Goal: Task Accomplishment & Management: Manage account settings

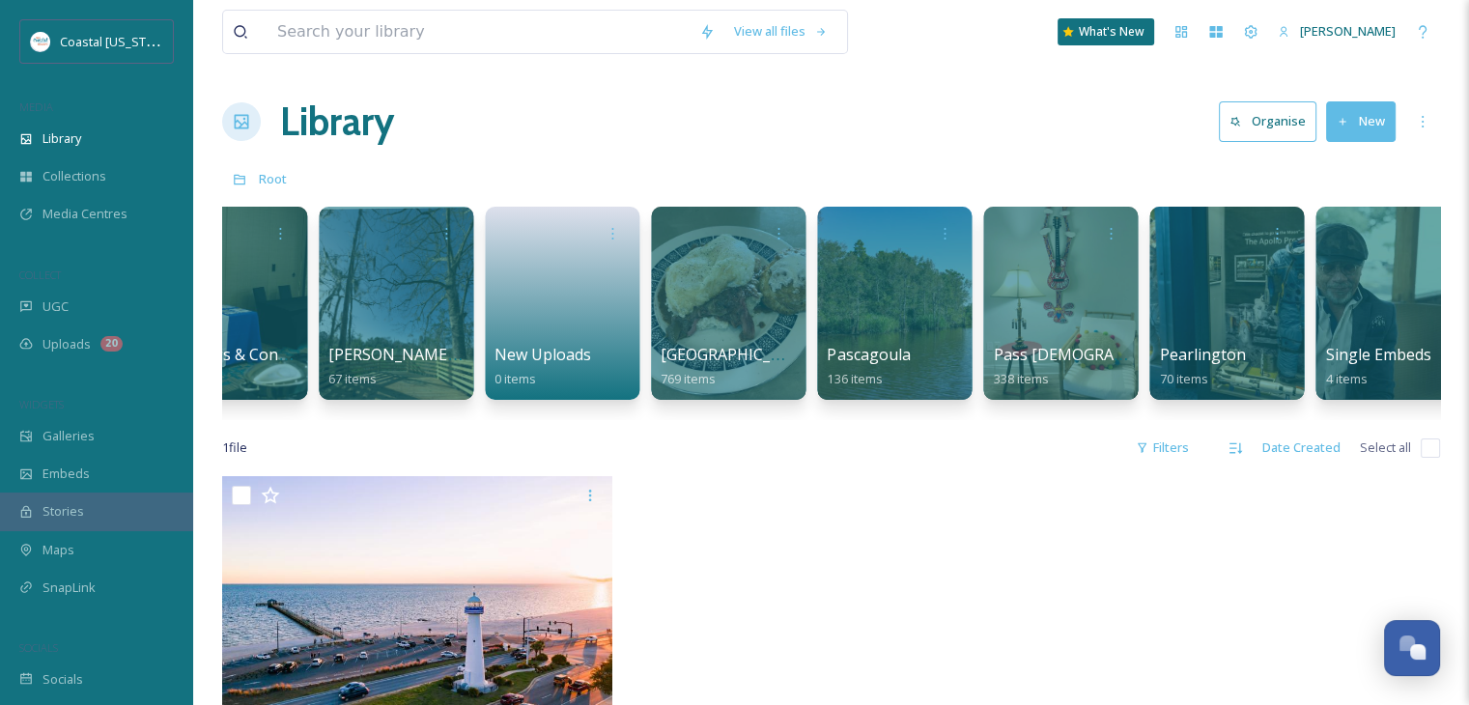
scroll to position [0, 3174]
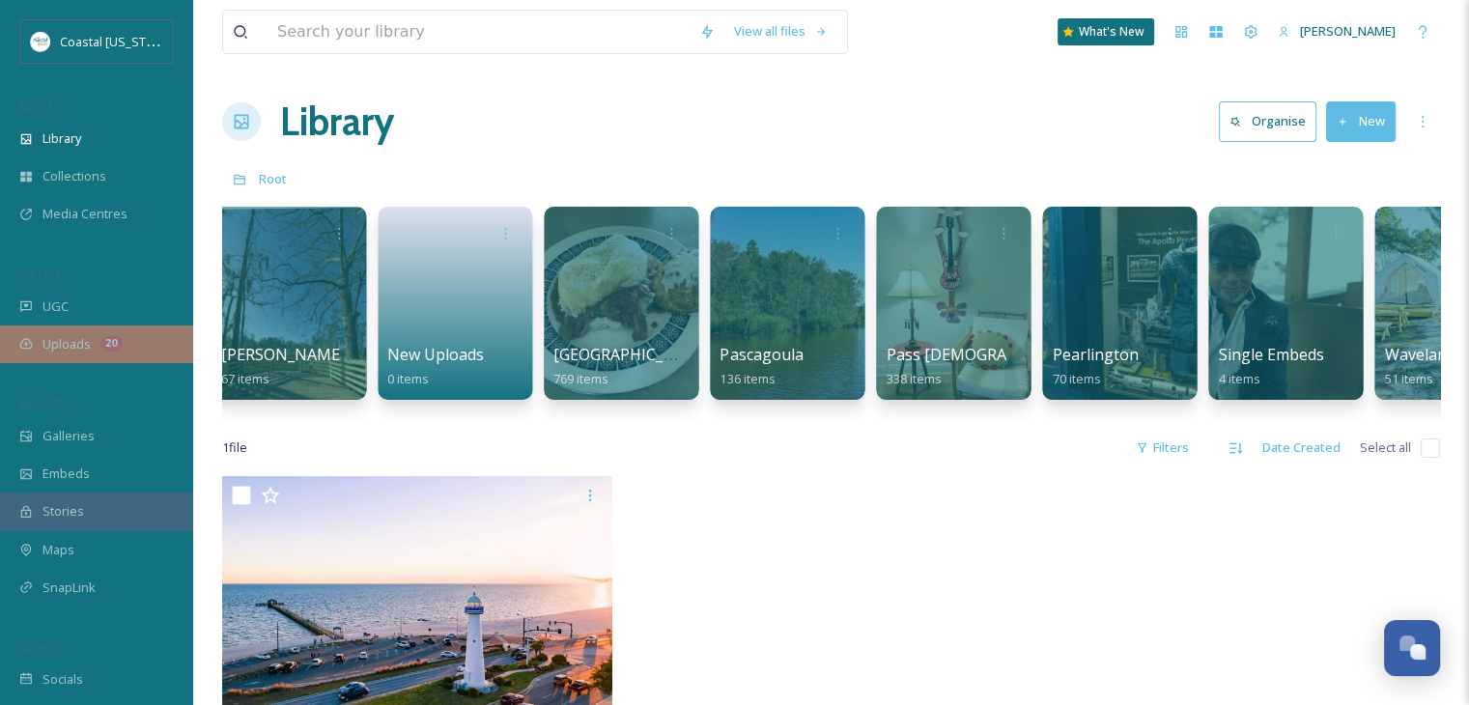
click at [65, 345] on span "Uploads" at bounding box center [67, 344] width 48 height 18
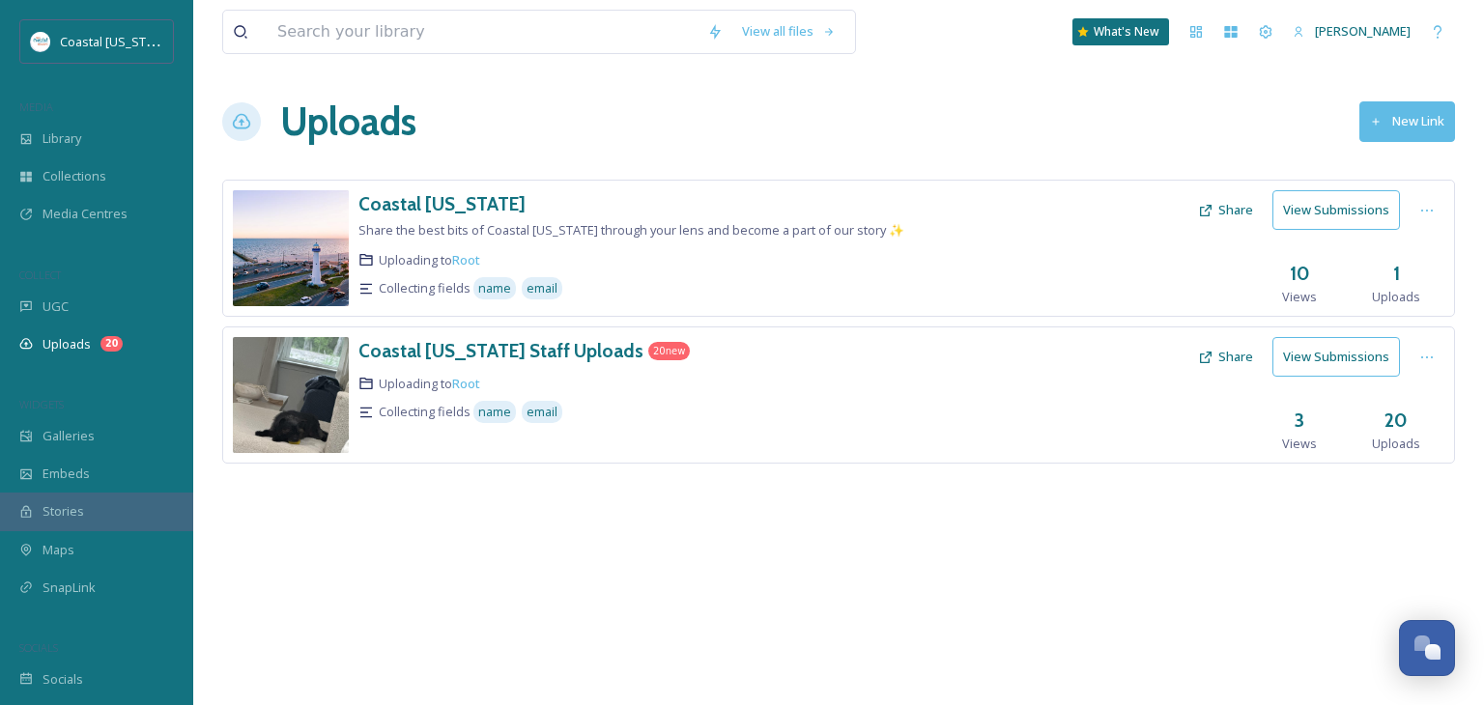
click at [499, 483] on div "Coastal Mississippi Share the best bits of Coastal Mississippi through your len…" at bounding box center [838, 351] width 1233 height 342
click at [104, 143] on div "Library" at bounding box center [96, 139] width 193 height 38
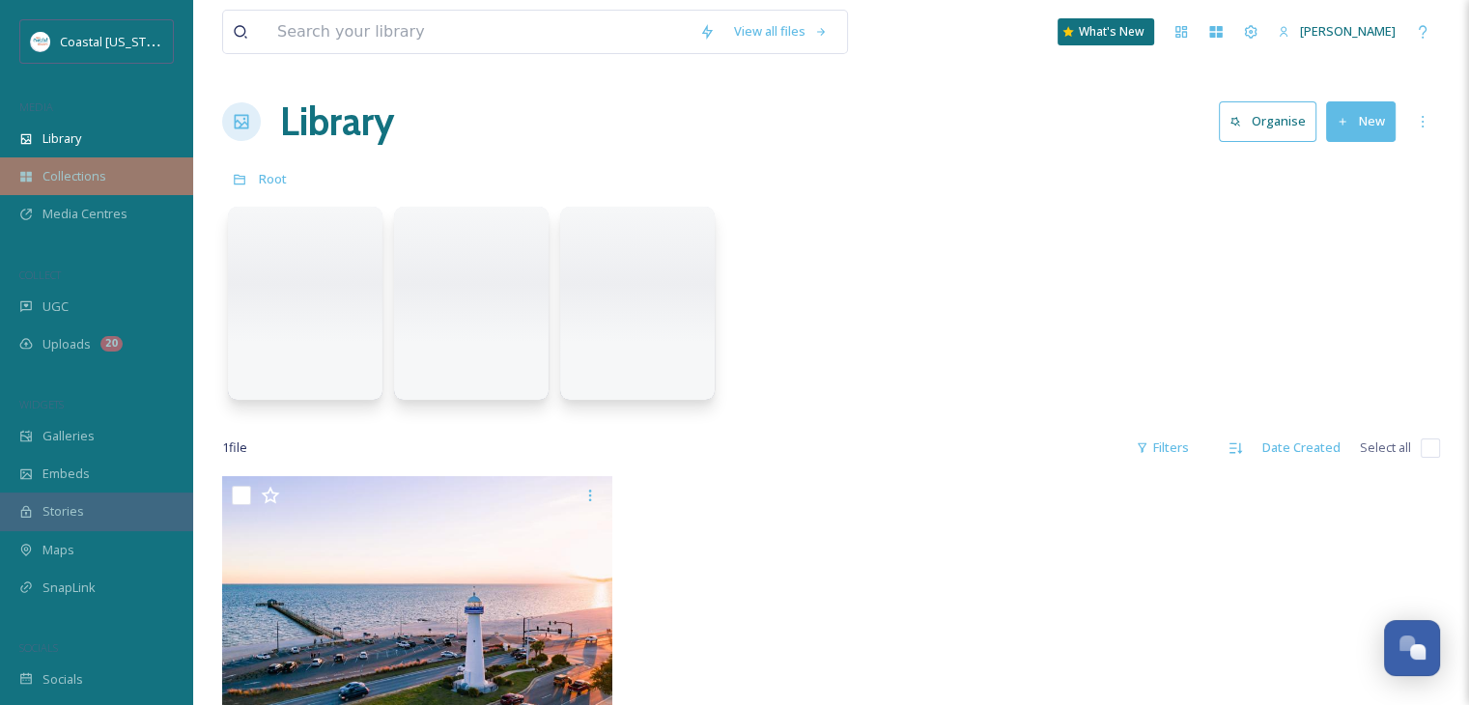
click at [108, 179] on div "Collections" at bounding box center [96, 176] width 193 height 38
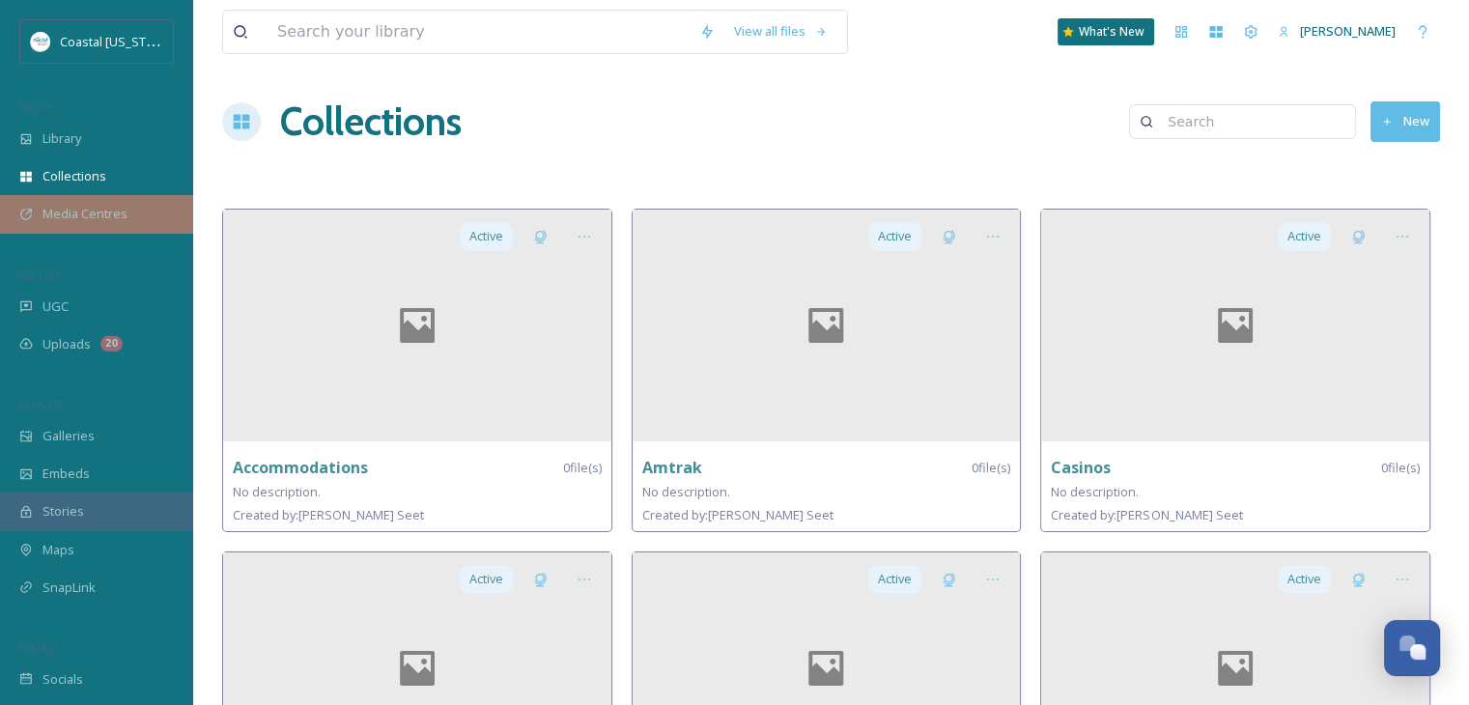
click at [139, 215] on div "Media Centres" at bounding box center [96, 214] width 193 height 38
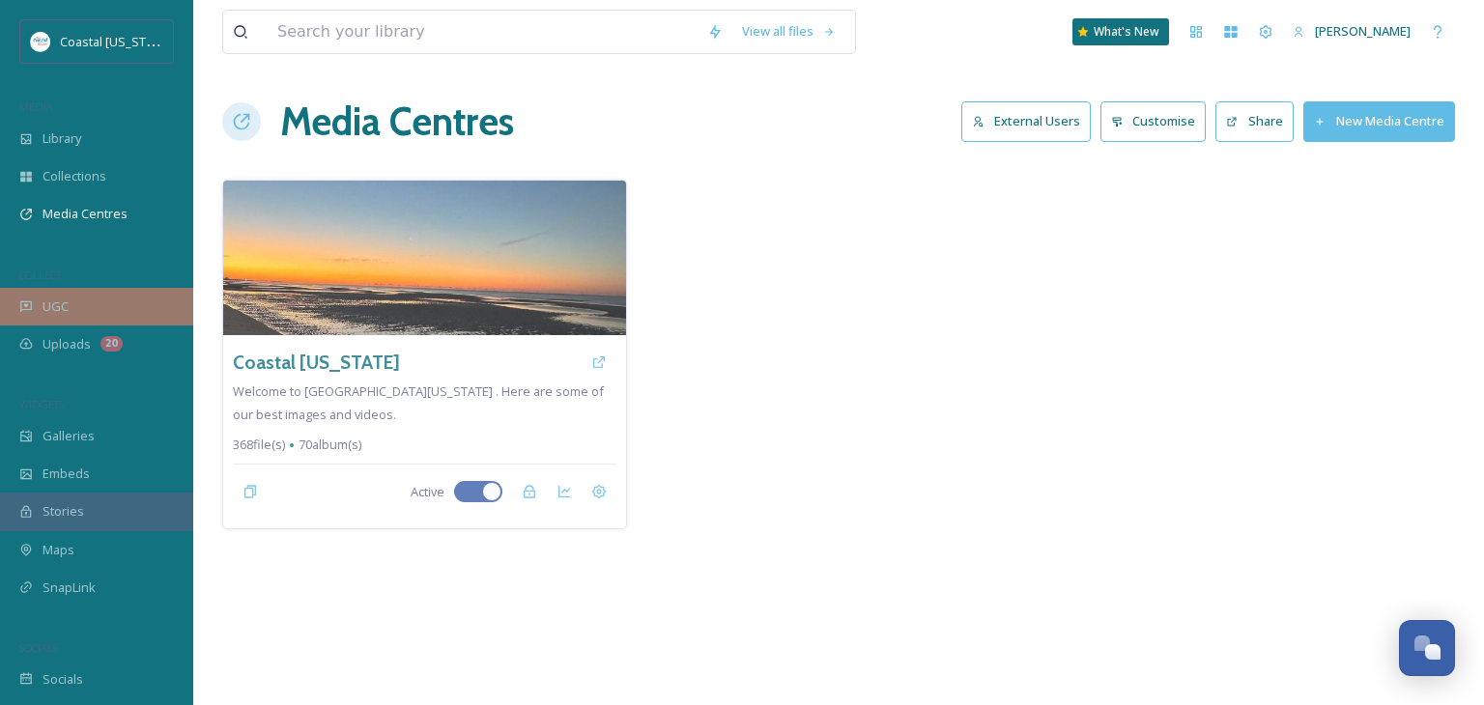
click at [103, 295] on div "UGC" at bounding box center [96, 307] width 193 height 38
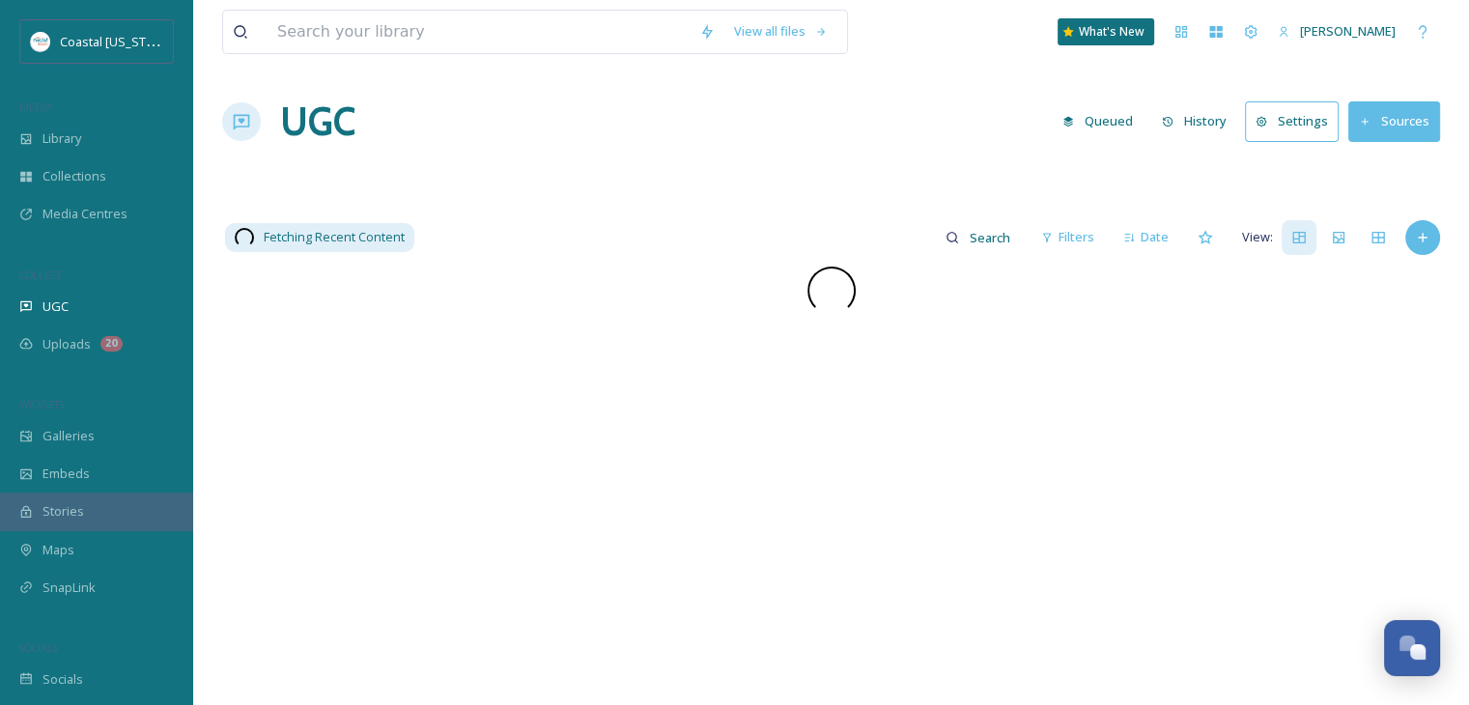
click at [109, 336] on div "20" at bounding box center [111, 343] width 22 height 15
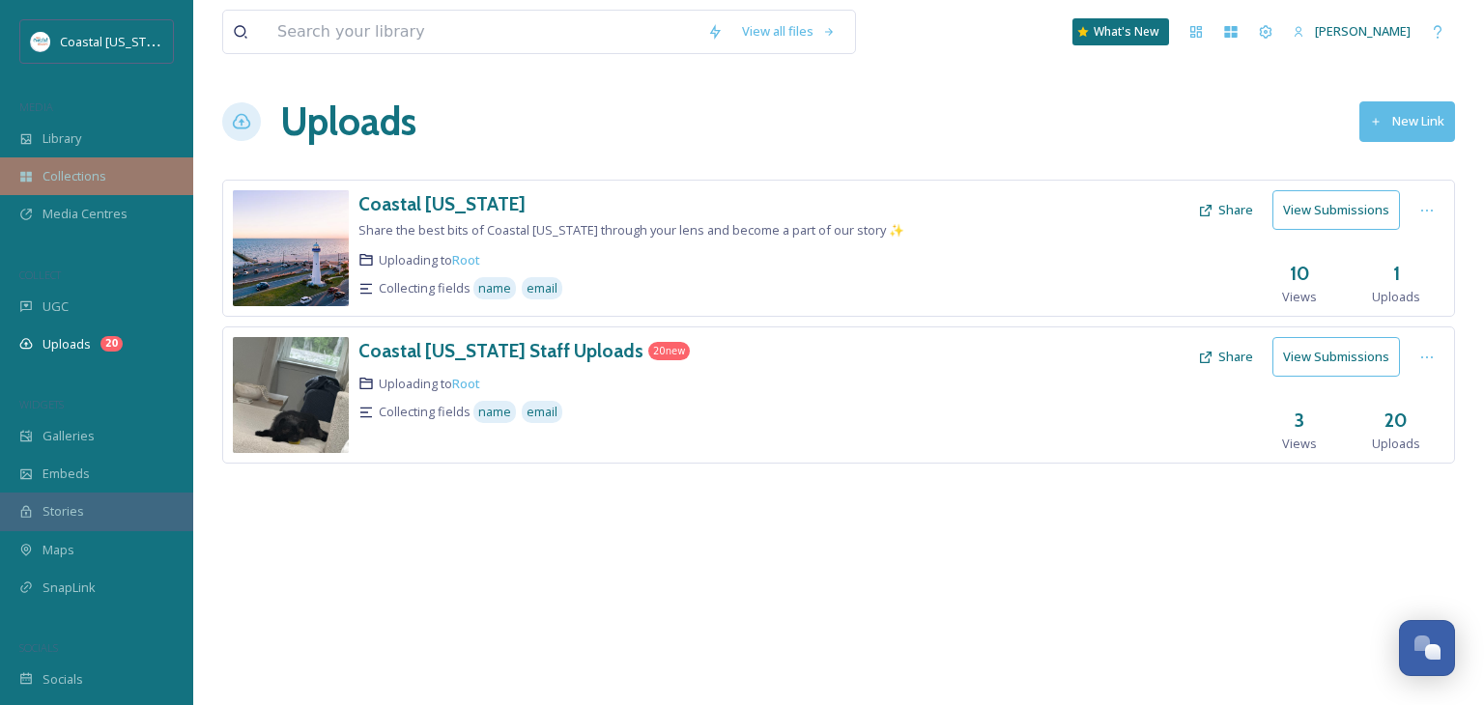
click at [130, 164] on div "Collections" at bounding box center [96, 176] width 193 height 38
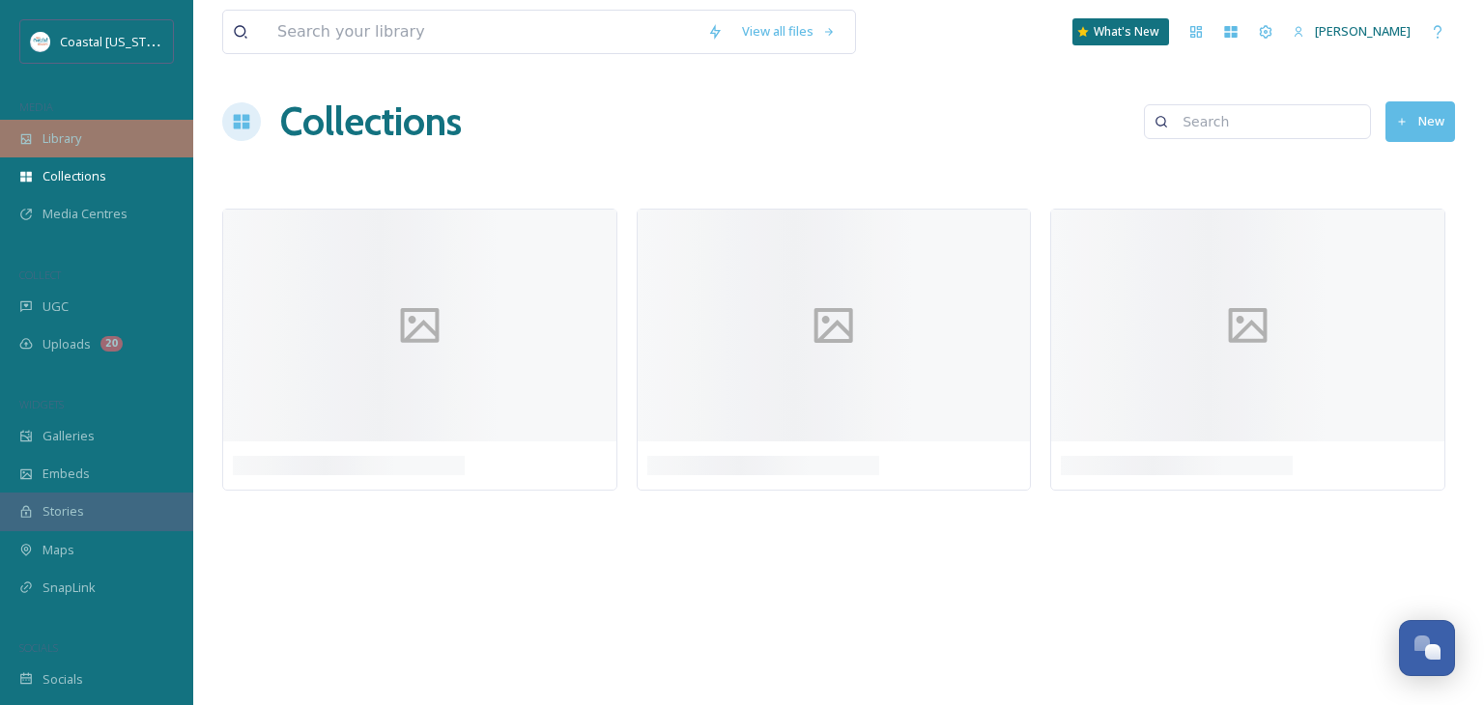
click at [126, 142] on div "Library" at bounding box center [96, 139] width 193 height 38
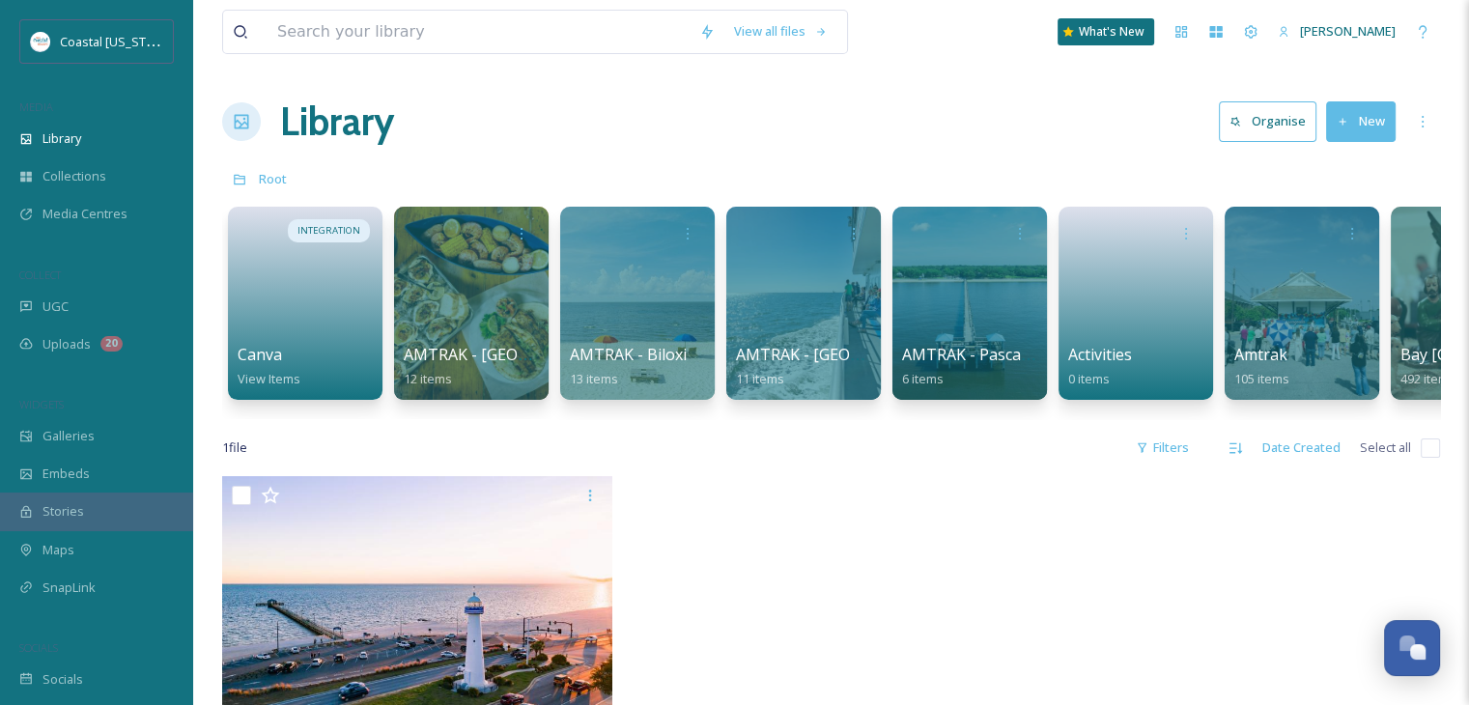
click at [1364, 98] on div "Library Organise New" at bounding box center [831, 122] width 1218 height 58
click at [1368, 107] on button "New" at bounding box center [1361, 121] width 70 height 40
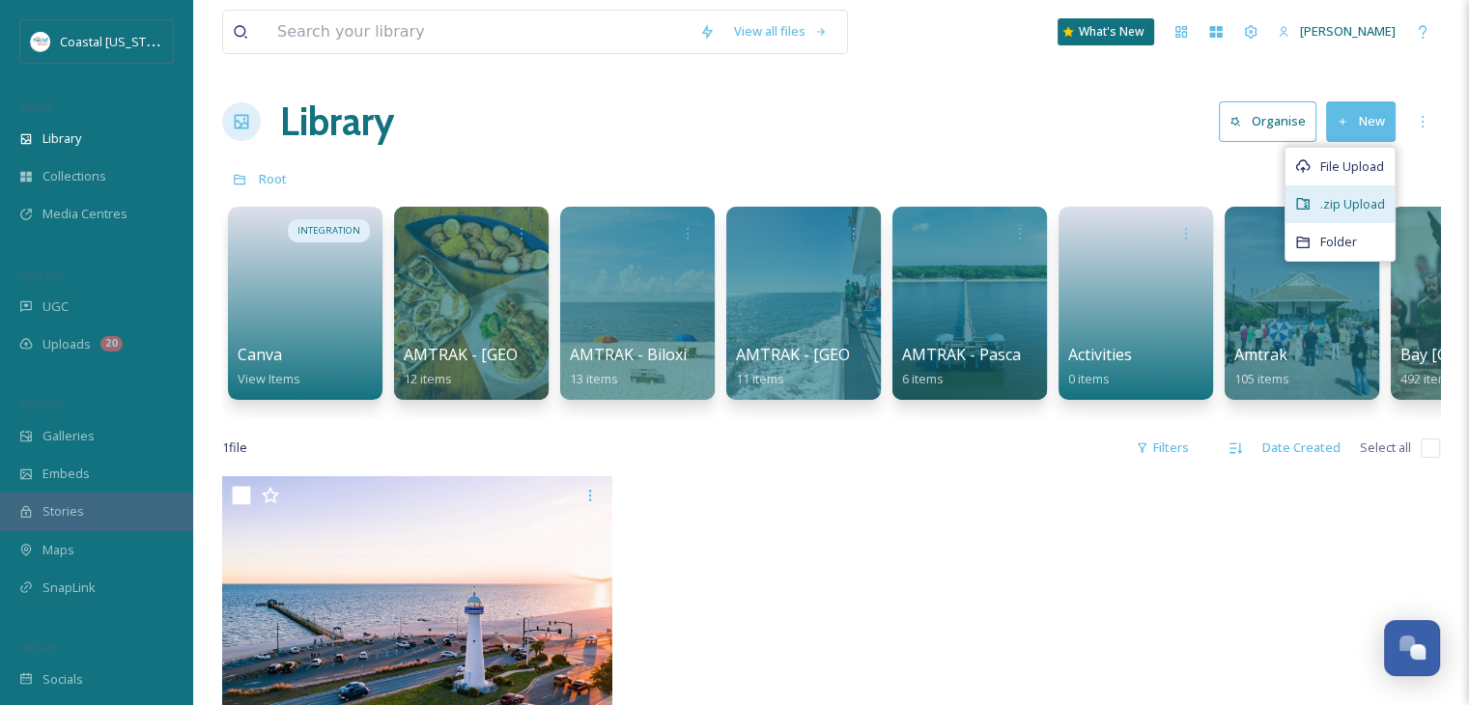
click at [1353, 195] on span ".zip Upload" at bounding box center [1353, 204] width 65 height 18
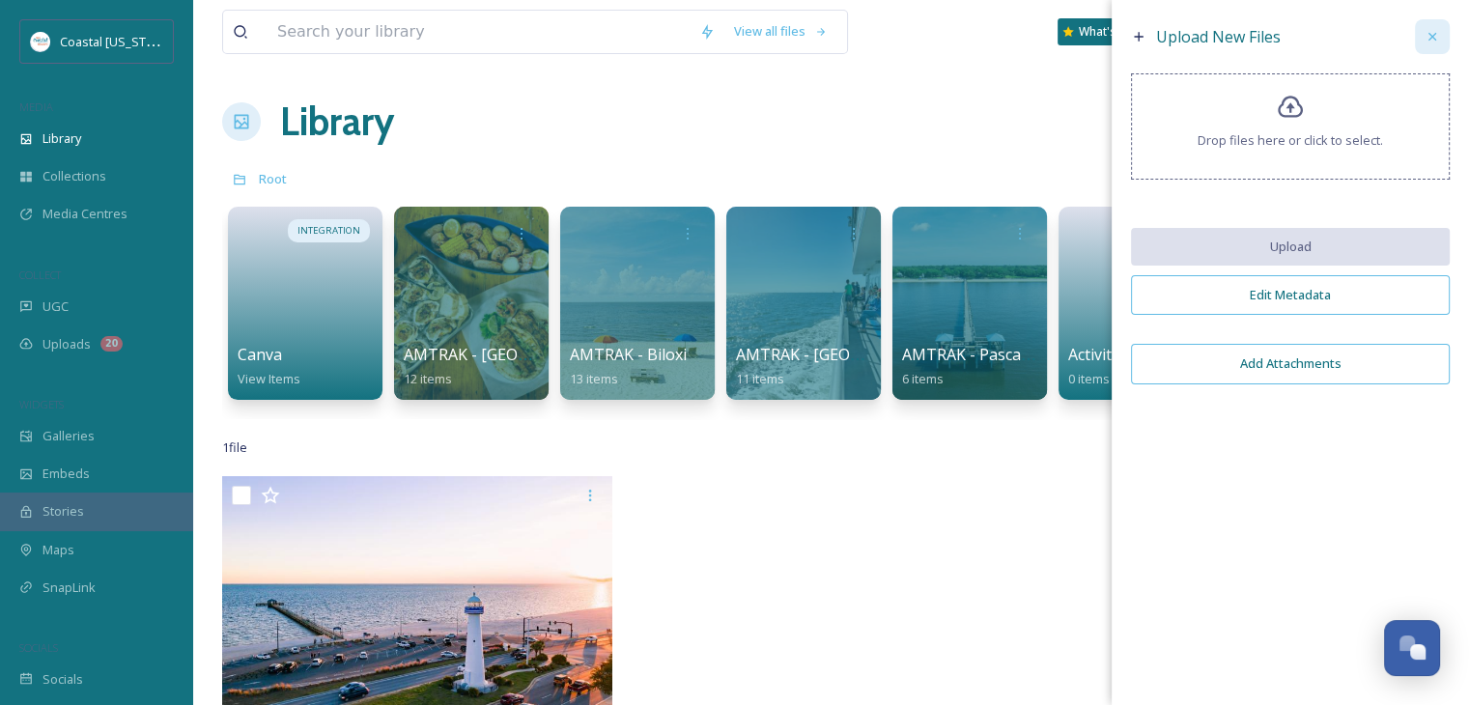
click at [1427, 41] on icon at bounding box center [1432, 36] width 15 height 15
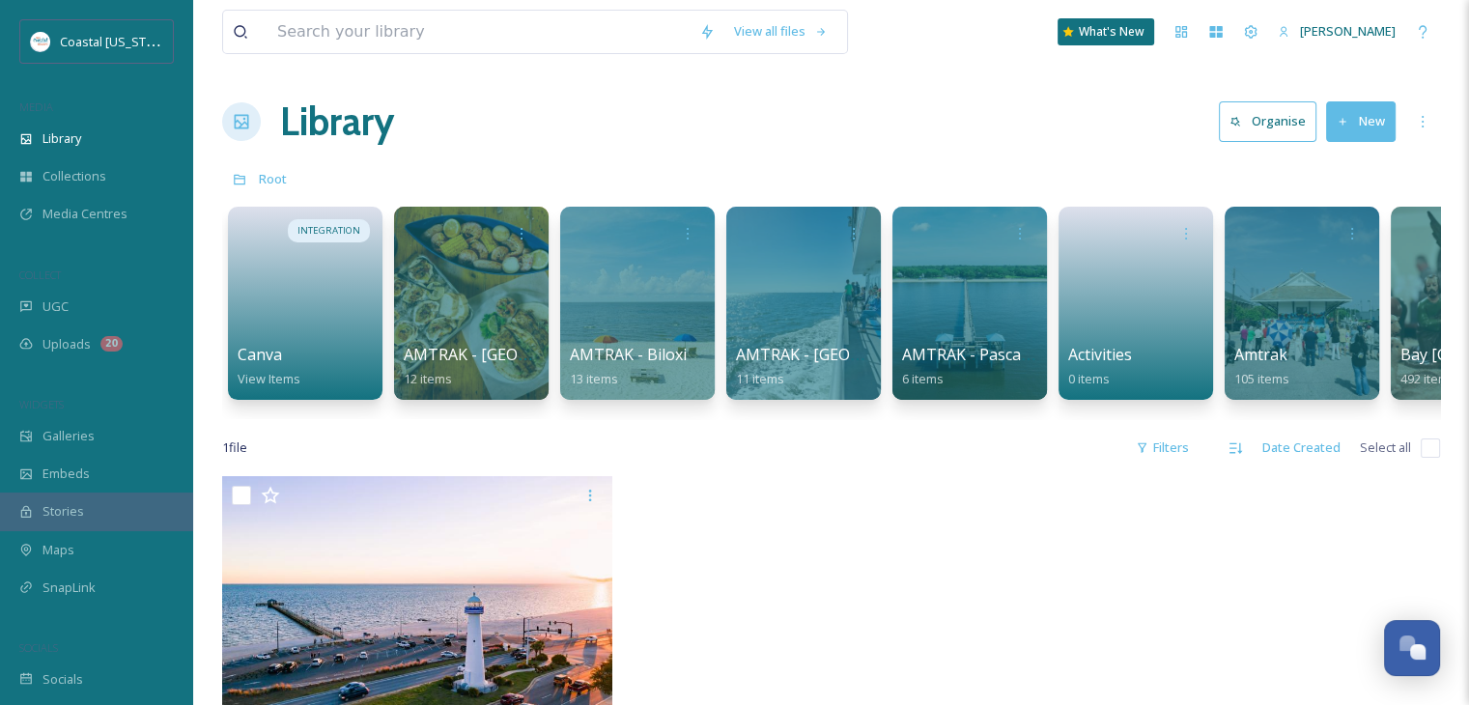
click at [1362, 136] on button "New" at bounding box center [1361, 121] width 70 height 40
click at [1347, 233] on span "Folder" at bounding box center [1339, 242] width 37 height 18
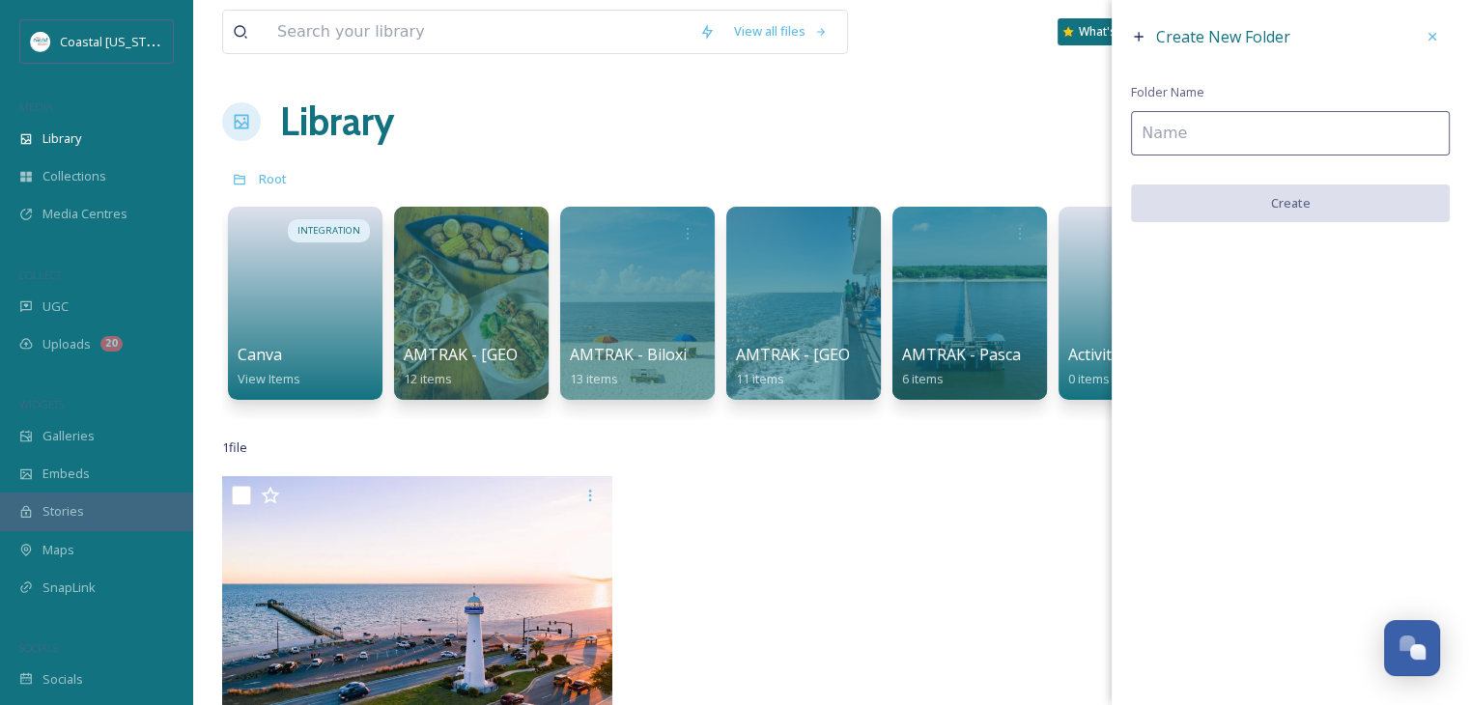
click at [1435, 36] on icon at bounding box center [1432, 36] width 15 height 15
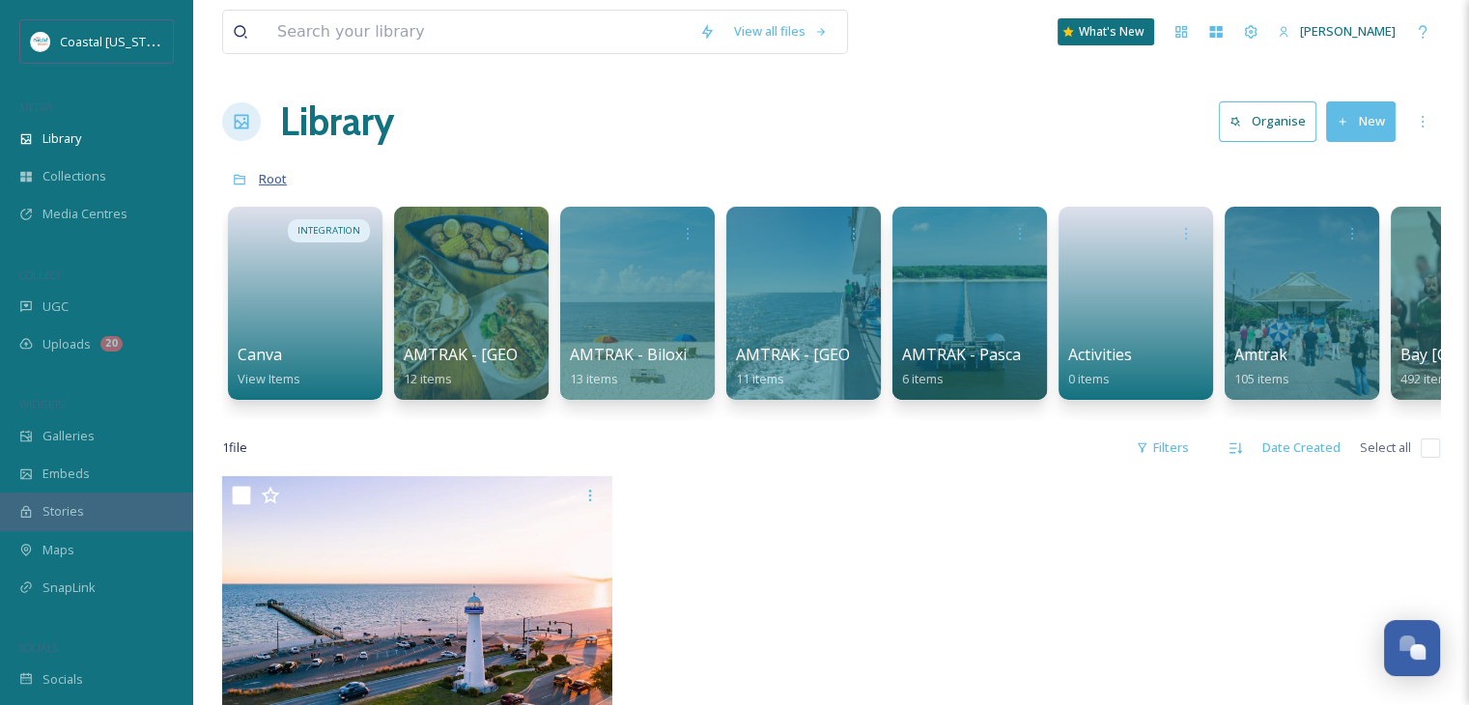
click at [264, 185] on span "Root" at bounding box center [273, 178] width 28 height 17
click at [1425, 126] on icon at bounding box center [1422, 121] width 15 height 15
click at [1443, 103] on div "View all files What's New Lauren Skelton Library Organise New Root Your Selecti…" at bounding box center [831, 591] width 1276 height 1182
click at [1420, 125] on icon at bounding box center [1422, 121] width 15 height 15
click at [1047, 140] on div "Library Organise New" at bounding box center [831, 122] width 1218 height 58
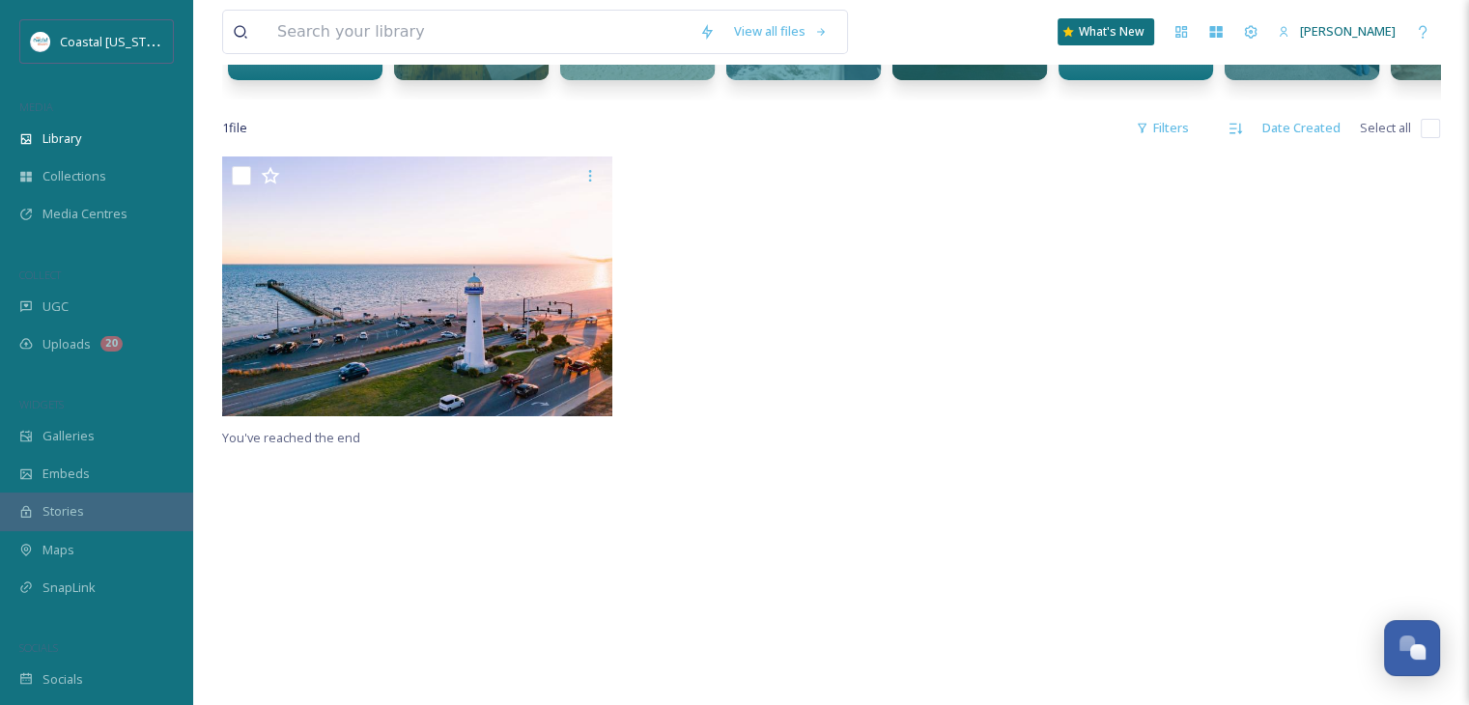
scroll to position [290, 0]
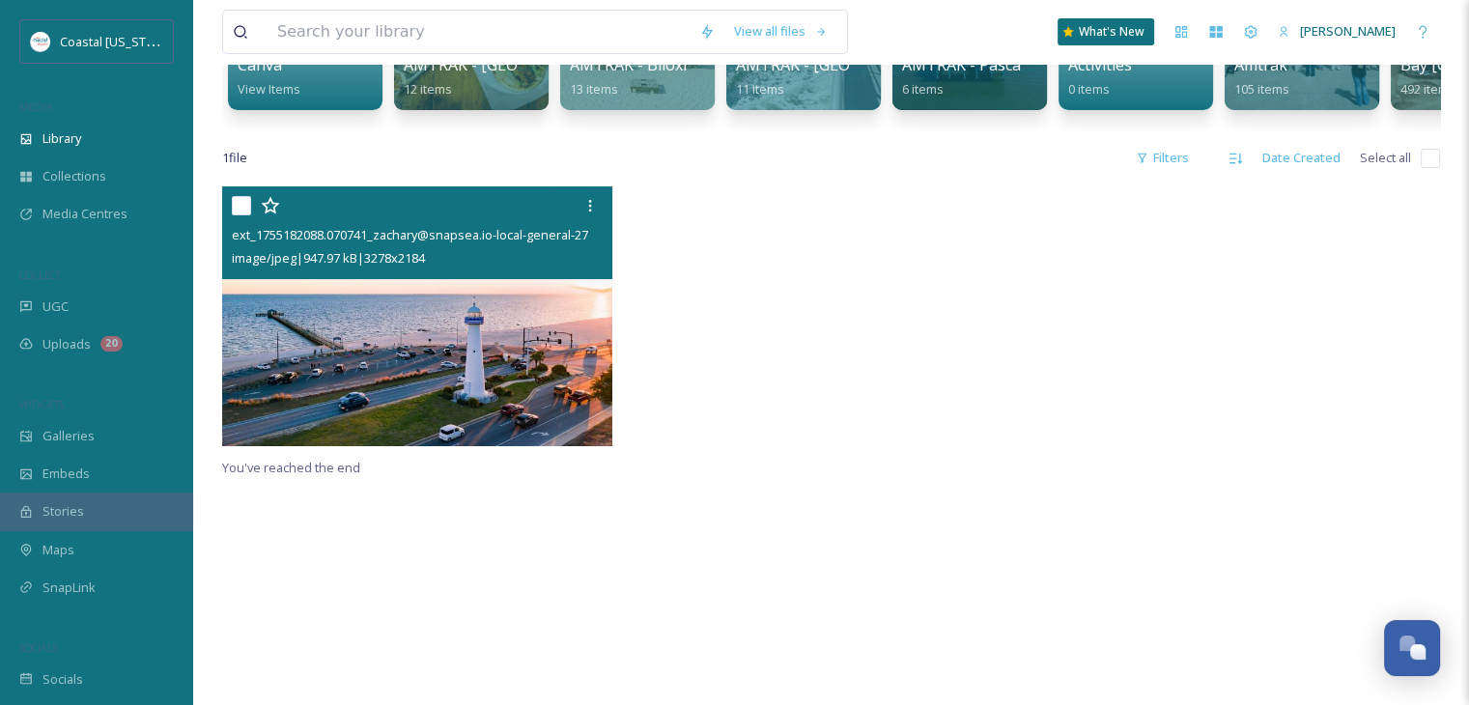
click at [244, 215] on input "checkbox" at bounding box center [241, 205] width 19 height 19
checkbox input "true"
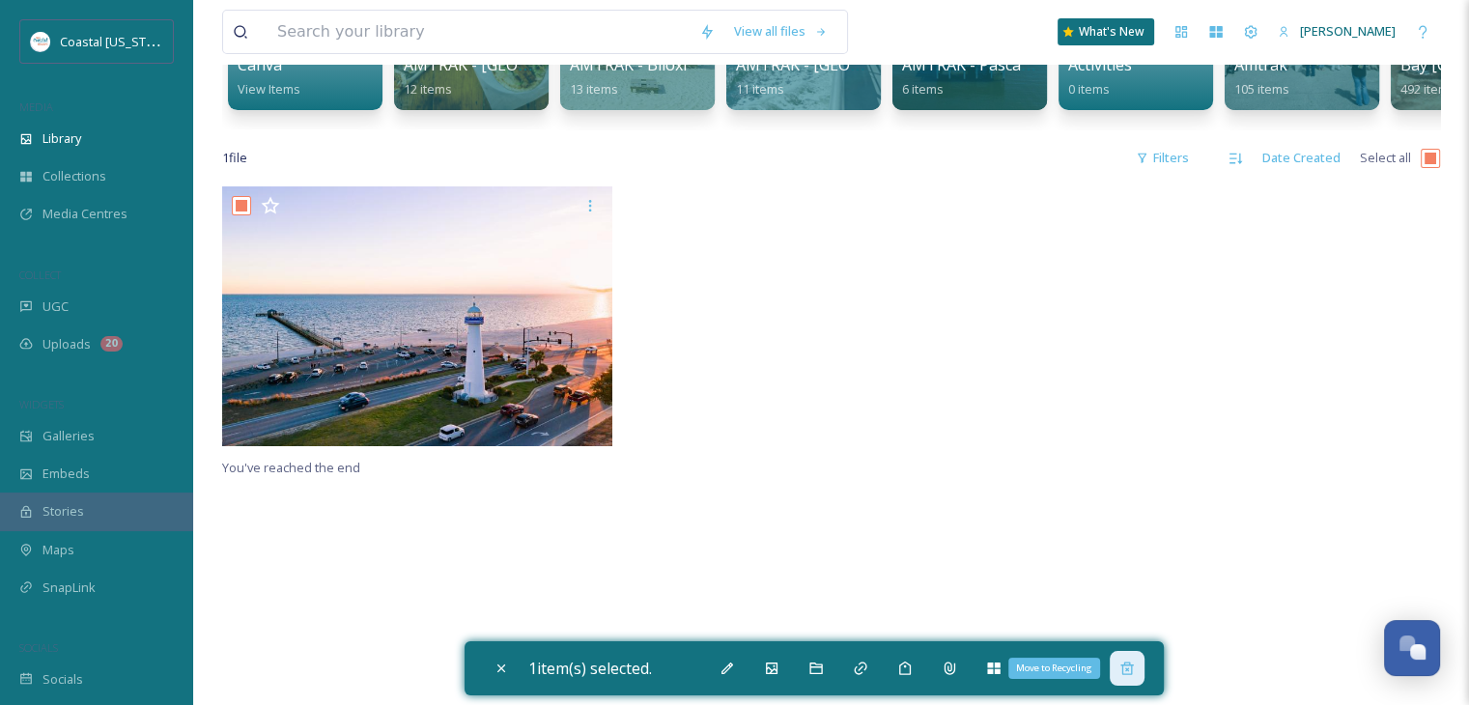
click at [1125, 656] on div "Move to Recycling" at bounding box center [1127, 668] width 35 height 35
checkbox input "false"
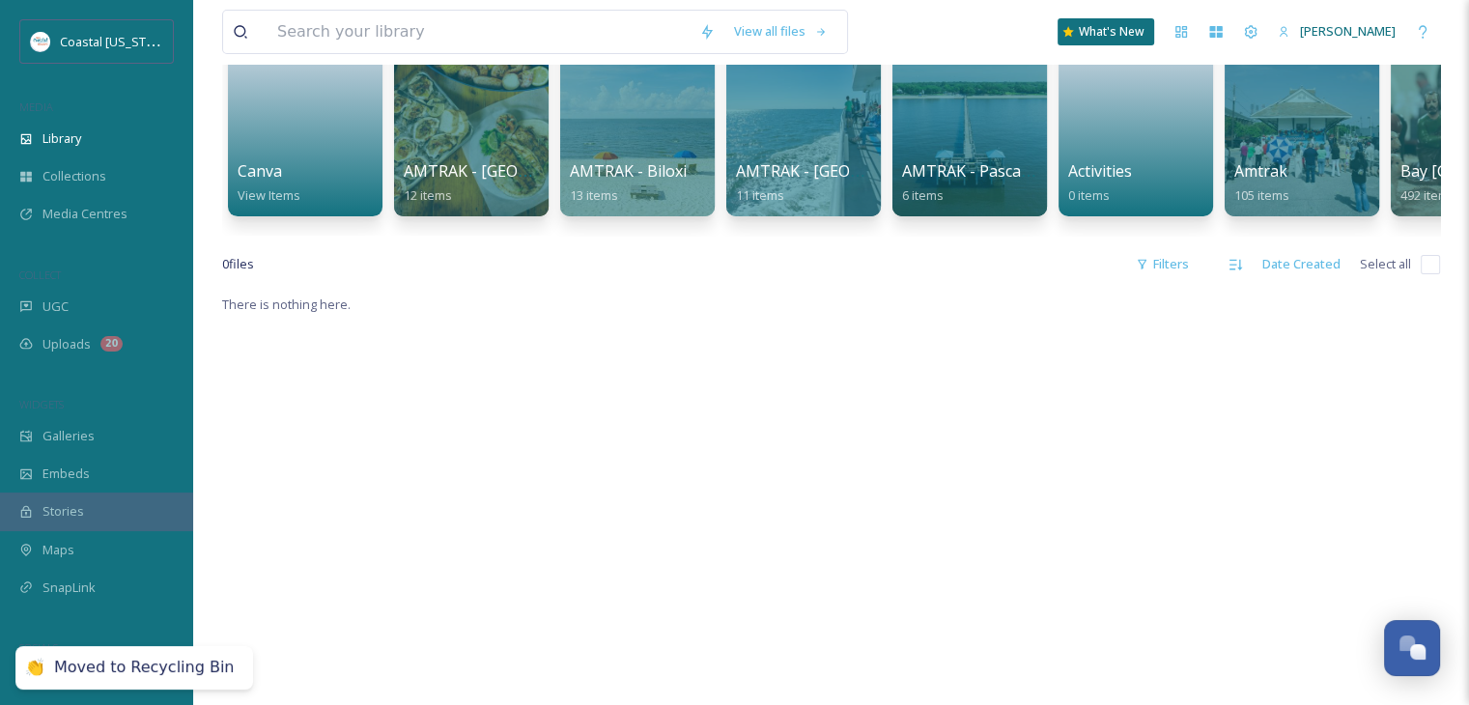
scroll to position [0, 0]
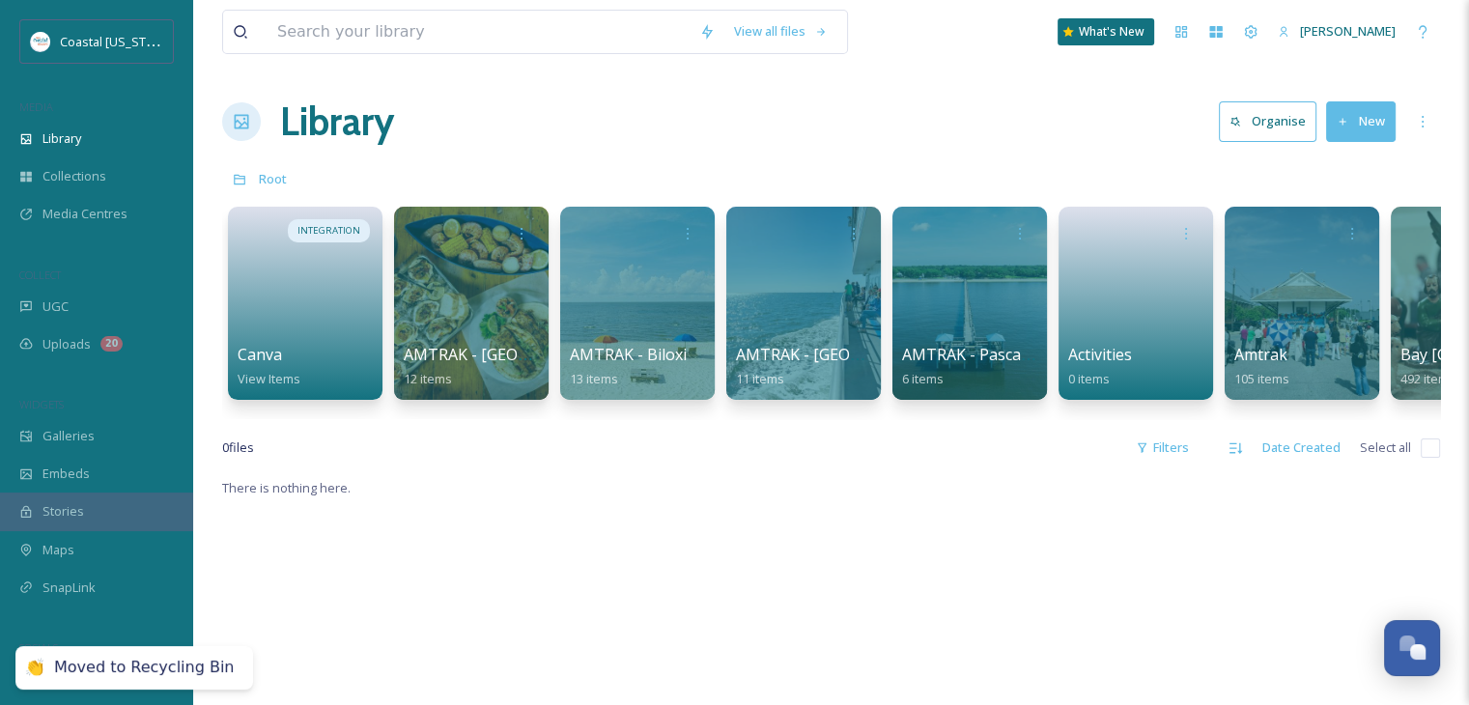
click at [1349, 113] on button "New" at bounding box center [1361, 121] width 70 height 40
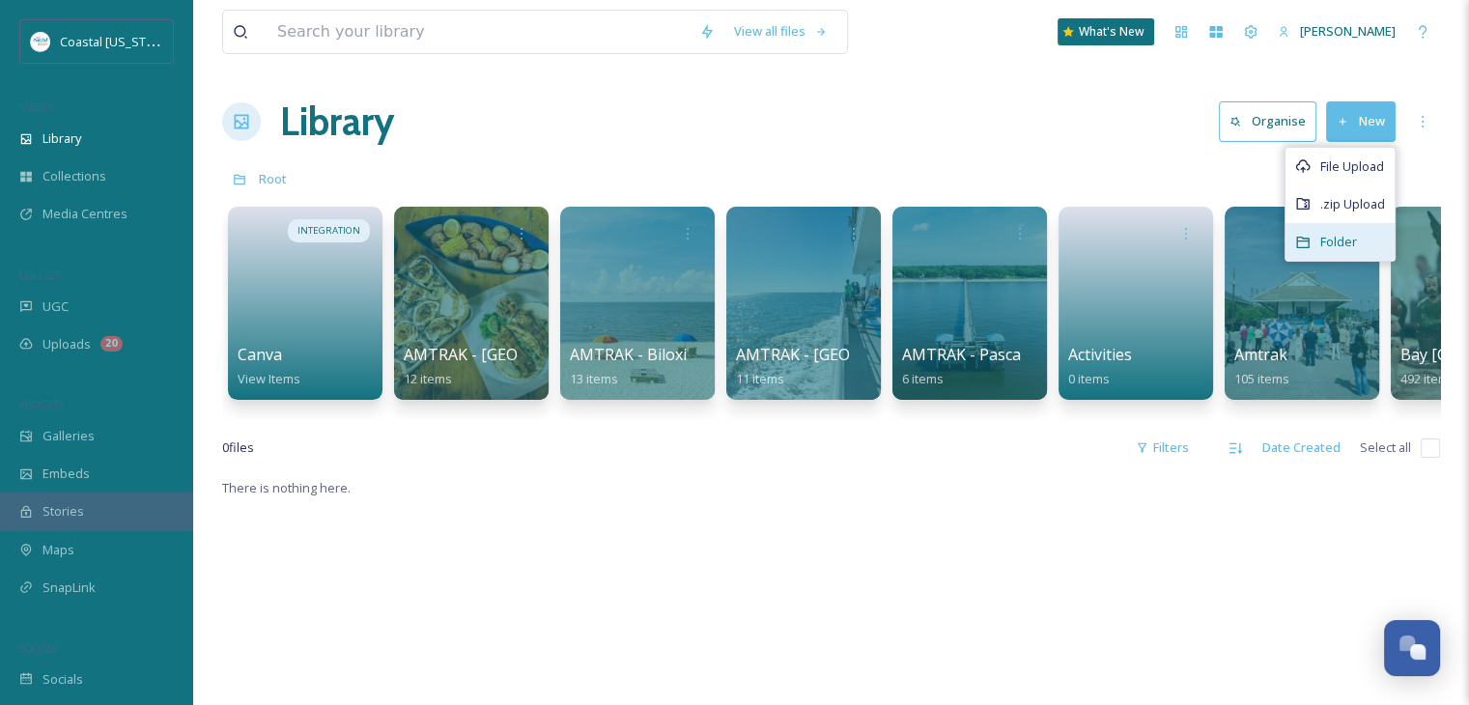
click at [1348, 236] on span "Folder" at bounding box center [1339, 242] width 37 height 18
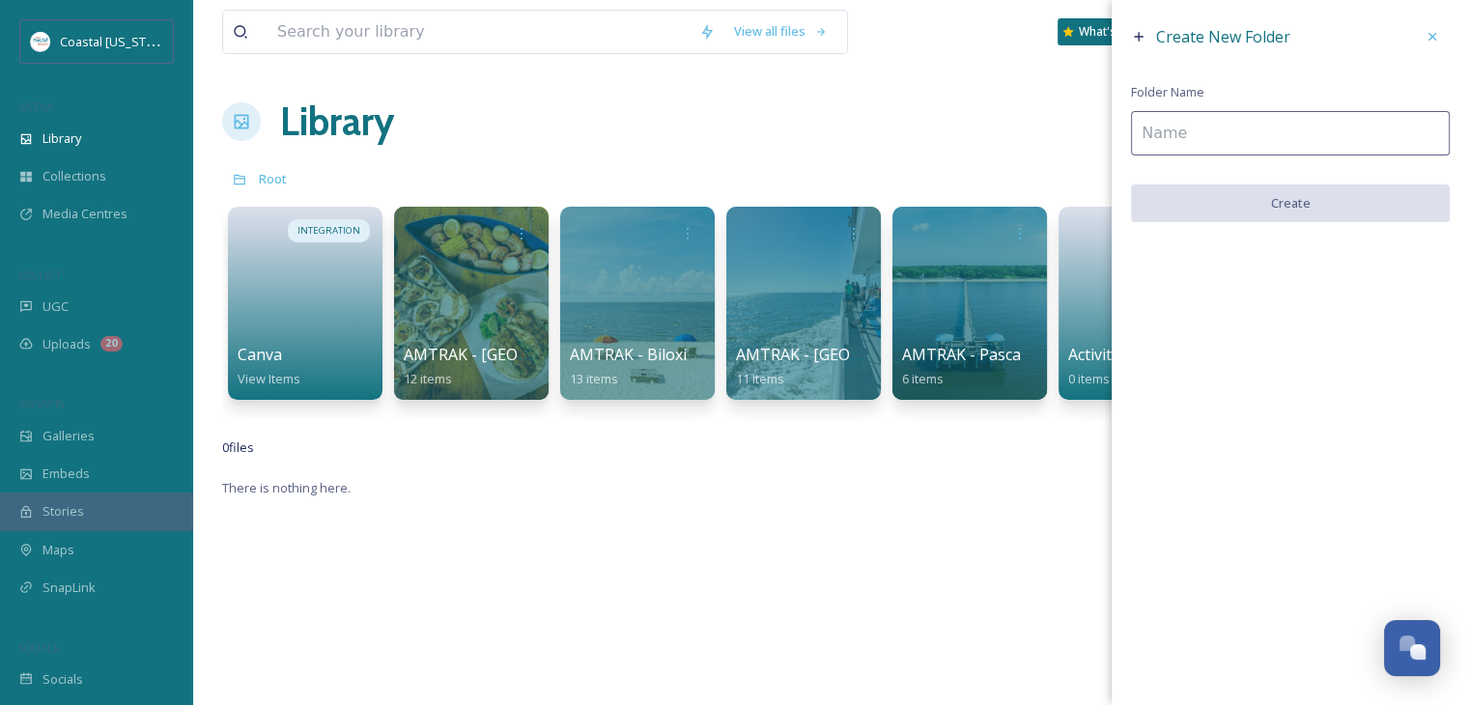
click at [1204, 128] on input at bounding box center [1290, 133] width 319 height 44
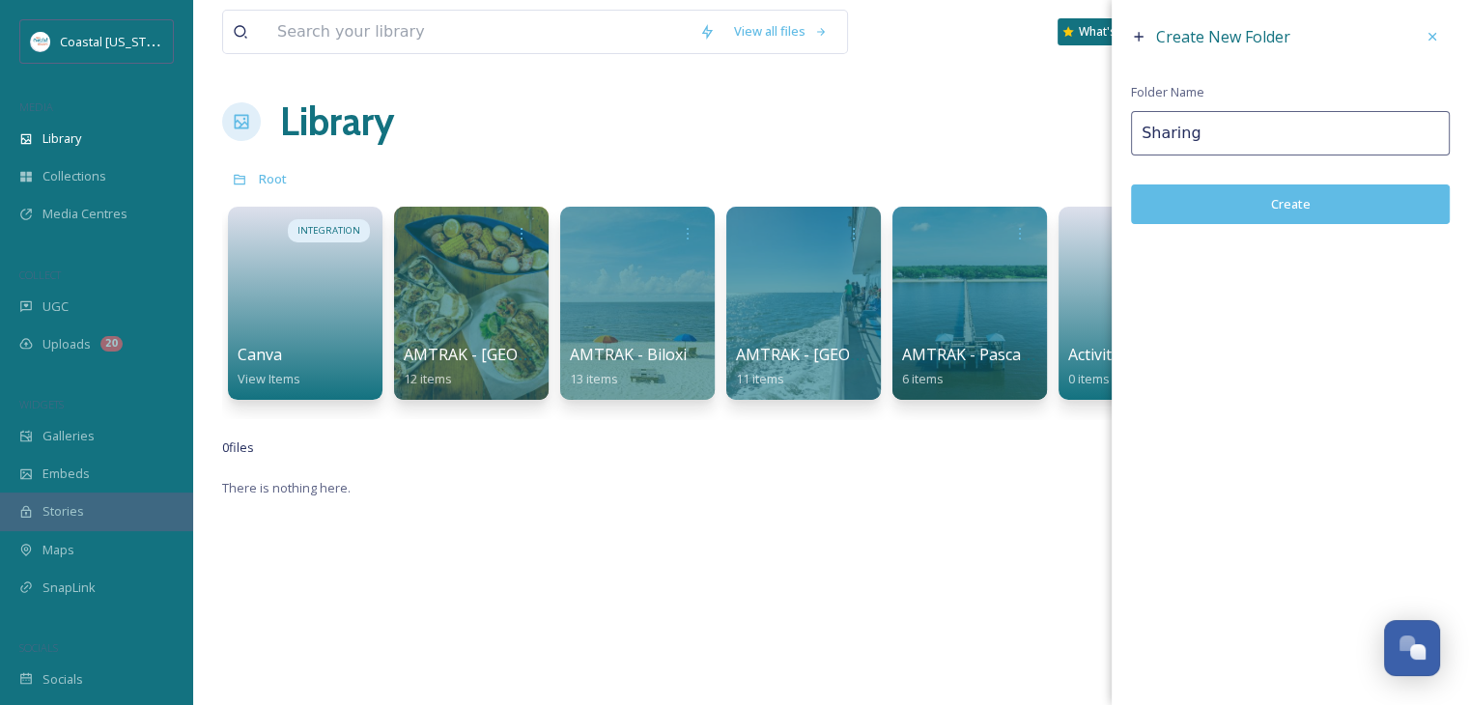
type input "Sharing"
click at [1280, 208] on button "Create" at bounding box center [1290, 205] width 319 height 40
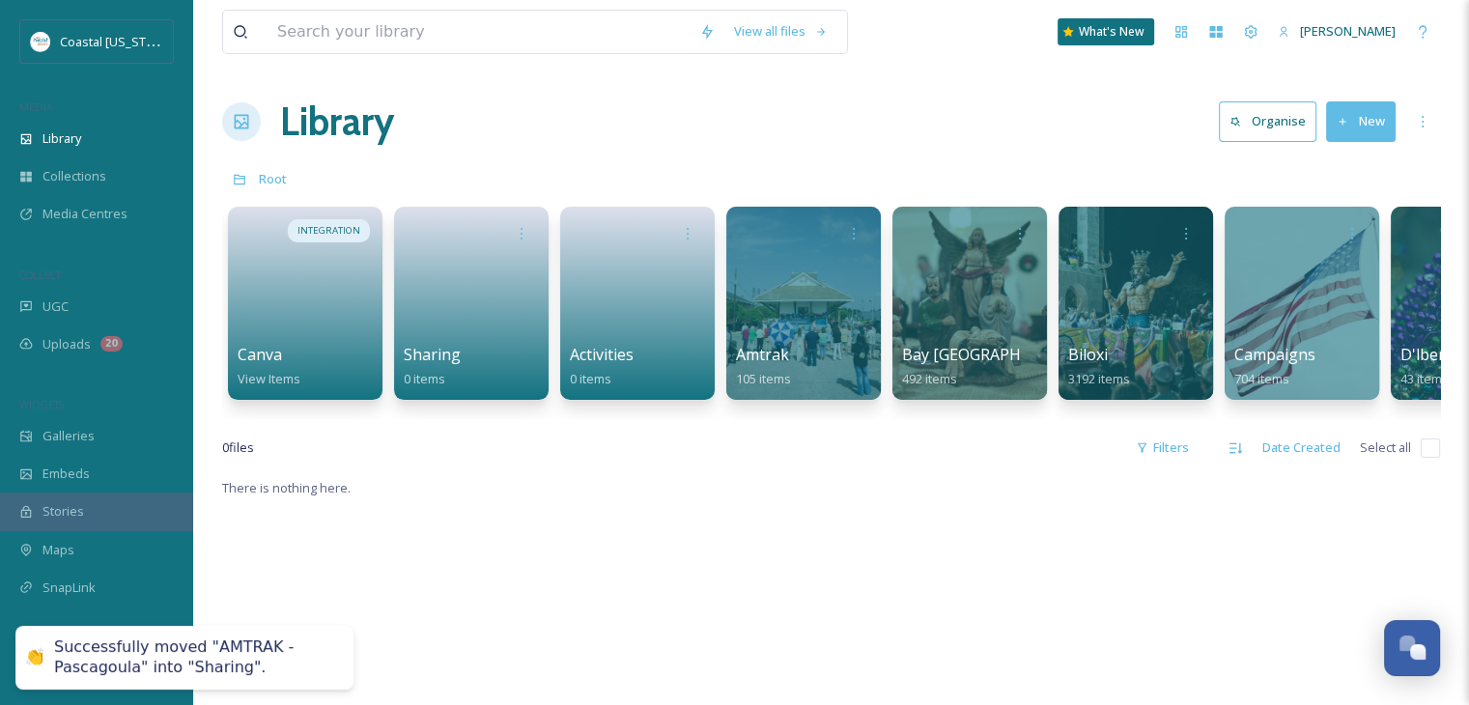
click at [580, 112] on div "Library Organise New" at bounding box center [831, 122] width 1218 height 58
click at [418, 340] on link at bounding box center [472, 297] width 138 height 94
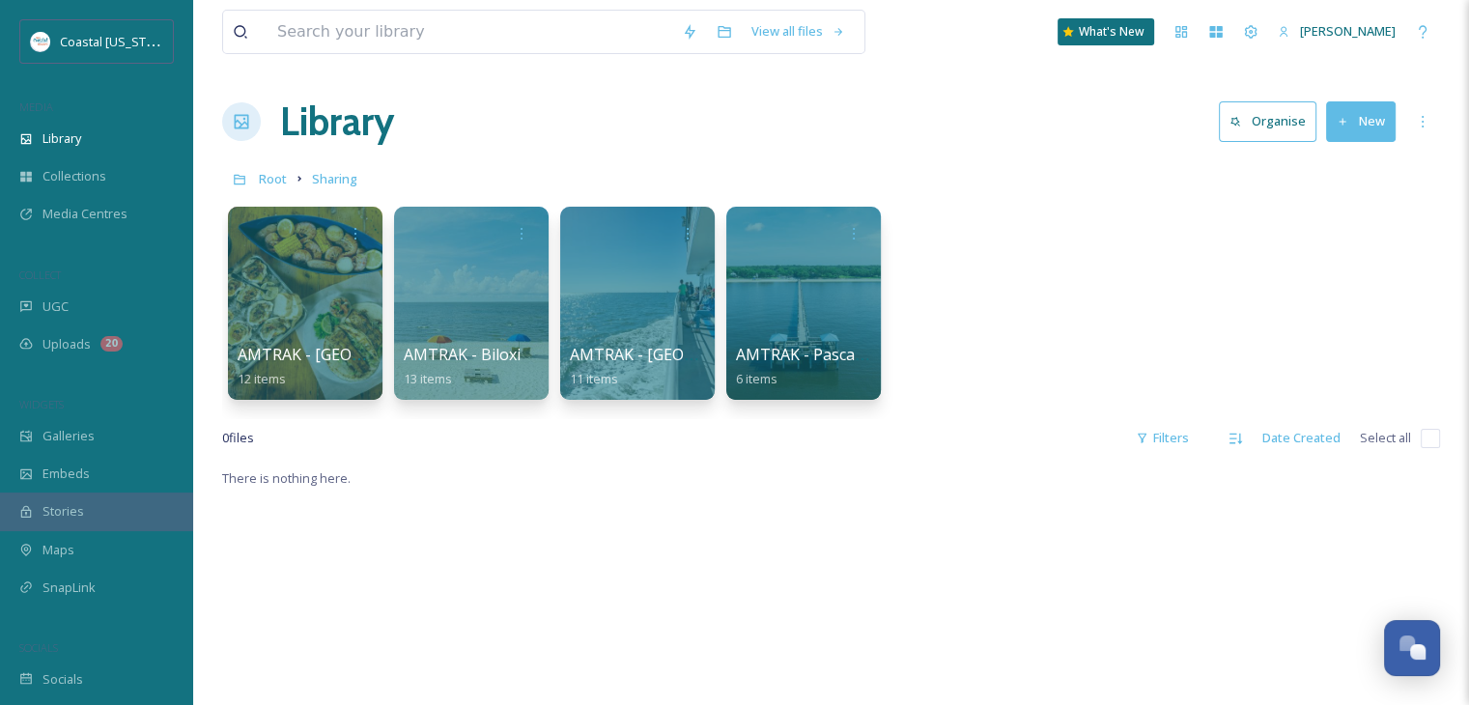
click at [1359, 120] on button "New" at bounding box center [1361, 121] width 70 height 40
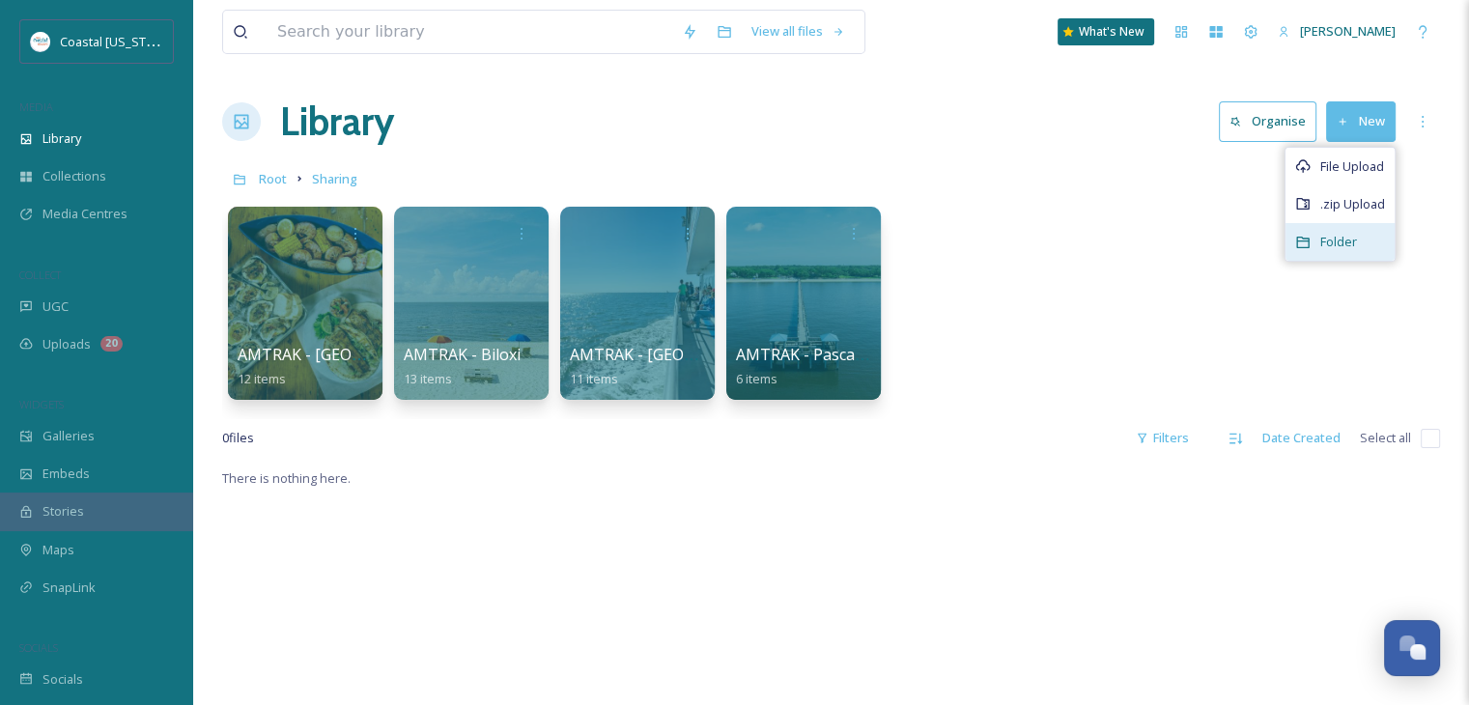
click at [1379, 241] on div "Folder" at bounding box center [1340, 242] width 109 height 38
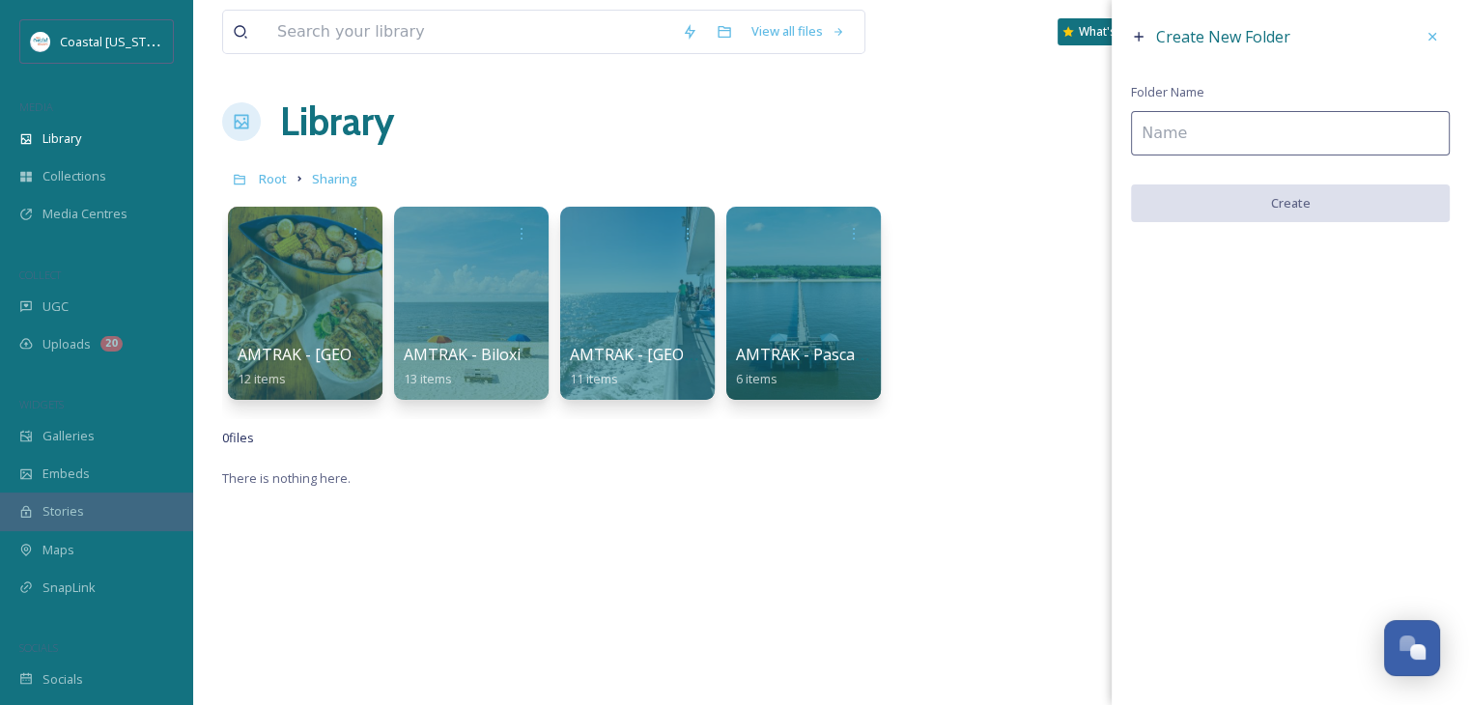
click at [1198, 134] on input at bounding box center [1290, 133] width 319 height 44
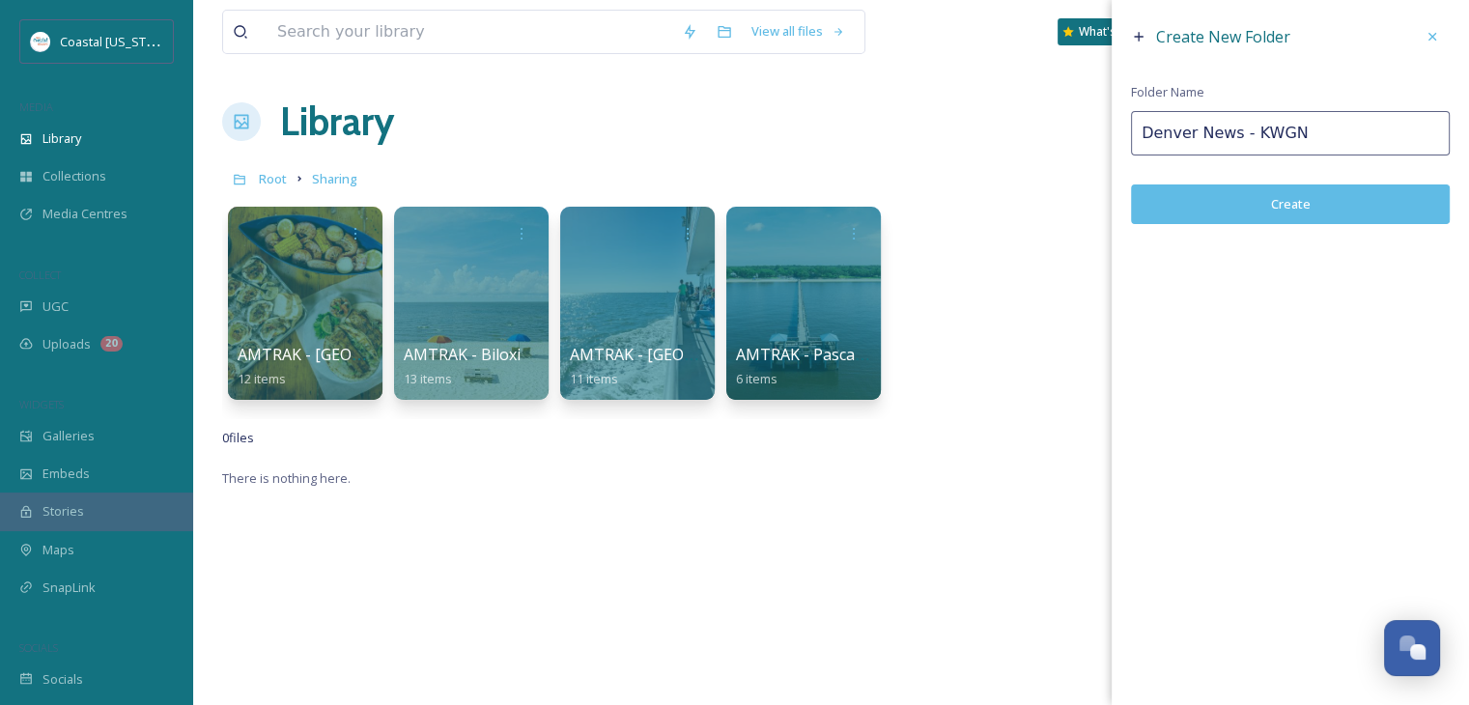
type input "Denver News - KWGN"
click at [1337, 190] on button "Create" at bounding box center [1290, 205] width 319 height 40
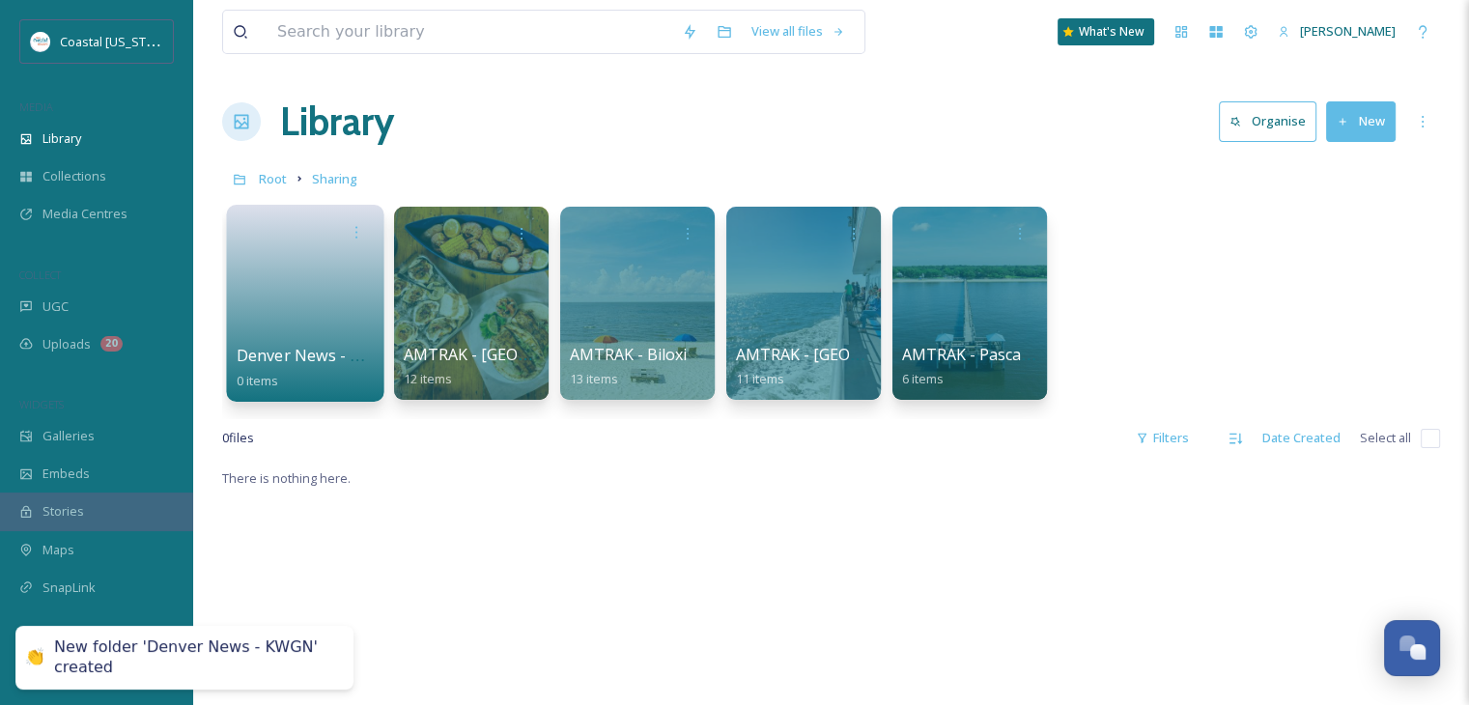
click at [336, 313] on link at bounding box center [306, 297] width 138 height 94
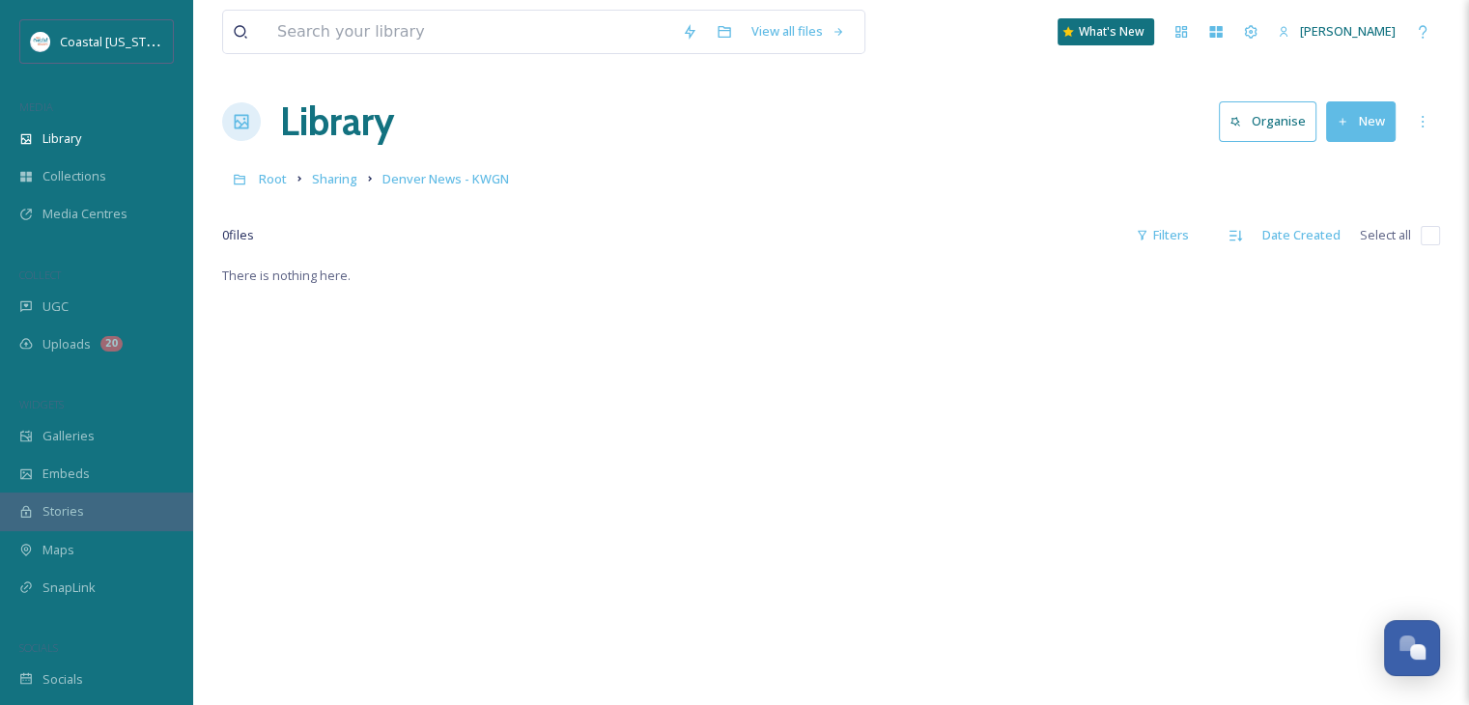
click at [1350, 127] on button "New" at bounding box center [1361, 121] width 70 height 40
click at [1352, 198] on span ".zip Upload" at bounding box center [1353, 204] width 65 height 18
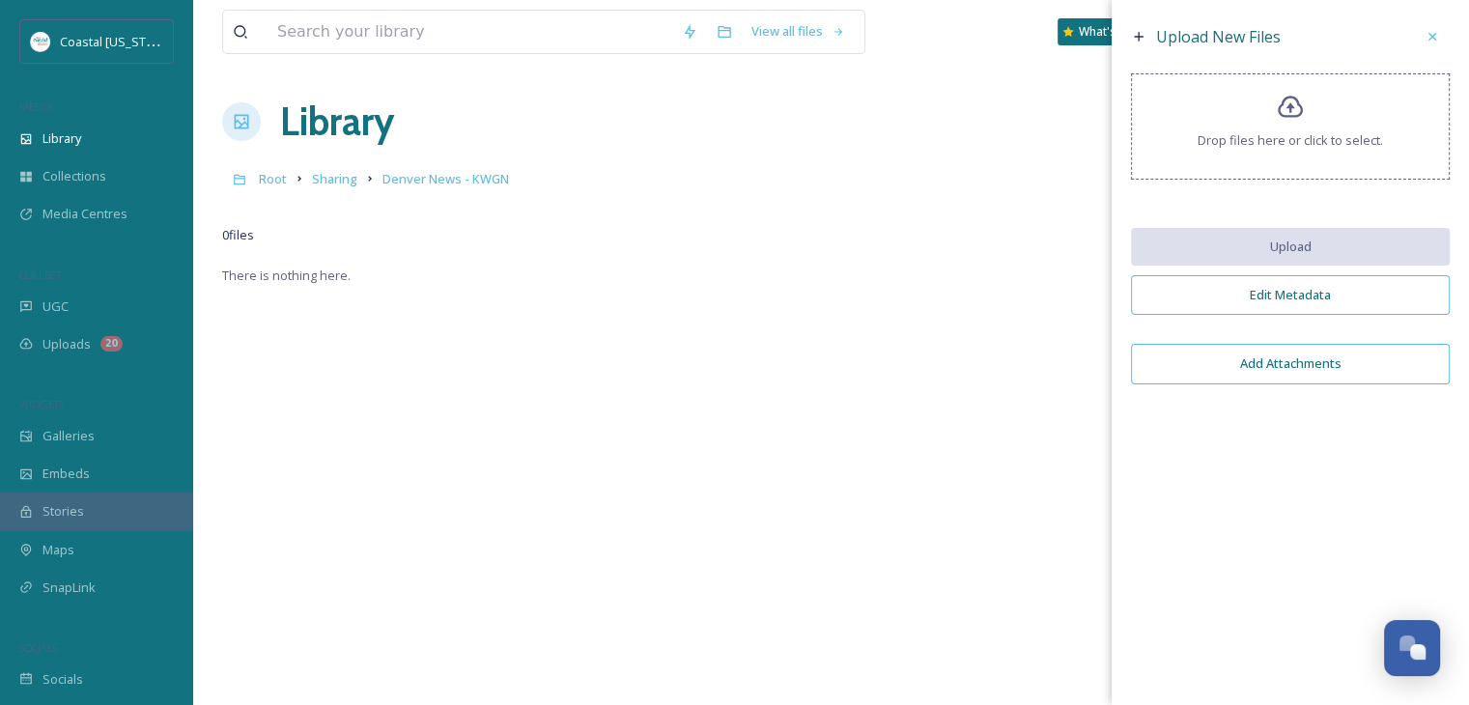
click at [1273, 86] on div "Drop files here or click to select." at bounding box center [1290, 126] width 319 height 106
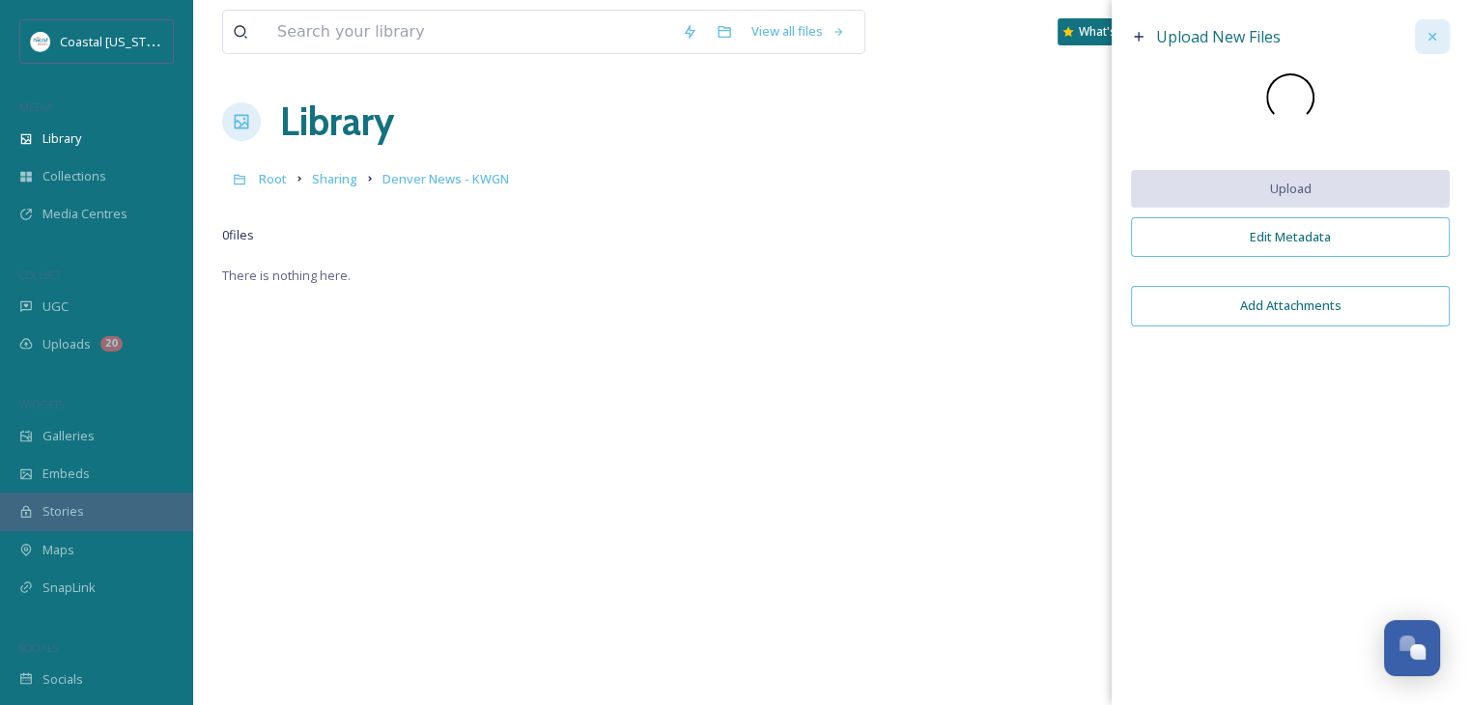
click at [1434, 31] on icon at bounding box center [1432, 36] width 15 height 15
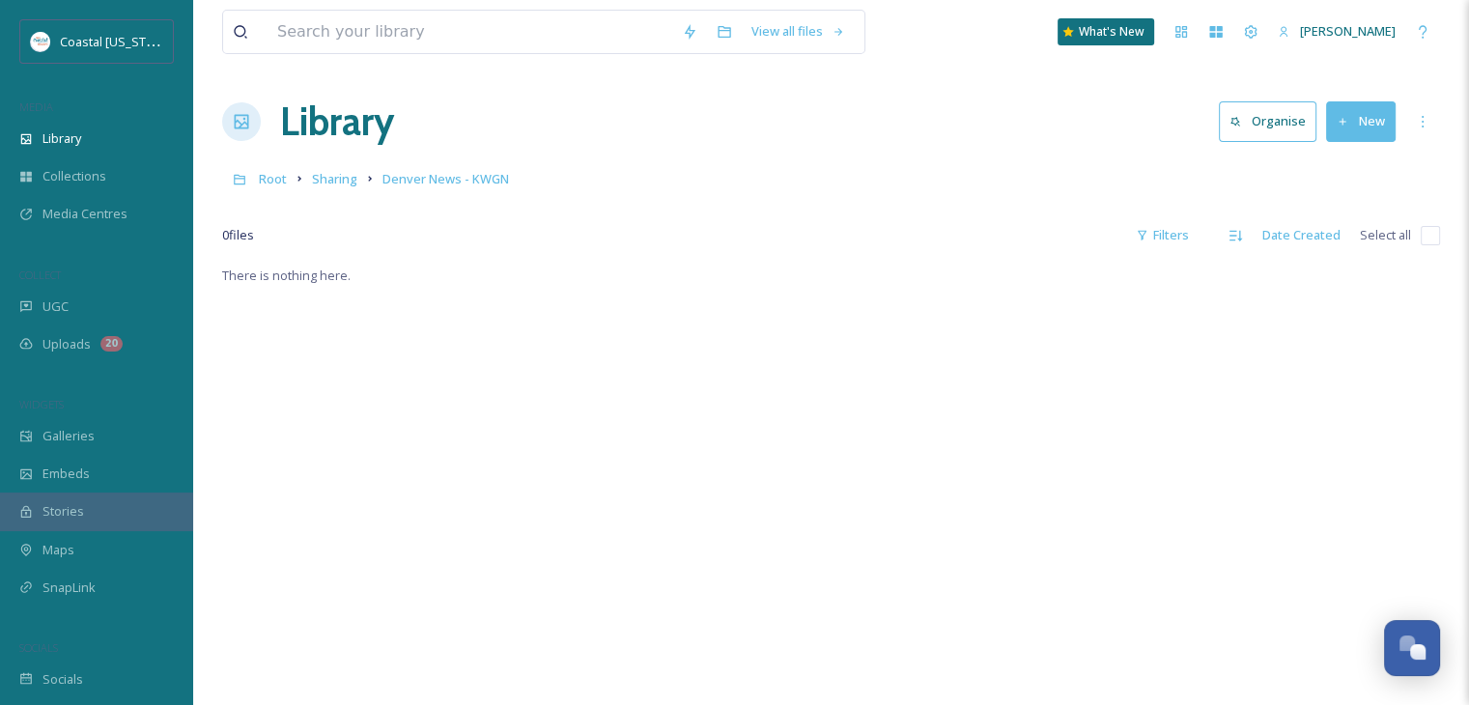
click at [1342, 116] on icon at bounding box center [1343, 122] width 13 height 13
click at [1189, 204] on div at bounding box center [831, 206] width 1218 height 19
click at [1379, 110] on button "New" at bounding box center [1361, 121] width 70 height 40
click at [1374, 166] on span "File Upload" at bounding box center [1353, 166] width 64 height 18
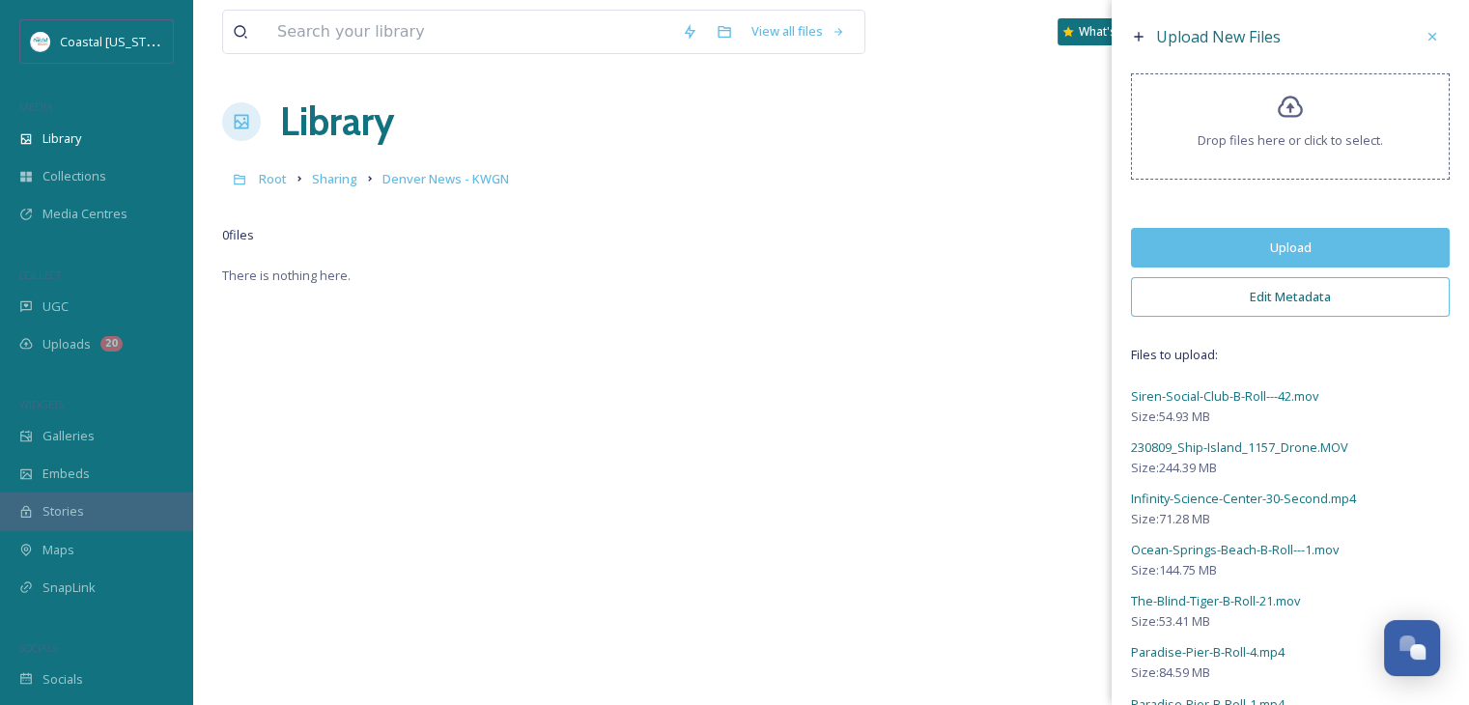
click at [1318, 235] on button "Upload" at bounding box center [1290, 248] width 319 height 40
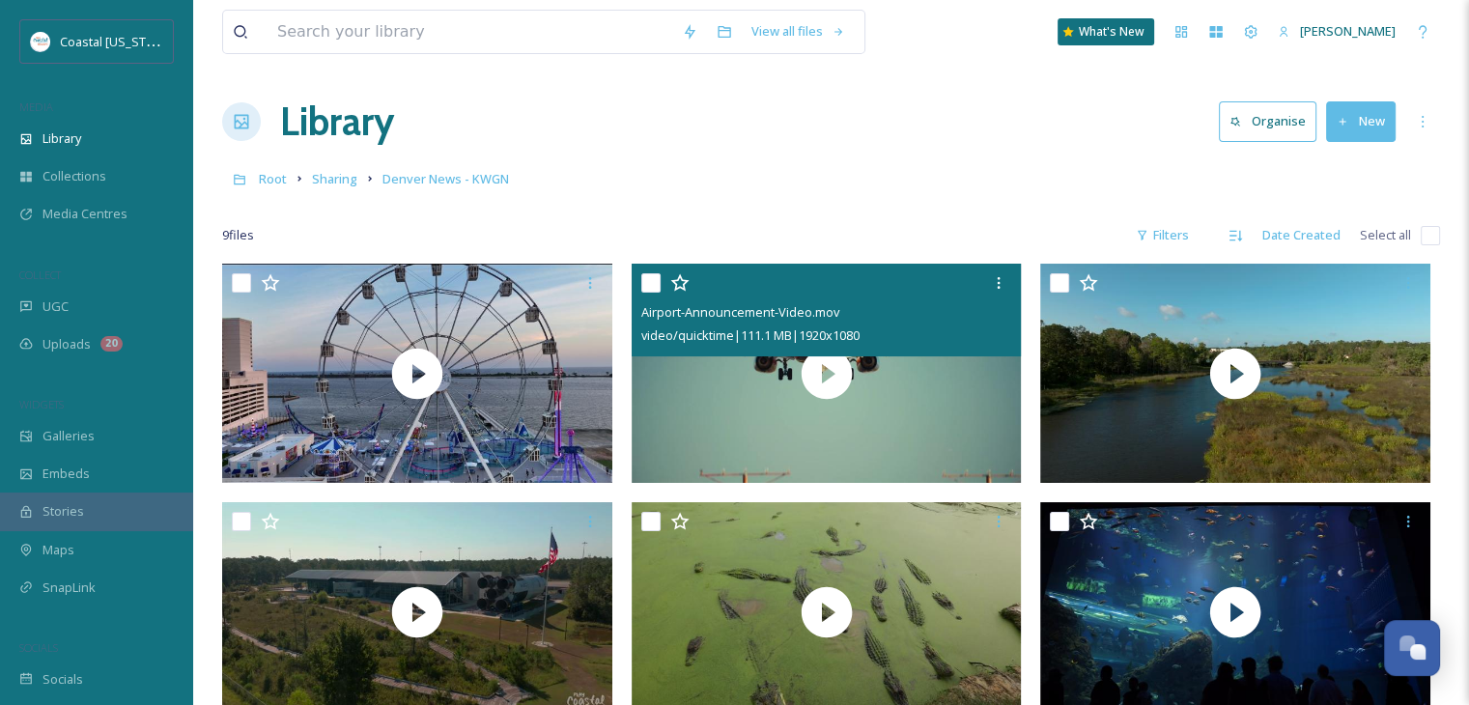
click at [653, 287] on input "checkbox" at bounding box center [650, 282] width 19 height 19
checkbox input "true"
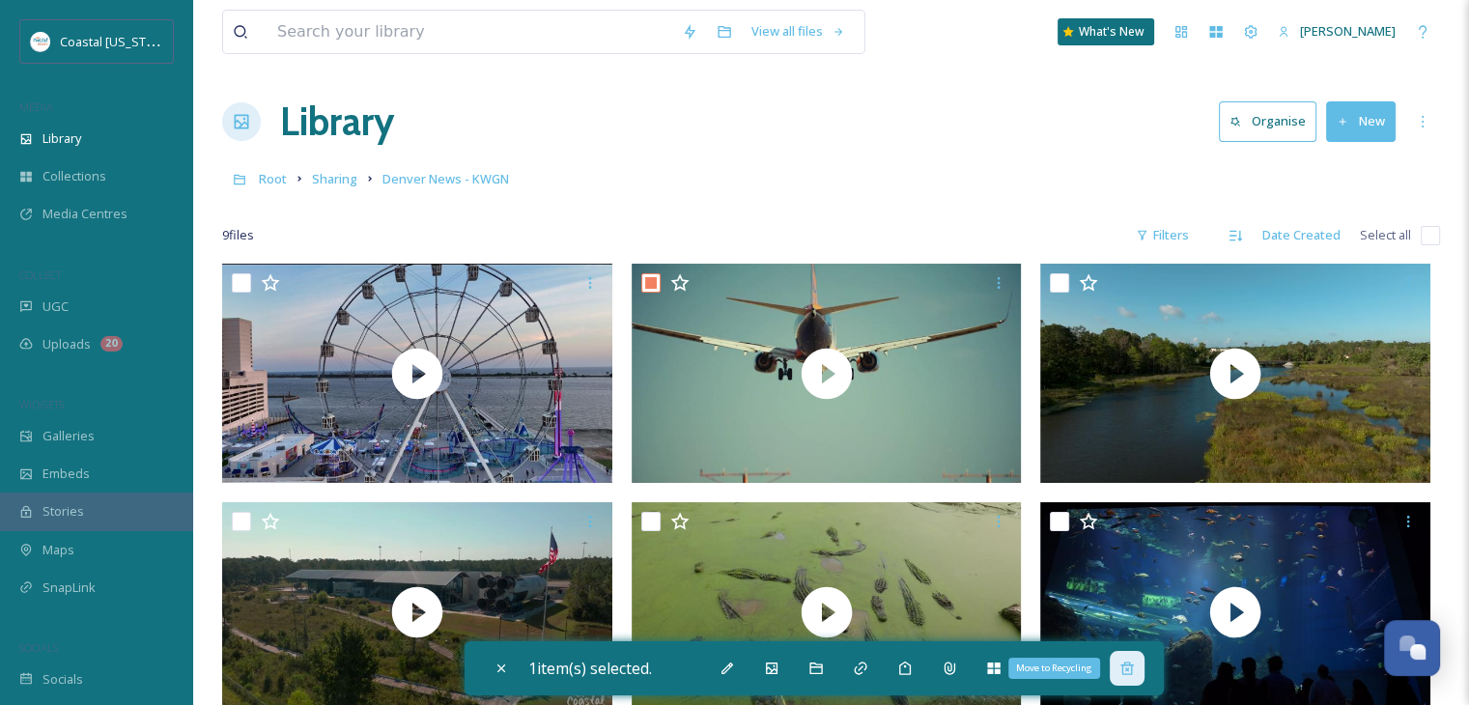
click at [1132, 667] on icon at bounding box center [1127, 668] width 15 height 15
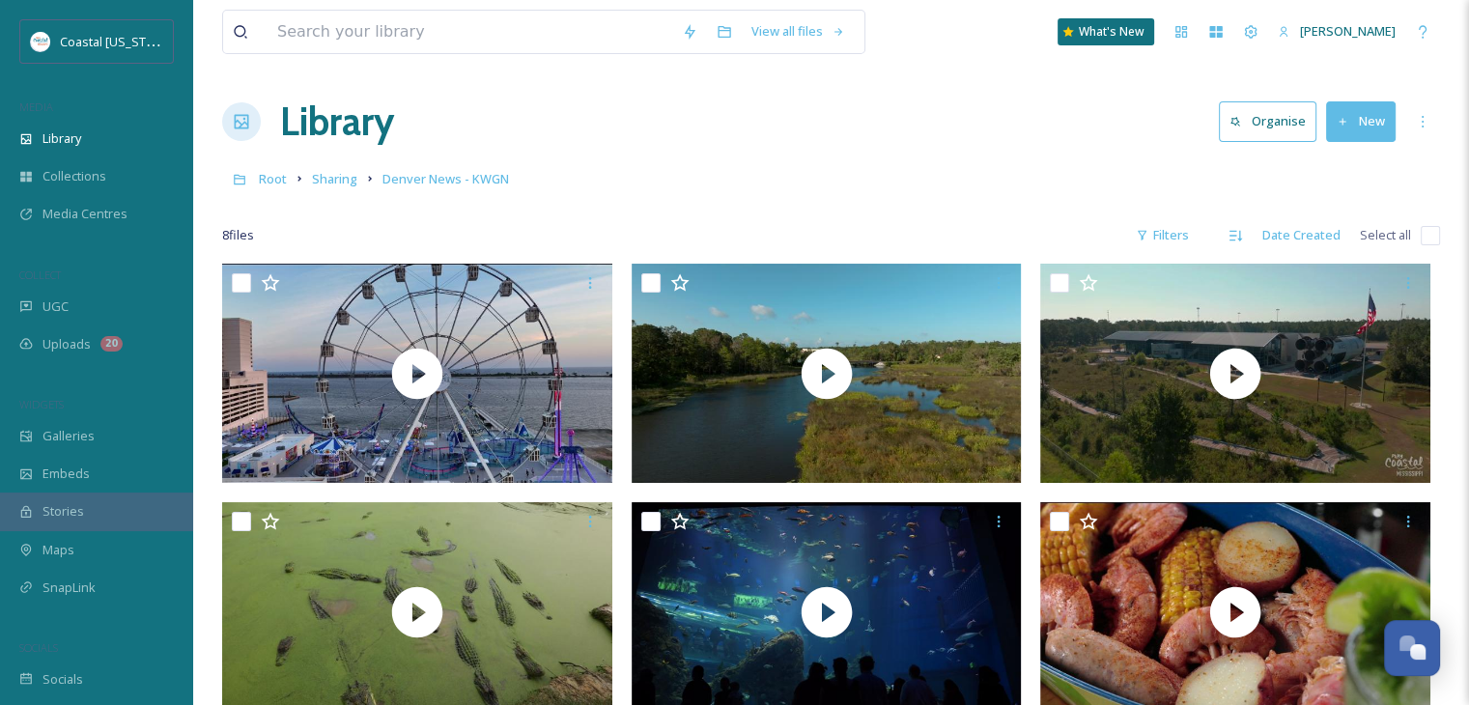
click at [1348, 127] on icon at bounding box center [1343, 122] width 13 height 13
click at [1346, 152] on div "File Upload" at bounding box center [1340, 167] width 109 height 38
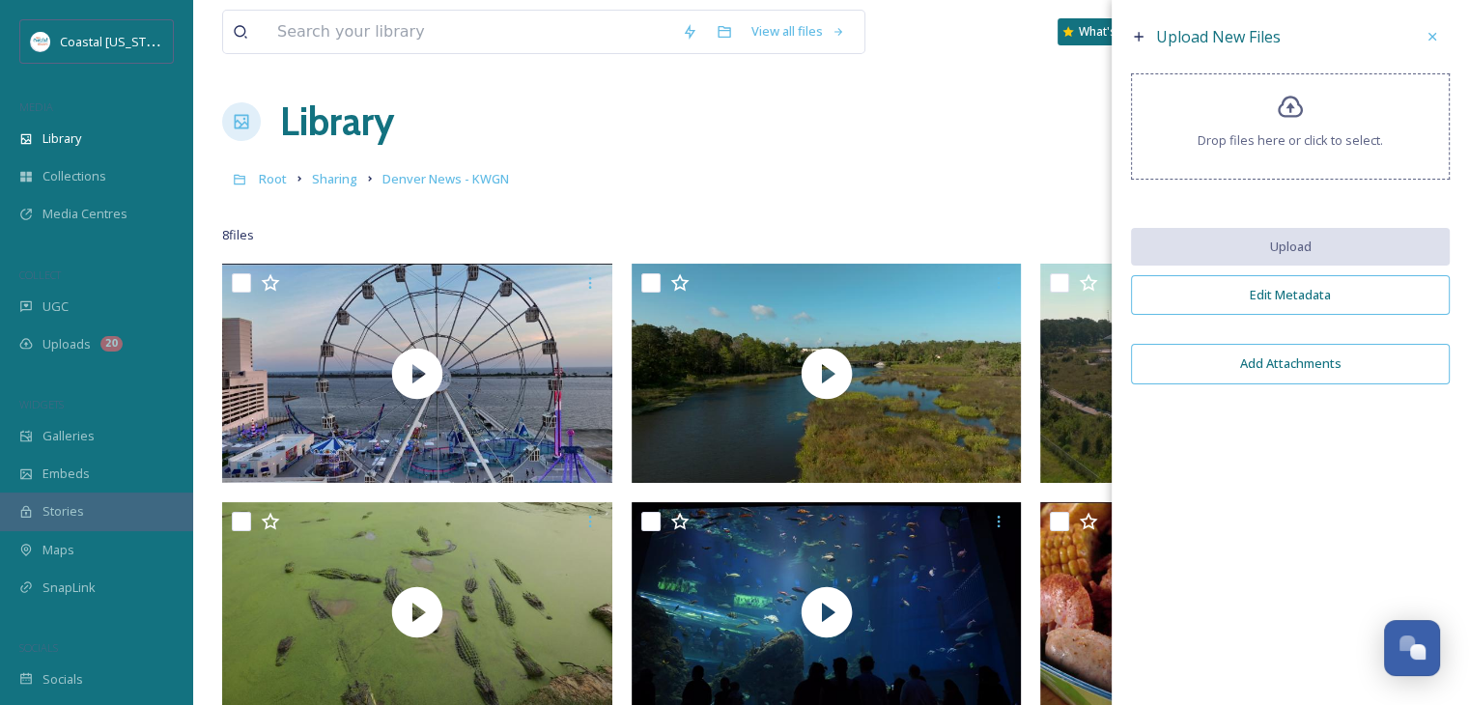
click at [1327, 110] on div "Drop files here or click to select." at bounding box center [1290, 126] width 319 height 106
click at [1431, 34] on icon at bounding box center [1432, 36] width 15 height 15
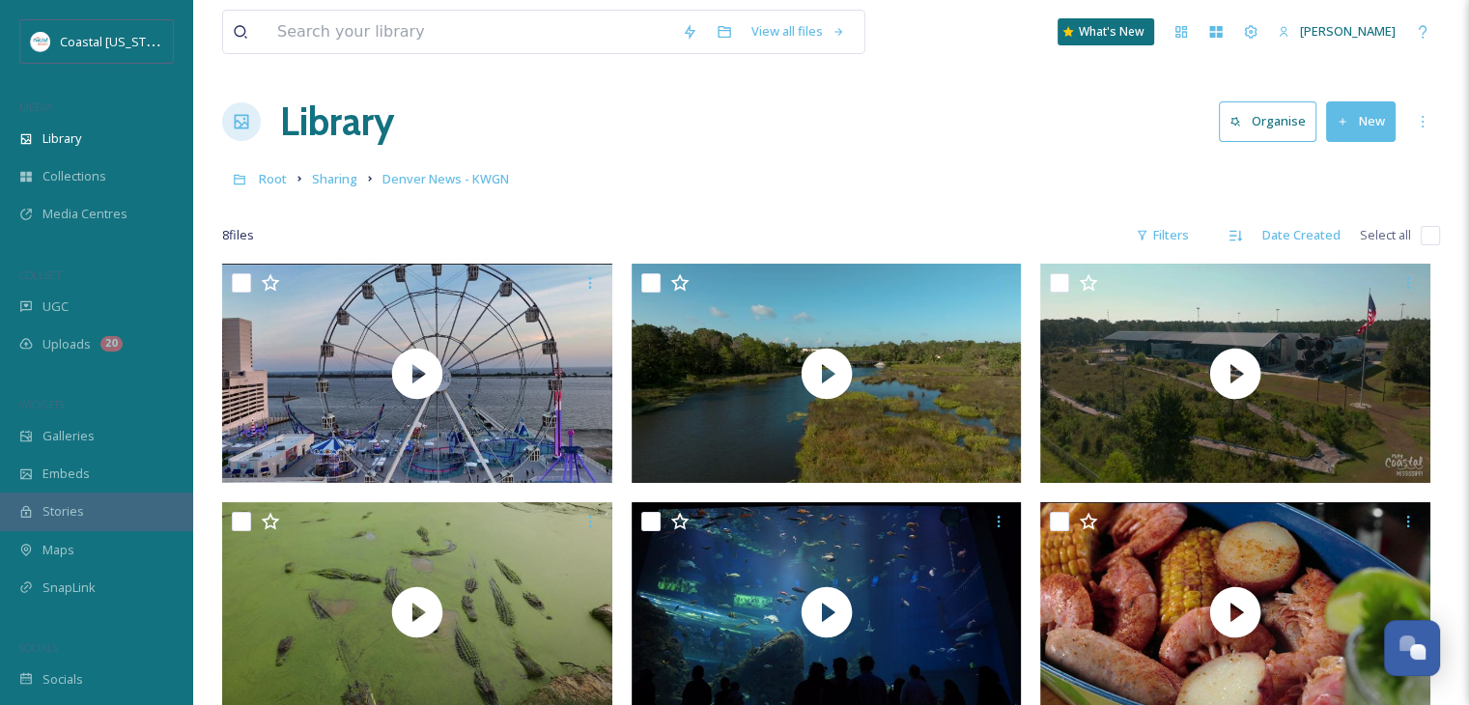
click at [1419, 225] on div "8 file s Filters Date Created Select all" at bounding box center [831, 235] width 1218 height 38
click at [1428, 229] on input "checkbox" at bounding box center [1430, 235] width 19 height 19
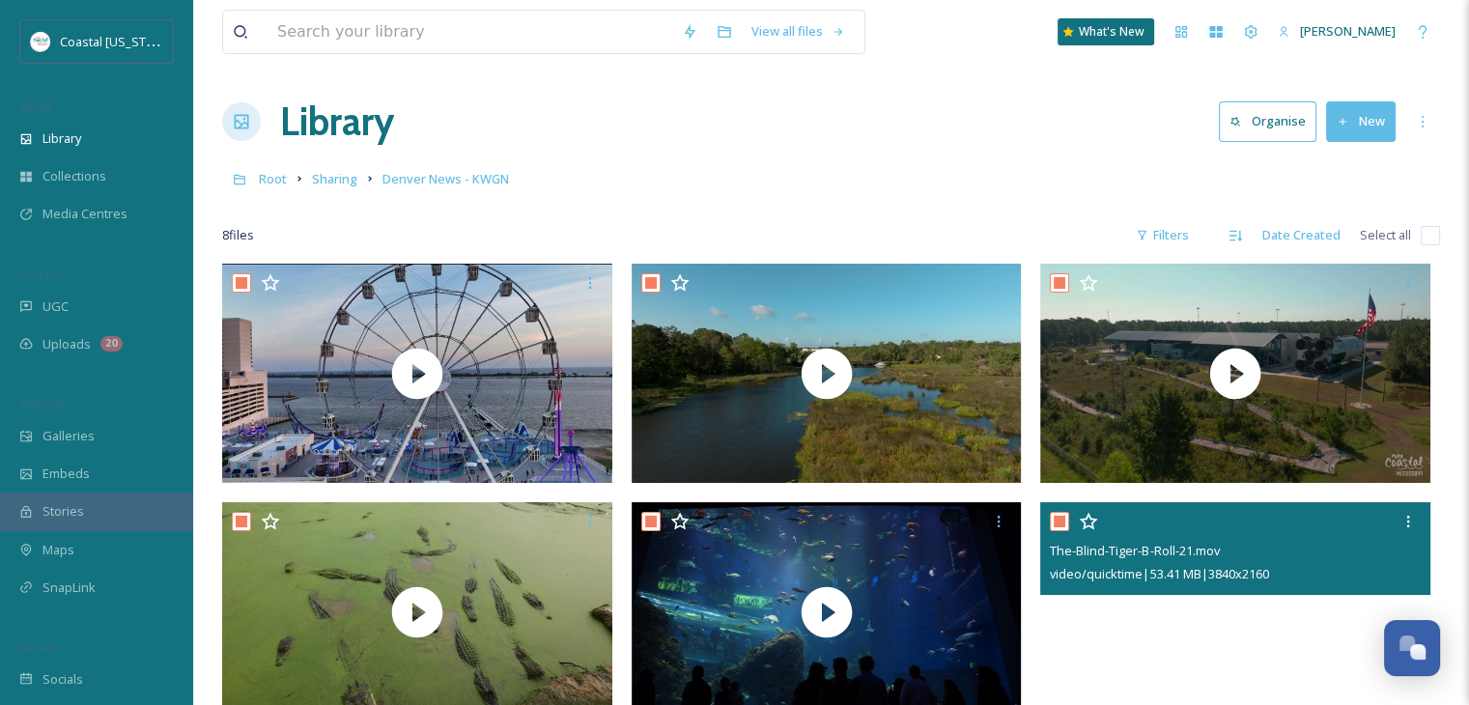
checkbox input "true"
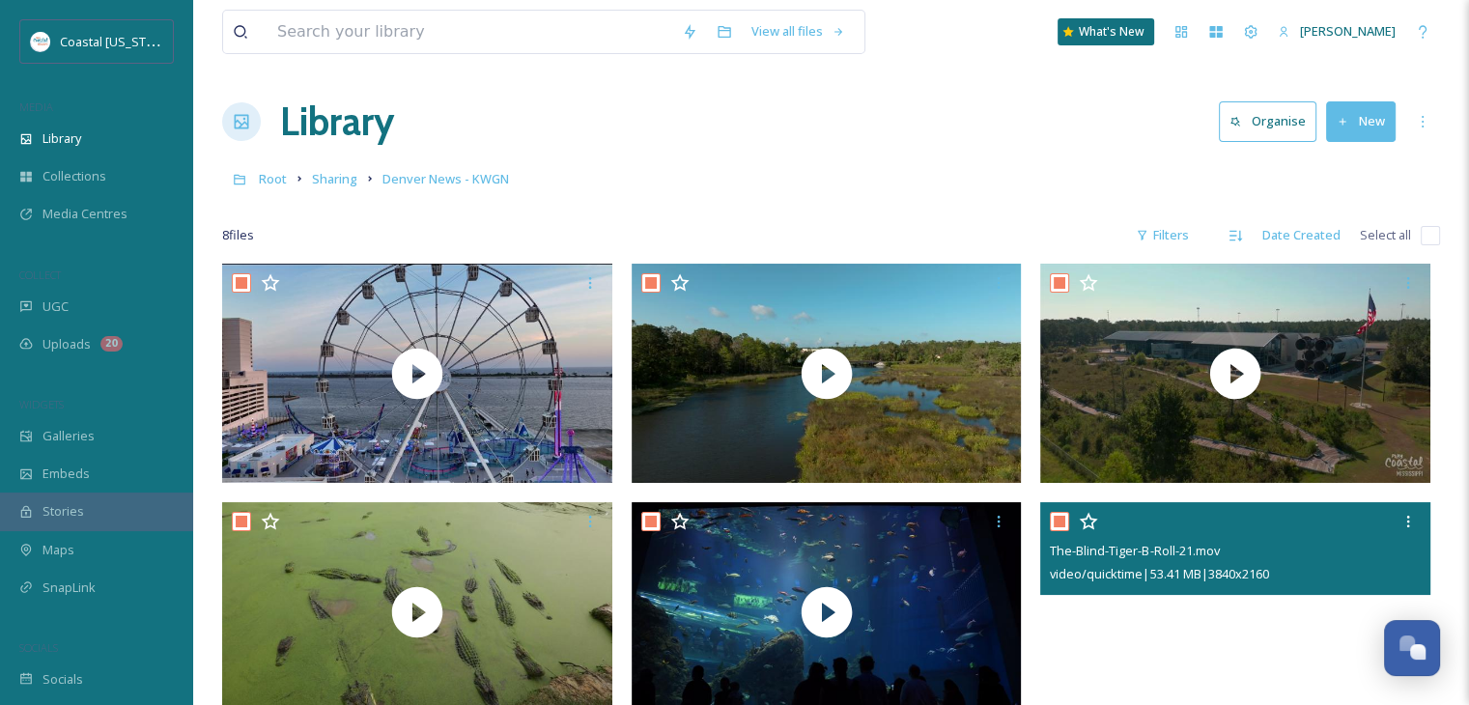
checkbox input "true"
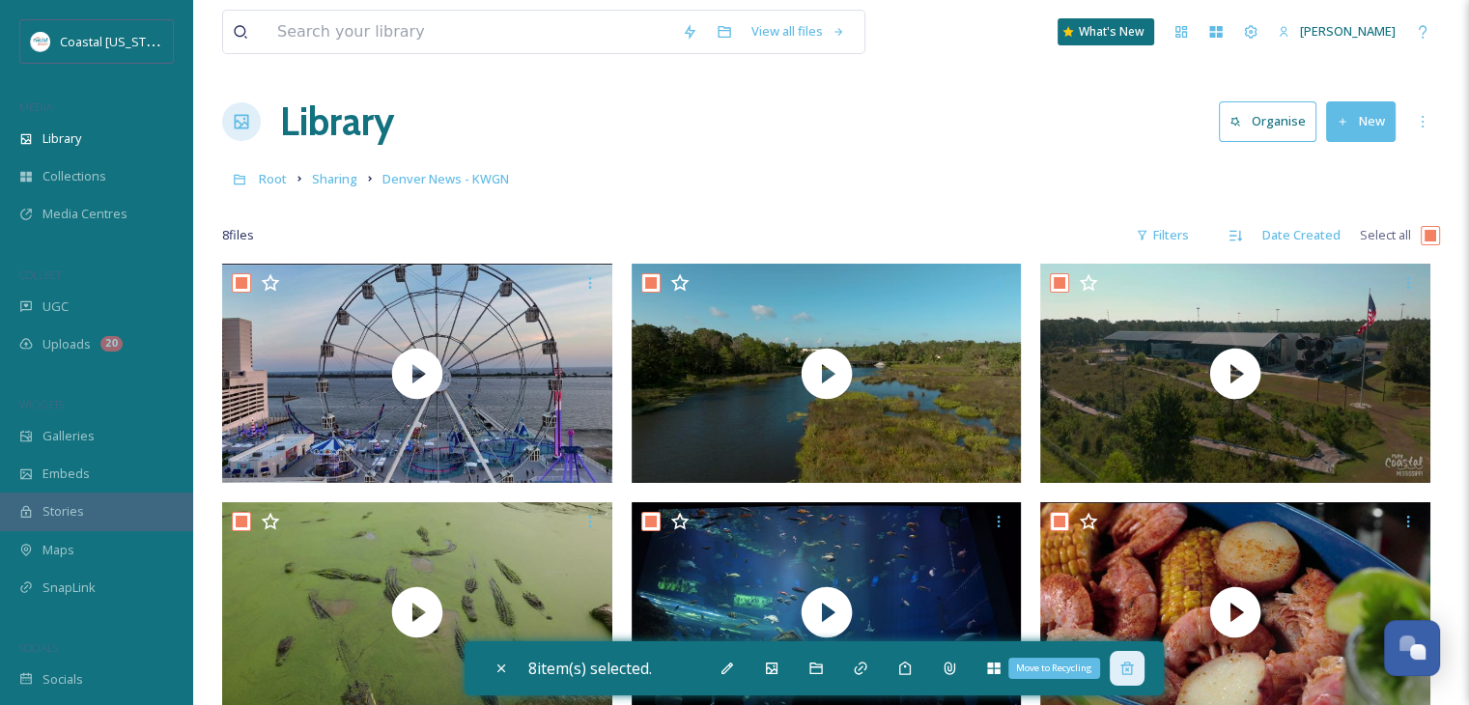
click at [1133, 673] on icon at bounding box center [1127, 668] width 13 height 13
checkbox input "false"
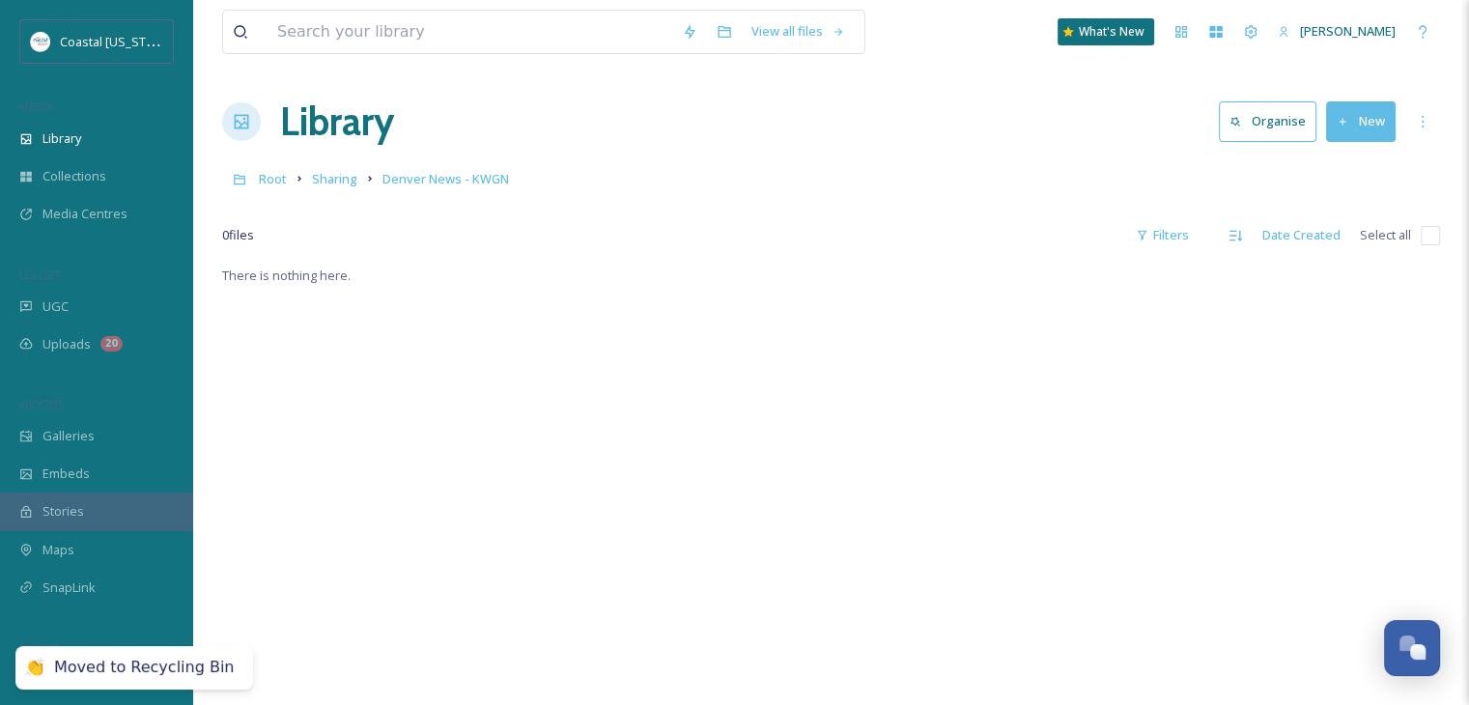
click at [1346, 130] on button "New" at bounding box center [1361, 121] width 70 height 40
click at [1342, 160] on span "File Upload" at bounding box center [1353, 166] width 64 height 18
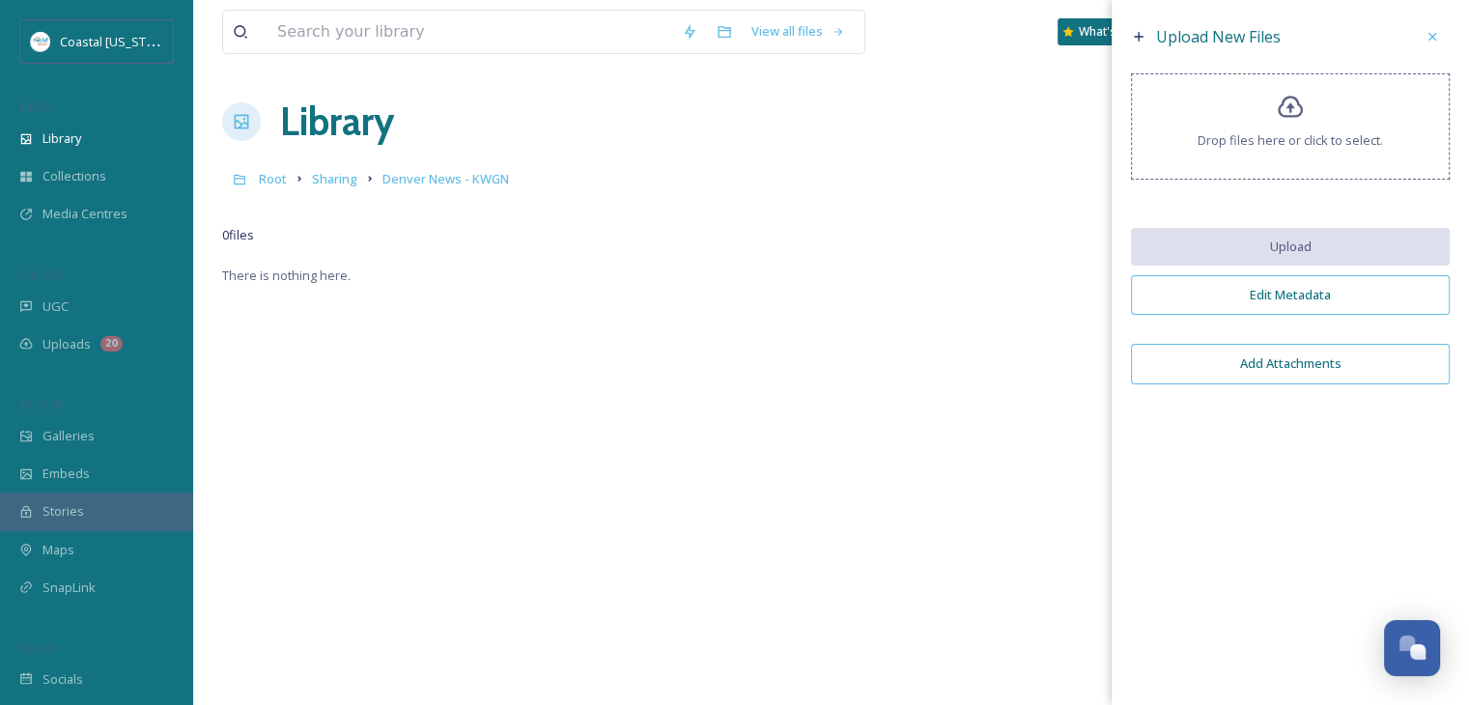
click at [1228, 140] on span "Drop files here or click to select." at bounding box center [1290, 140] width 185 height 18
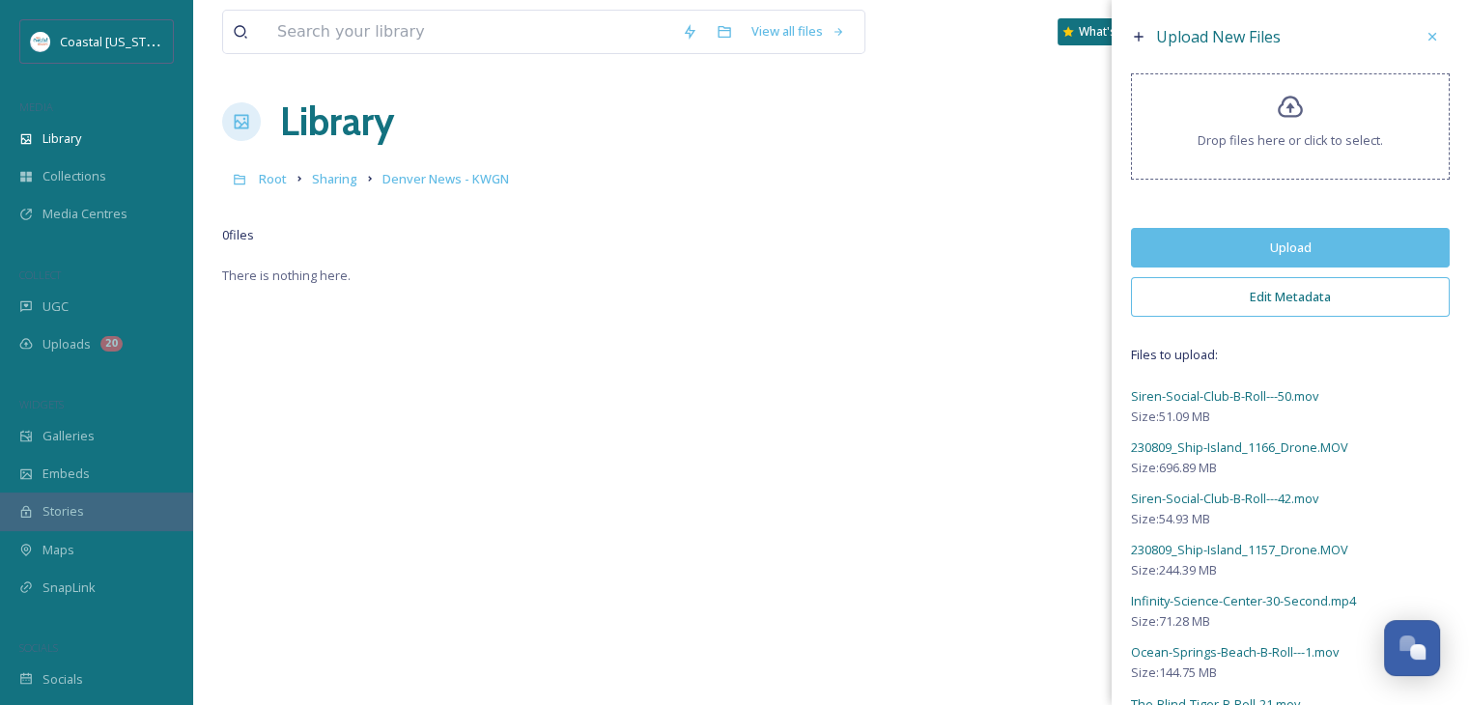
click at [1240, 230] on button "Upload" at bounding box center [1290, 248] width 319 height 40
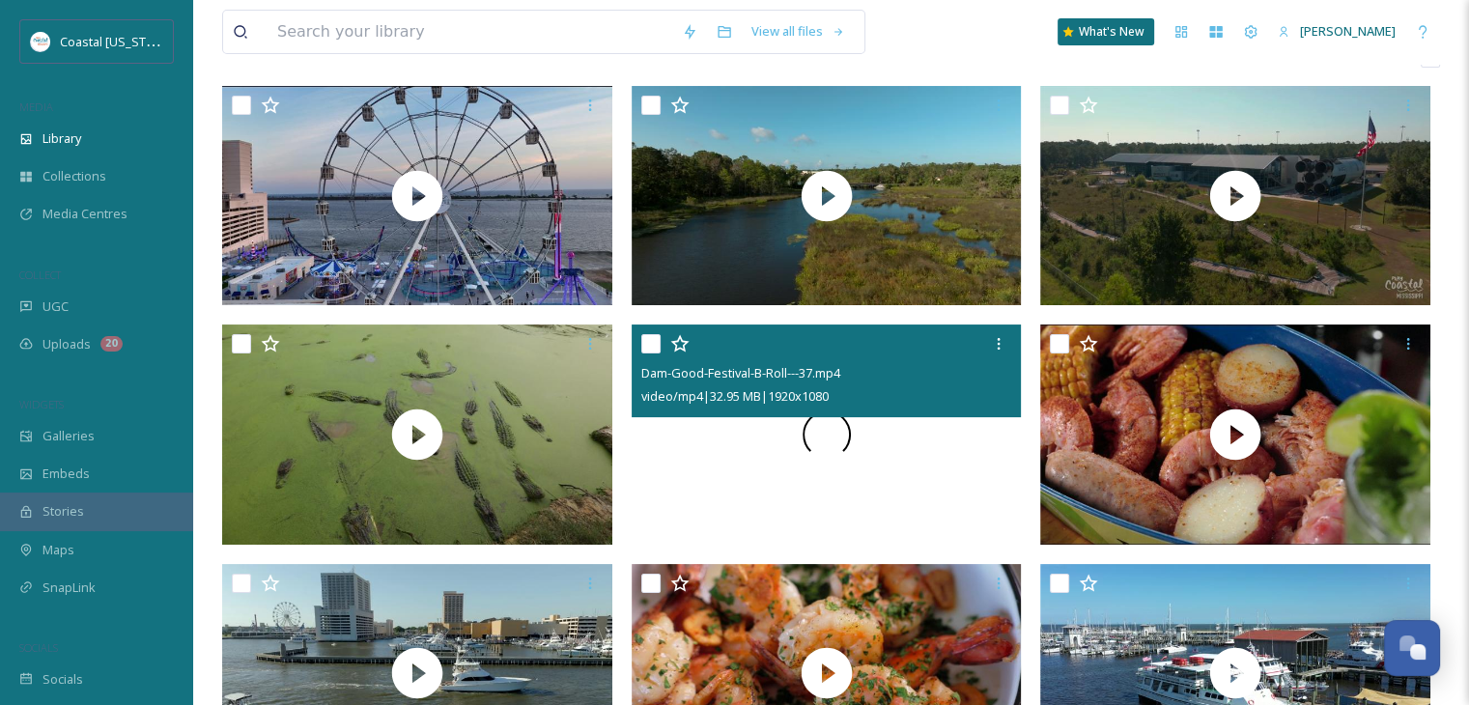
scroll to position [85, 0]
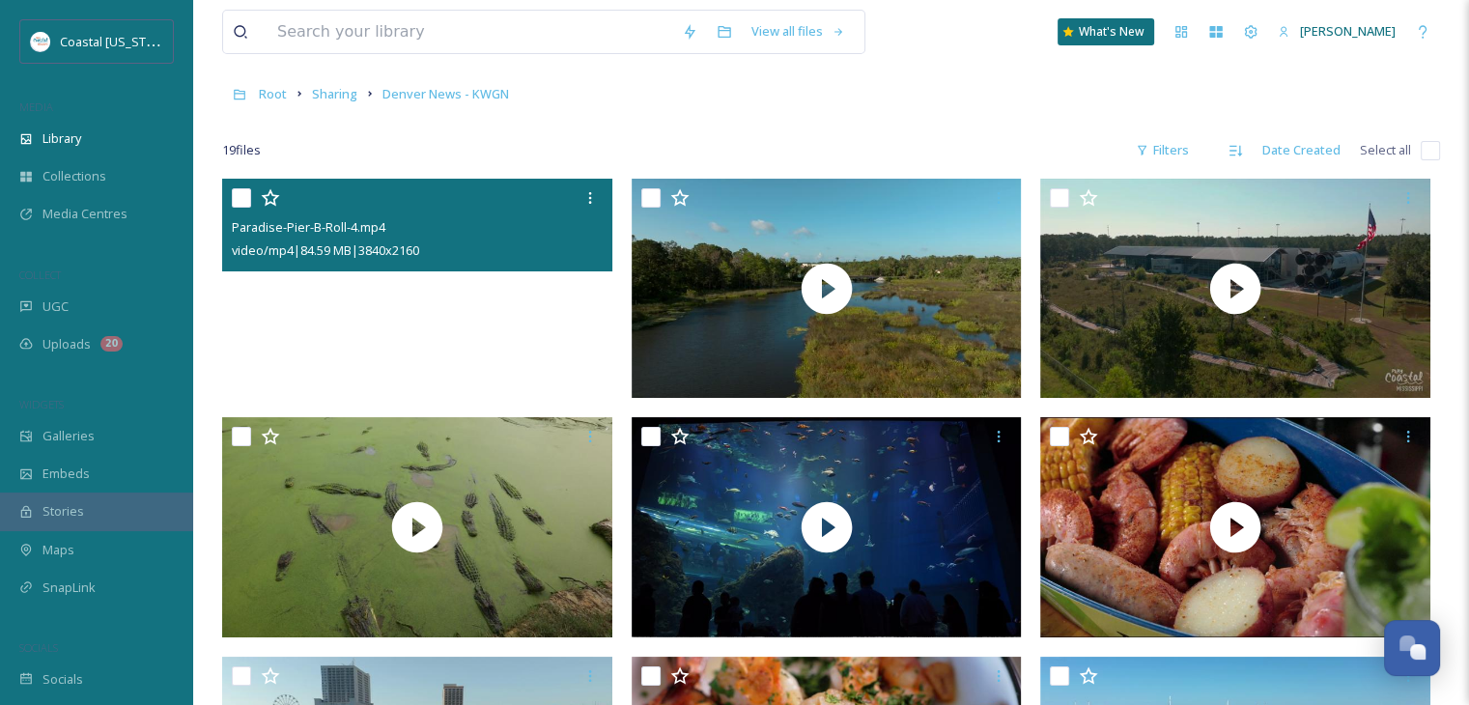
click at [486, 291] on video "Paradise-Pier-B-Roll-4.mp4" at bounding box center [417, 288] width 390 height 219
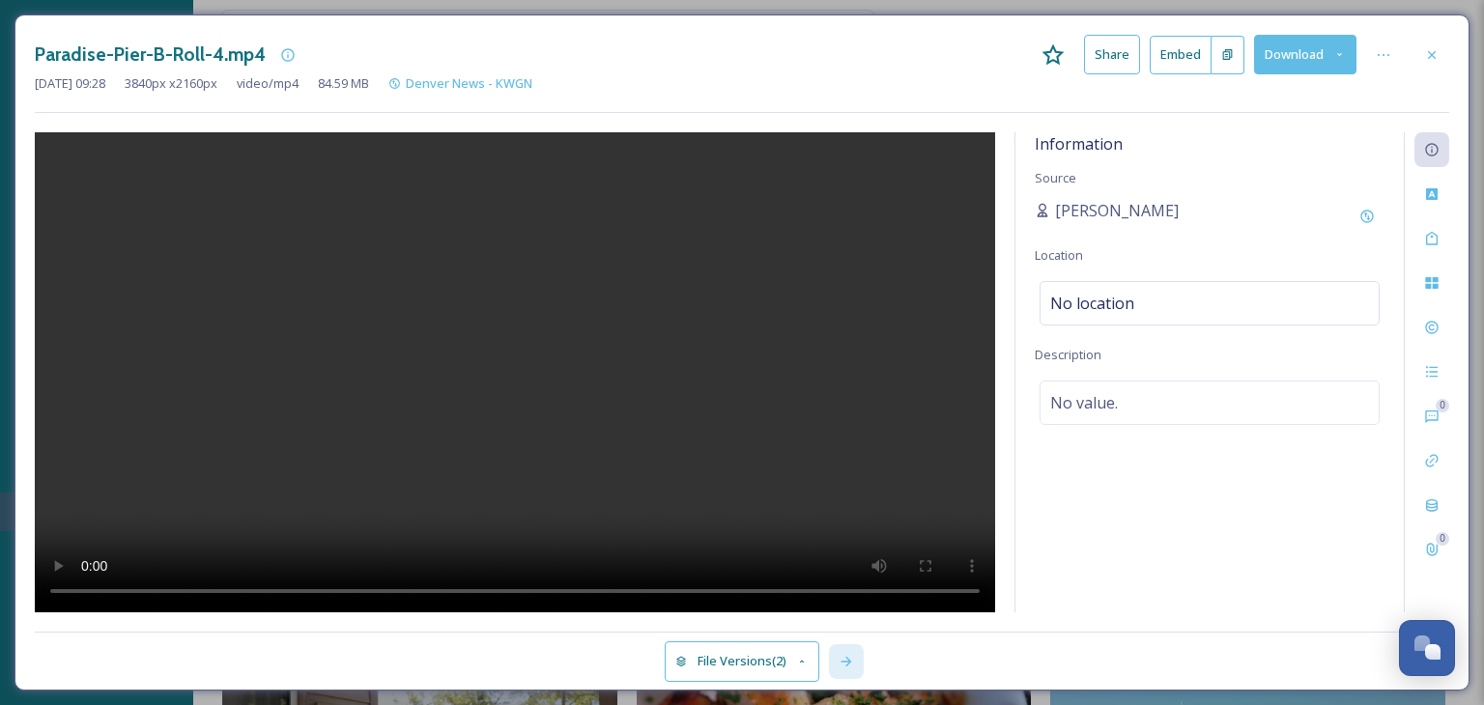
click at [850, 658] on icon at bounding box center [846, 661] width 15 height 15
click at [837, 660] on div at bounding box center [846, 661] width 35 height 35
click at [845, 669] on icon at bounding box center [846, 661] width 15 height 15
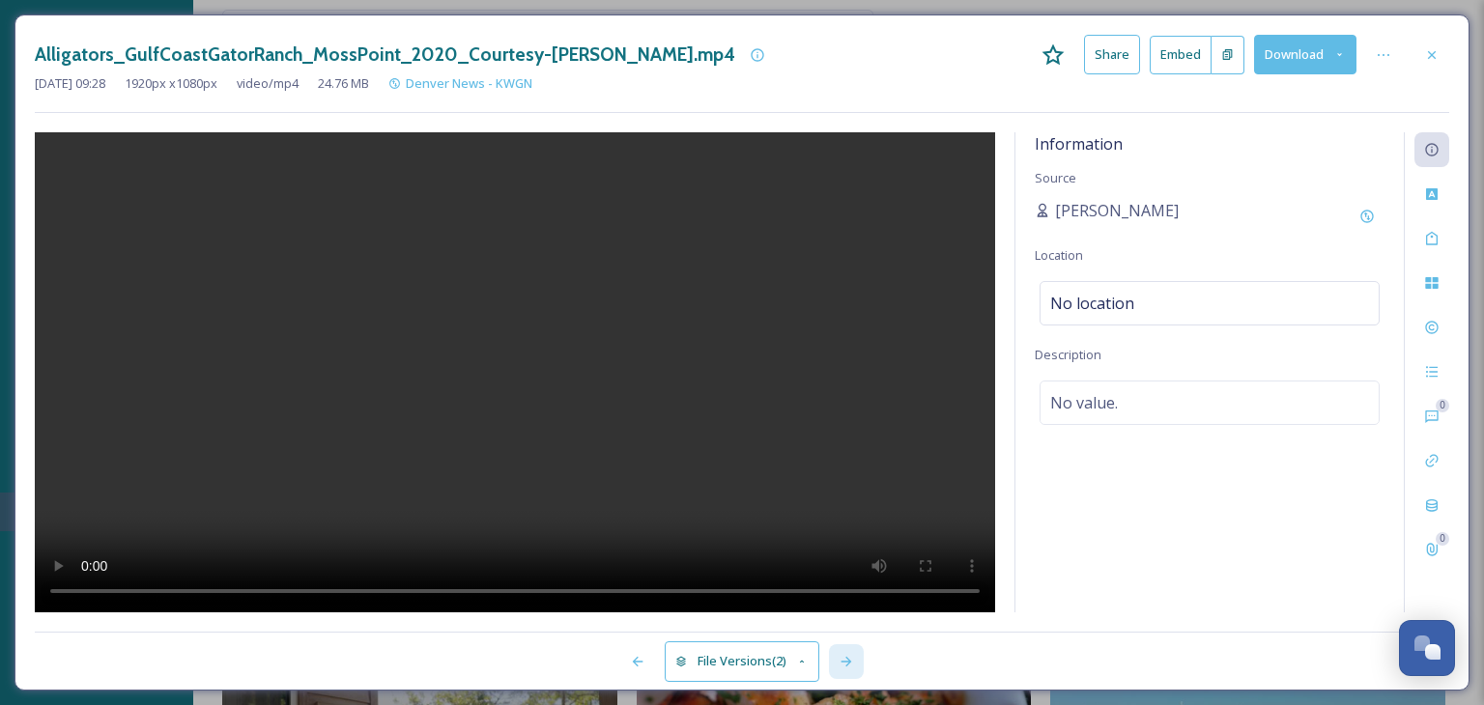
click at [854, 662] on icon at bounding box center [846, 661] width 15 height 15
click at [839, 661] on div at bounding box center [846, 661] width 35 height 35
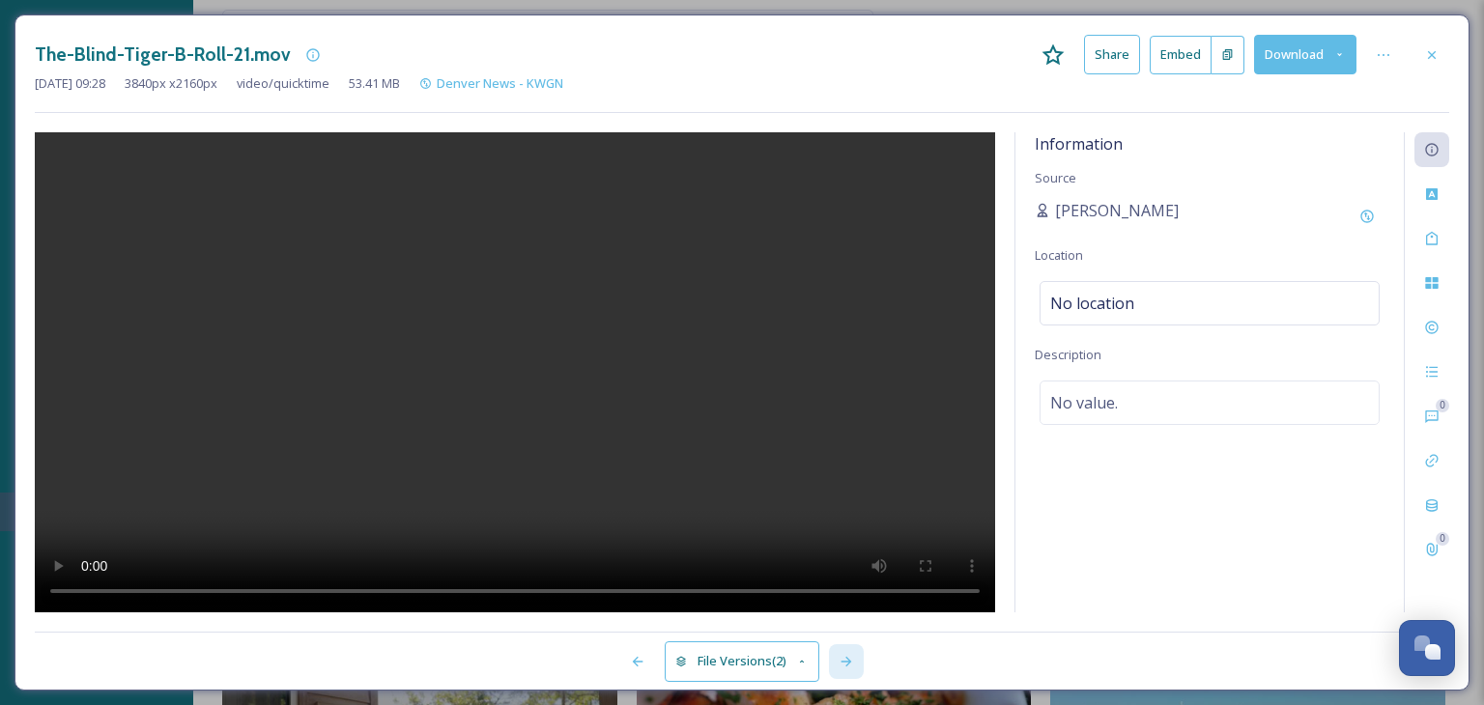
click at [845, 654] on icon at bounding box center [846, 661] width 15 height 15
drag, startPoint x: 686, startPoint y: 287, endPoint x: 687, endPoint y: 303, distance: 16.5
click at [687, 302] on video at bounding box center [515, 372] width 960 height 480
click at [842, 658] on icon at bounding box center [846, 661] width 15 height 15
click at [607, 511] on video at bounding box center [515, 372] width 960 height 480
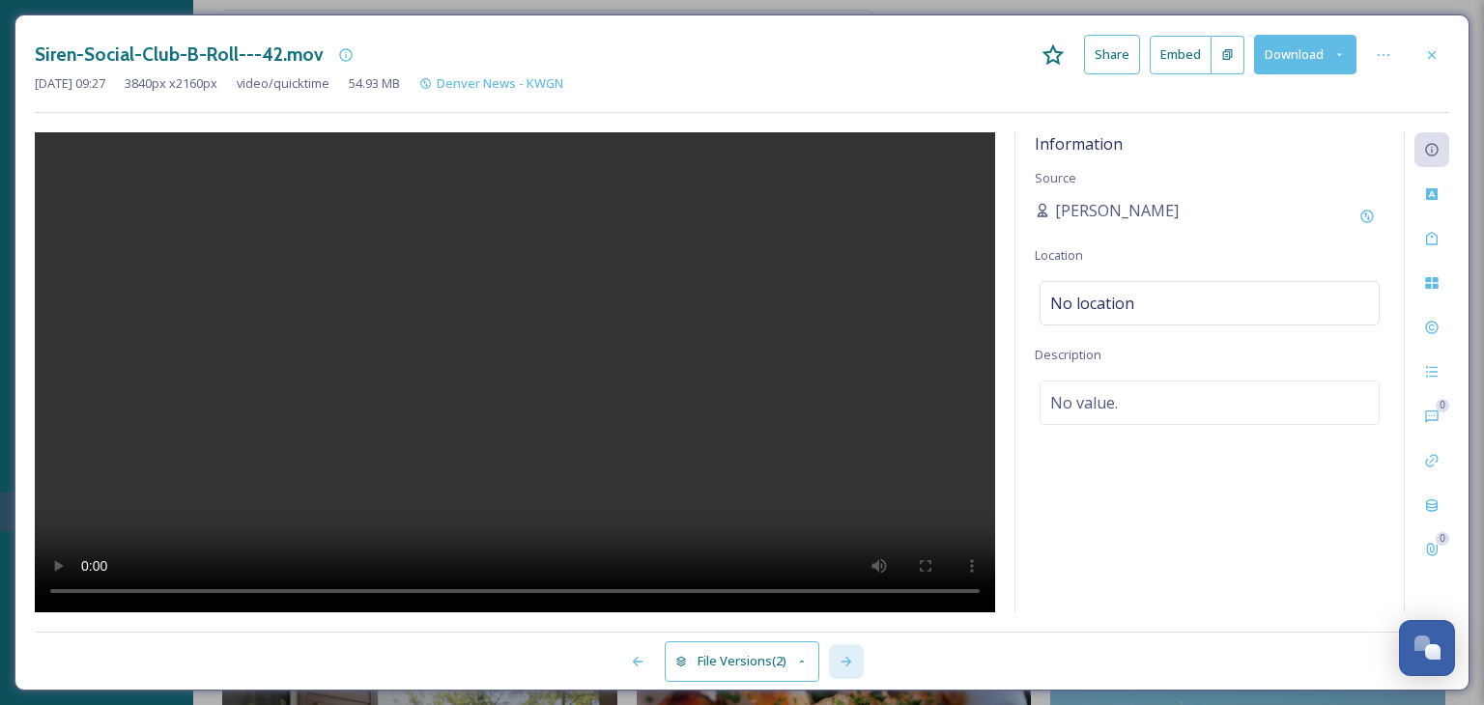
click at [861, 662] on div at bounding box center [846, 661] width 35 height 35
click at [599, 447] on video at bounding box center [515, 372] width 960 height 480
click at [839, 655] on div at bounding box center [846, 661] width 35 height 35
drag, startPoint x: 692, startPoint y: 407, endPoint x: 693, endPoint y: 396, distance: 10.7
click at [692, 399] on video at bounding box center [515, 372] width 960 height 480
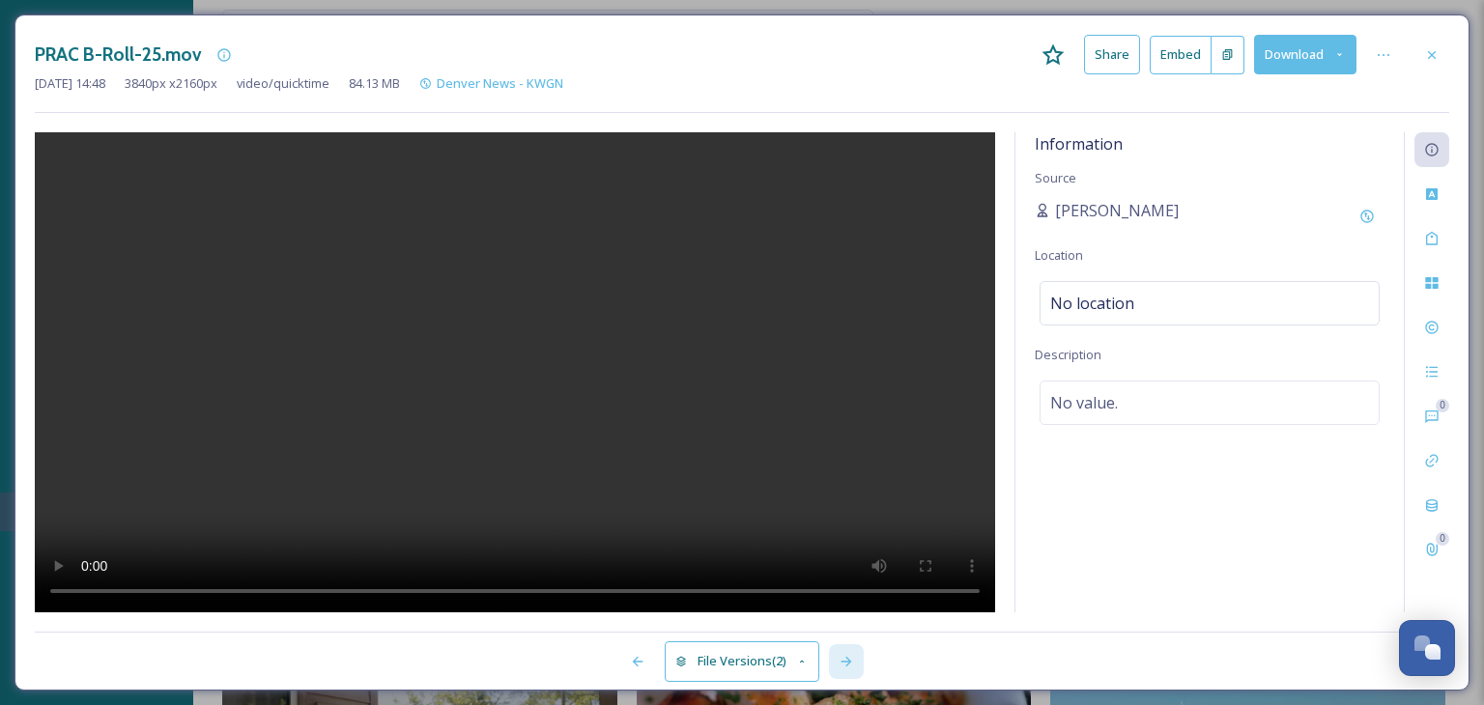
click at [851, 658] on icon at bounding box center [846, 661] width 15 height 15
click at [611, 449] on video at bounding box center [515, 372] width 960 height 480
click at [851, 663] on icon at bounding box center [846, 661] width 15 height 15
click at [626, 468] on video at bounding box center [515, 372] width 960 height 480
click at [850, 655] on icon at bounding box center [846, 661] width 15 height 15
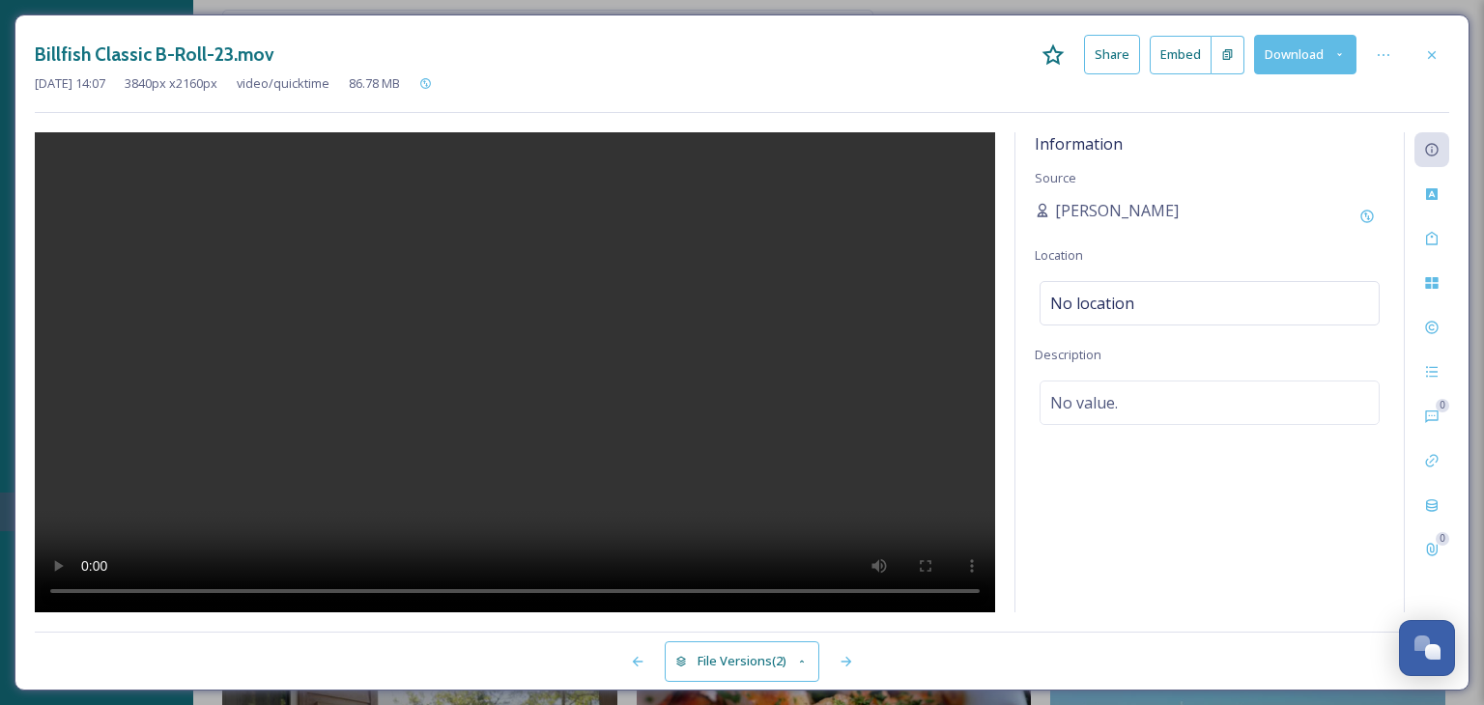
click at [665, 434] on video at bounding box center [515, 372] width 960 height 480
click at [842, 663] on icon at bounding box center [846, 661] width 15 height 15
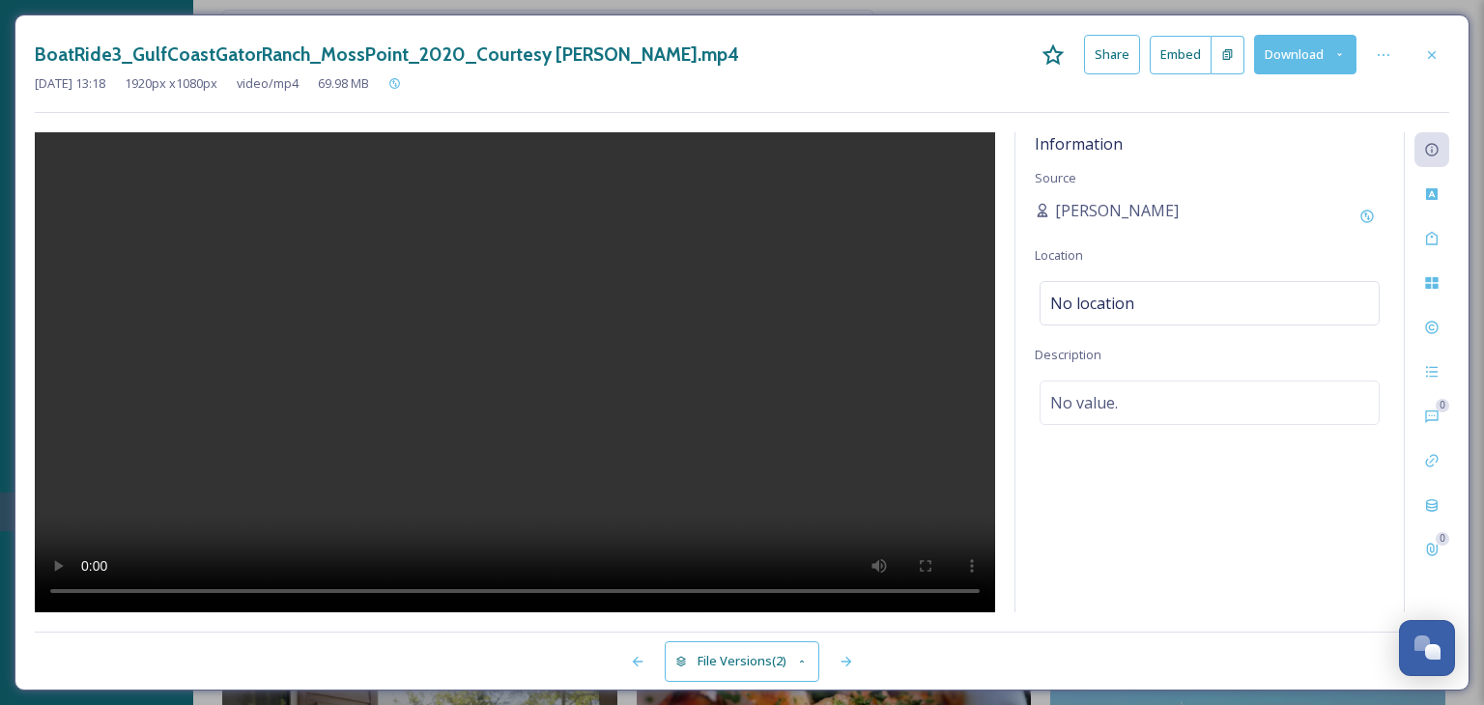
click at [715, 483] on video at bounding box center [515, 372] width 960 height 480
click at [854, 669] on icon at bounding box center [846, 661] width 15 height 15
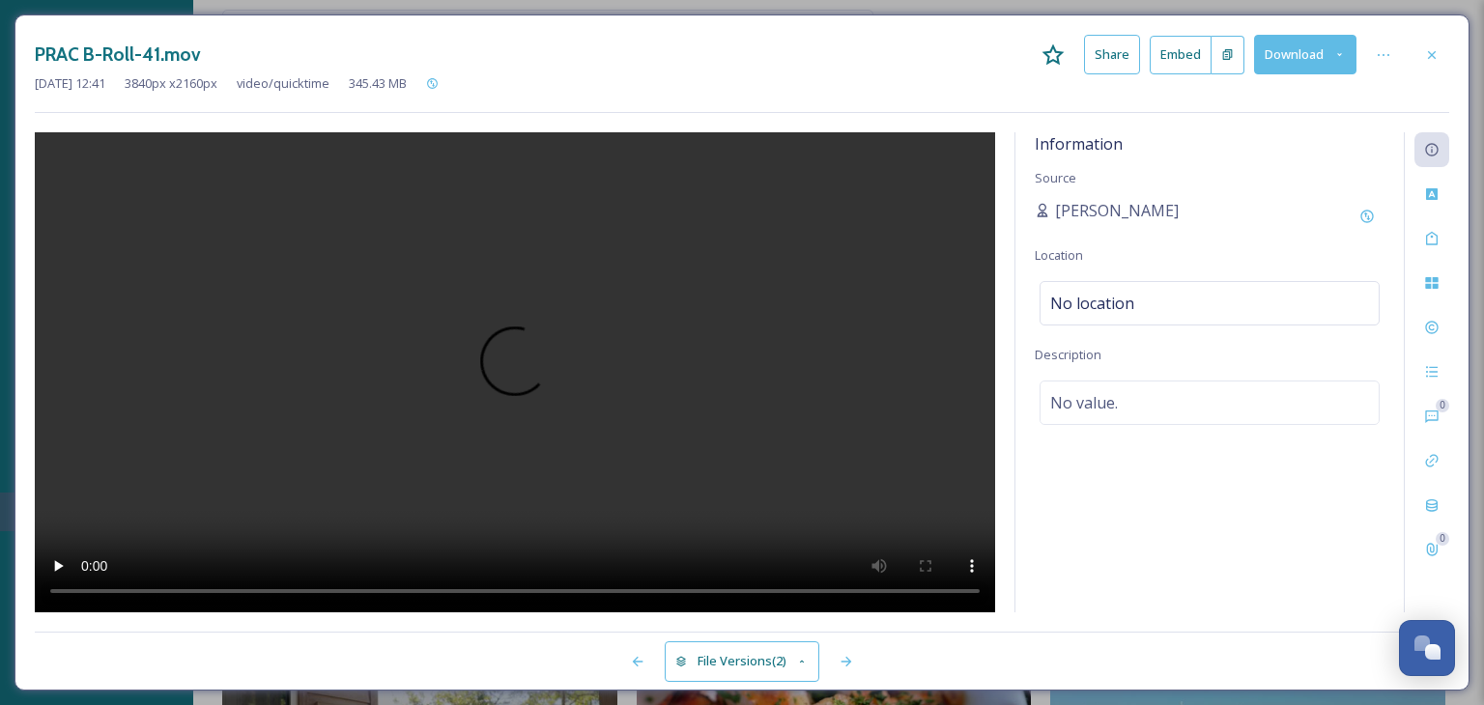
drag, startPoint x: 654, startPoint y: 445, endPoint x: 643, endPoint y: 456, distance: 15.0
click at [653, 445] on video at bounding box center [515, 372] width 960 height 480
click at [836, 665] on div at bounding box center [846, 661] width 35 height 35
click at [657, 496] on video at bounding box center [515, 372] width 960 height 480
click at [848, 662] on icon at bounding box center [846, 661] width 15 height 15
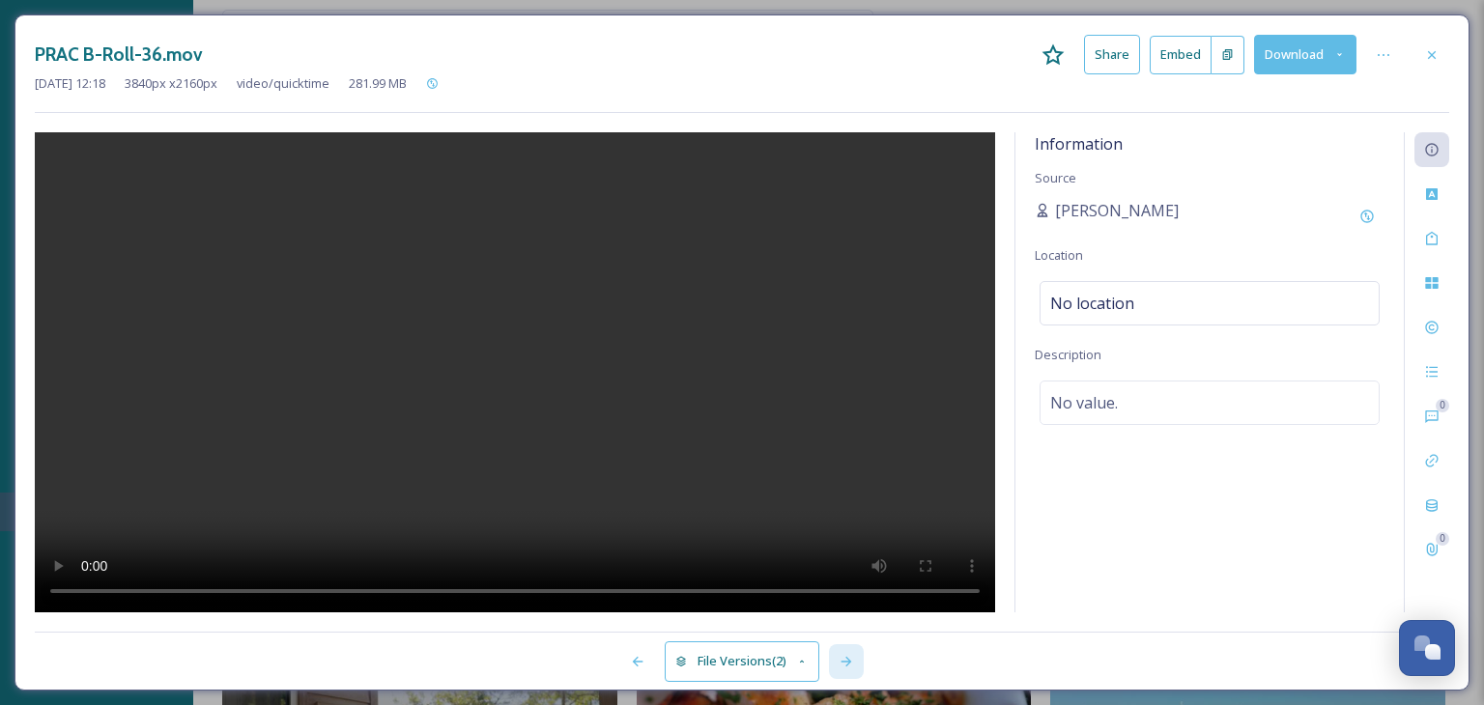
click at [851, 659] on icon at bounding box center [846, 661] width 15 height 15
click at [699, 455] on video at bounding box center [515, 372] width 960 height 480
click at [846, 658] on icon at bounding box center [845, 662] width 11 height 10
click at [1429, 57] on icon at bounding box center [1432, 54] width 8 height 8
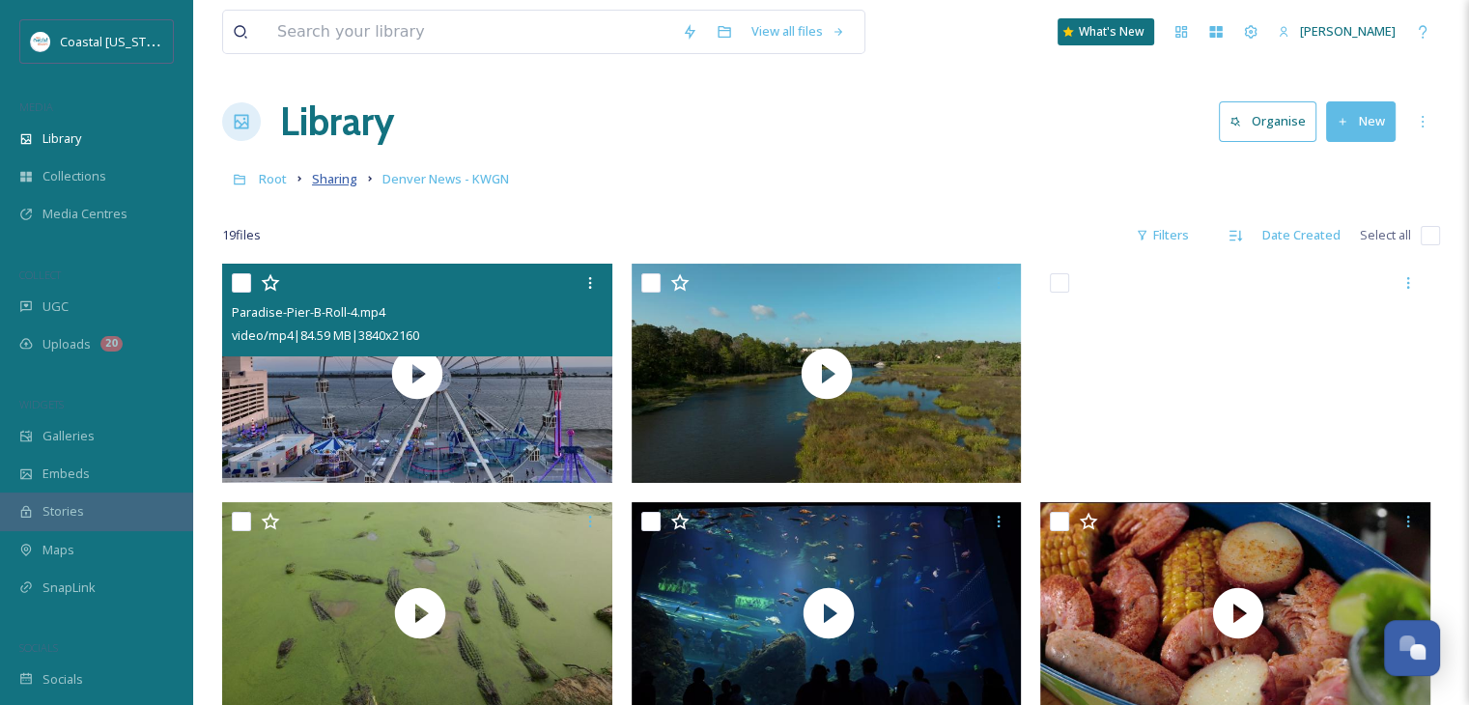
click at [344, 179] on span "Sharing" at bounding box center [334, 178] width 45 height 17
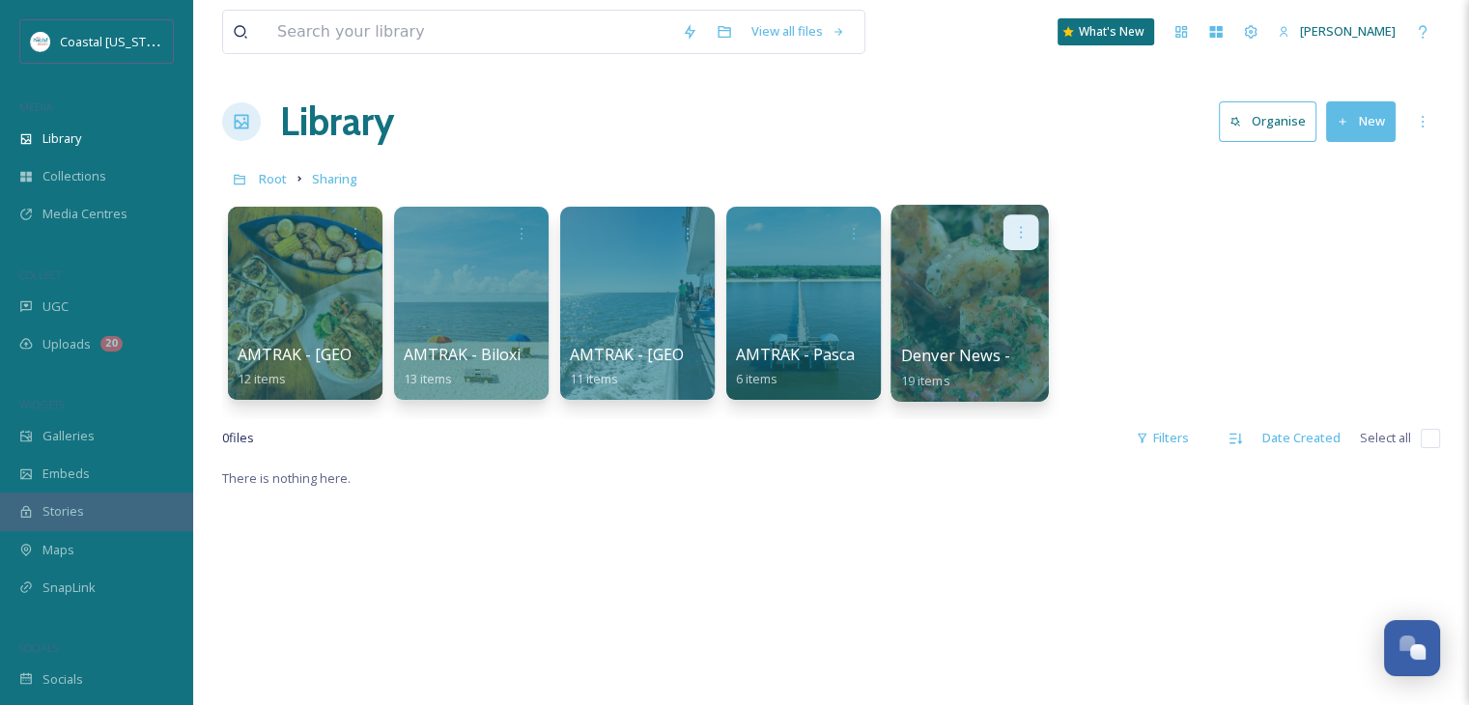
click at [1027, 232] on icon at bounding box center [1020, 231] width 15 height 15
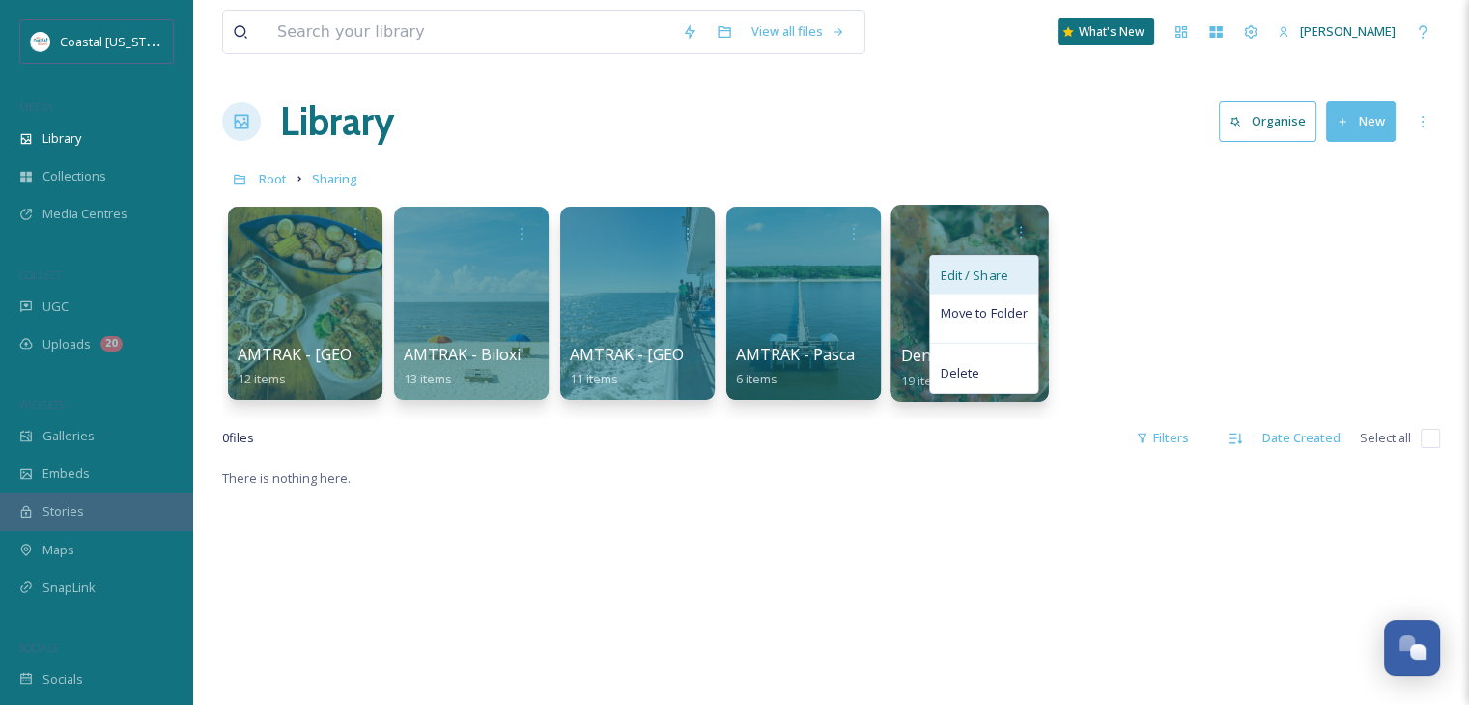
click at [1006, 277] on span "Edit / Share" at bounding box center [974, 275] width 68 height 19
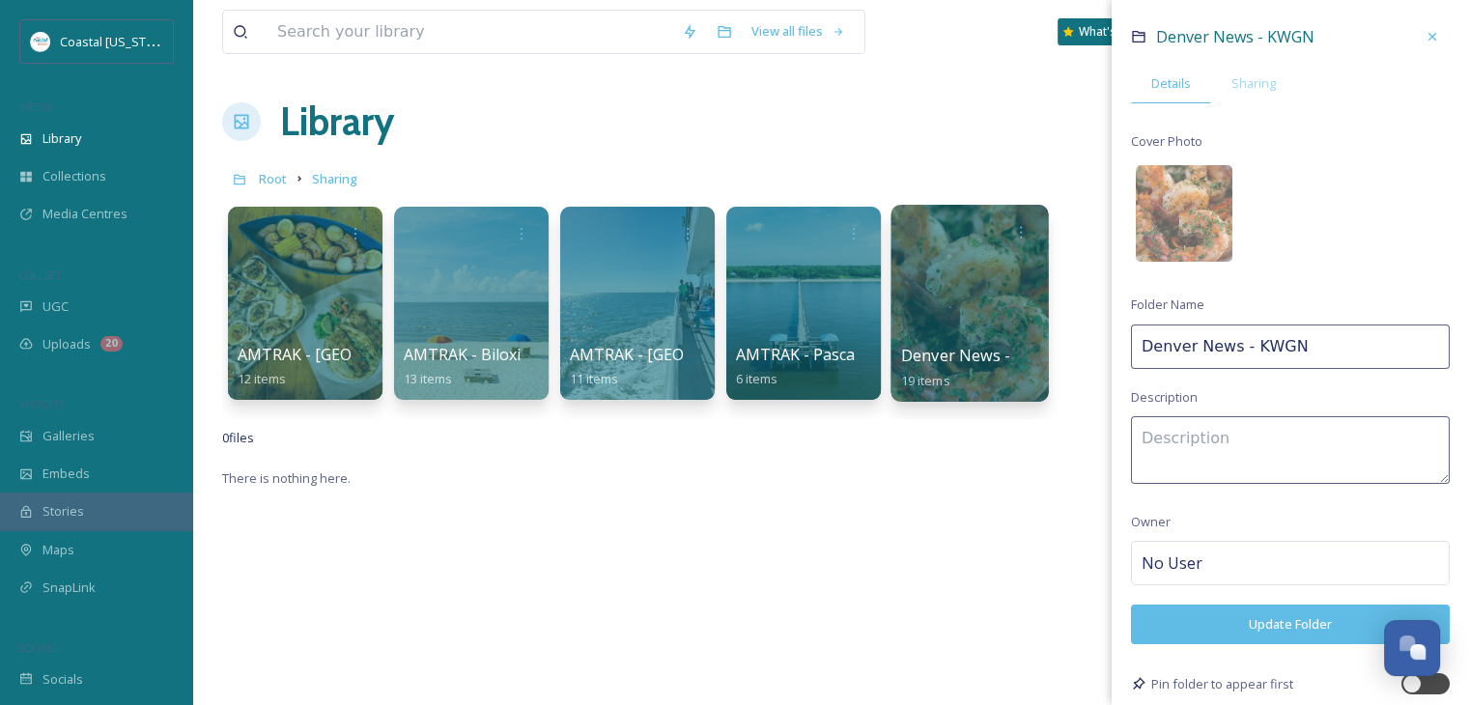
scroll to position [47, 0]
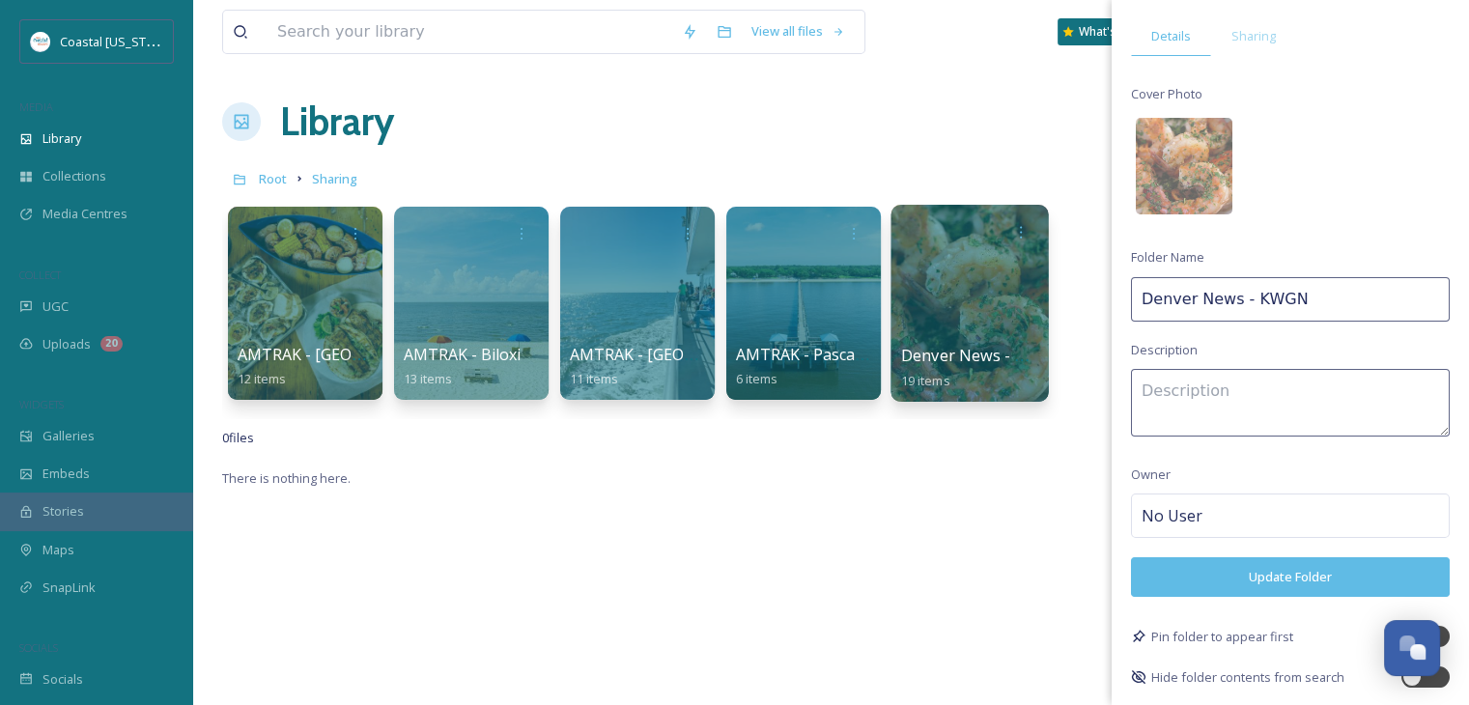
click at [1213, 514] on div "No User" at bounding box center [1290, 516] width 319 height 44
click at [1194, 507] on input at bounding box center [1238, 515] width 193 height 23
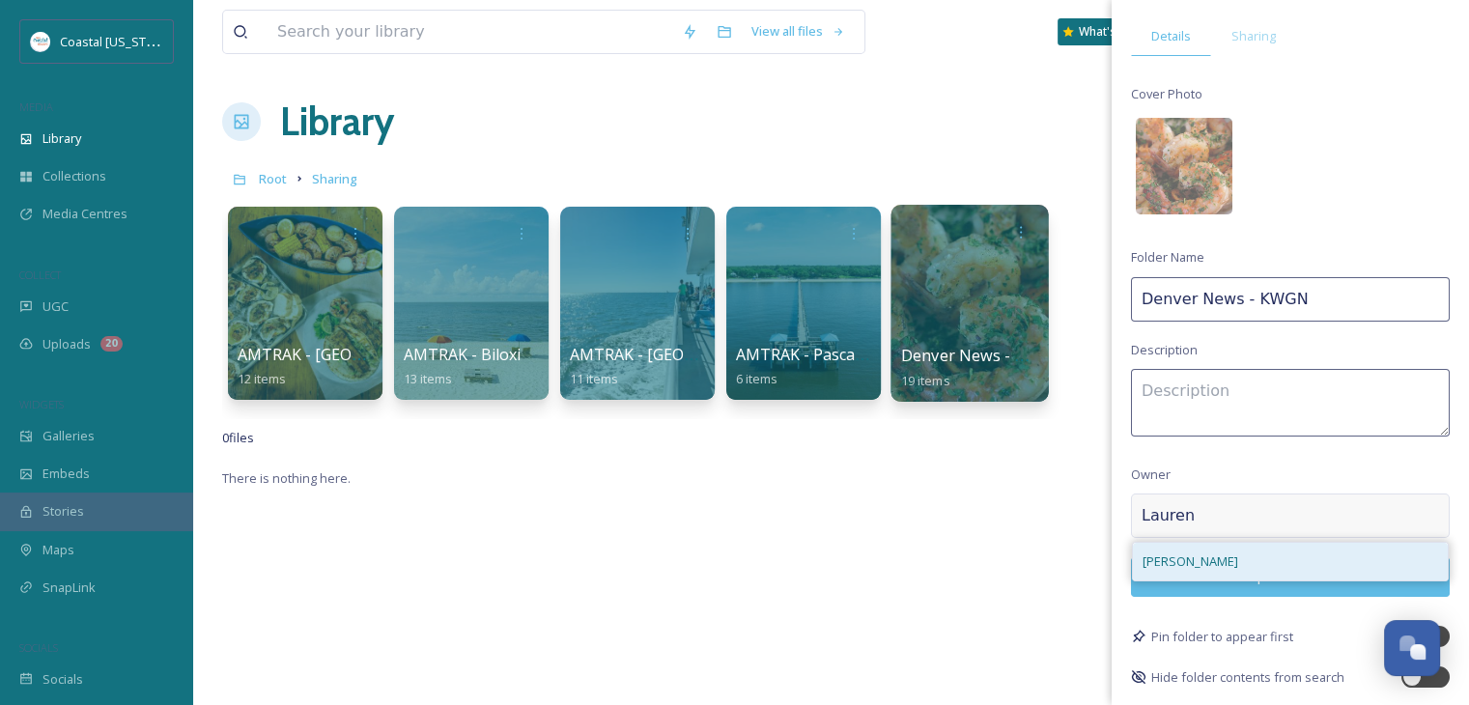
type input "Lauren"
click at [1184, 569] on div "[PERSON_NAME]" at bounding box center [1290, 562] width 315 height 38
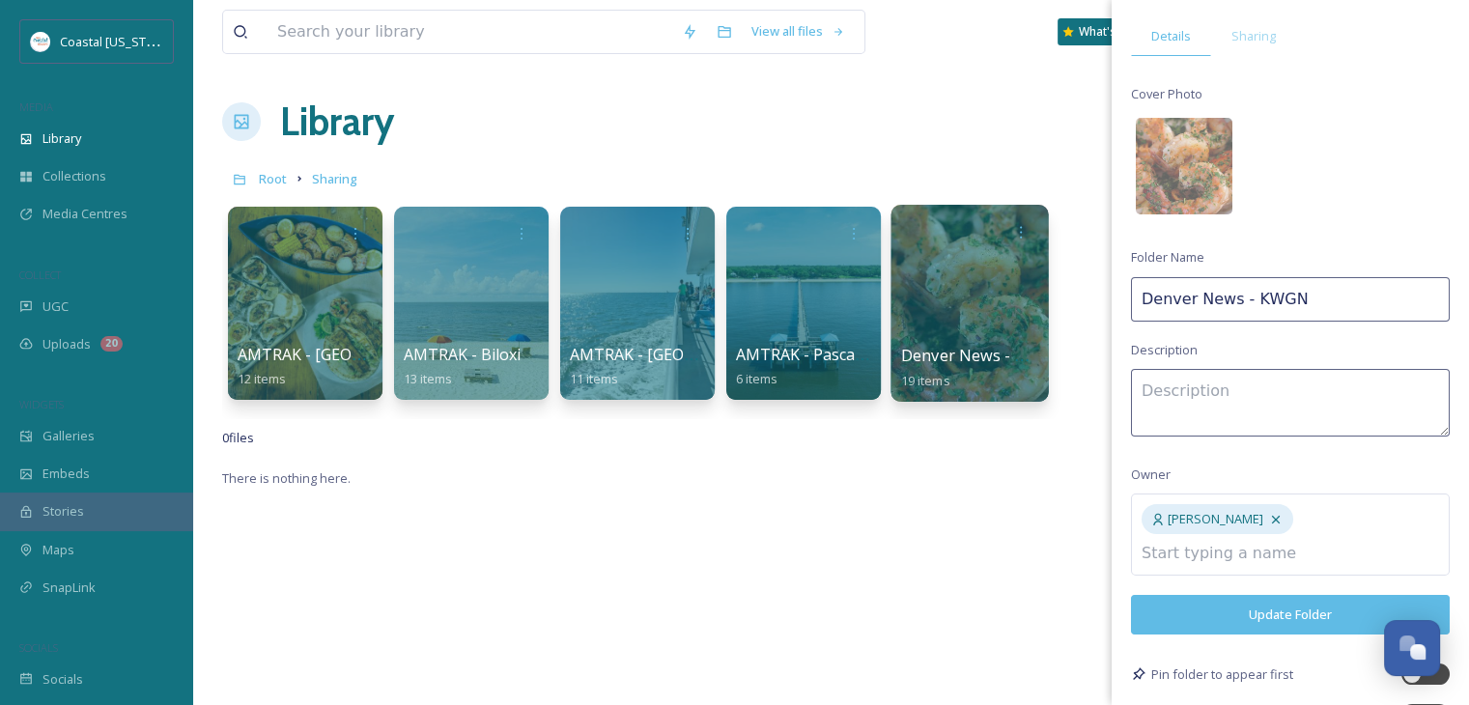
click at [1211, 461] on div "Denver News - KWGN Details Sharing Cover Photo Folder Name Denver News - KWGN D…" at bounding box center [1290, 349] width 357 height 792
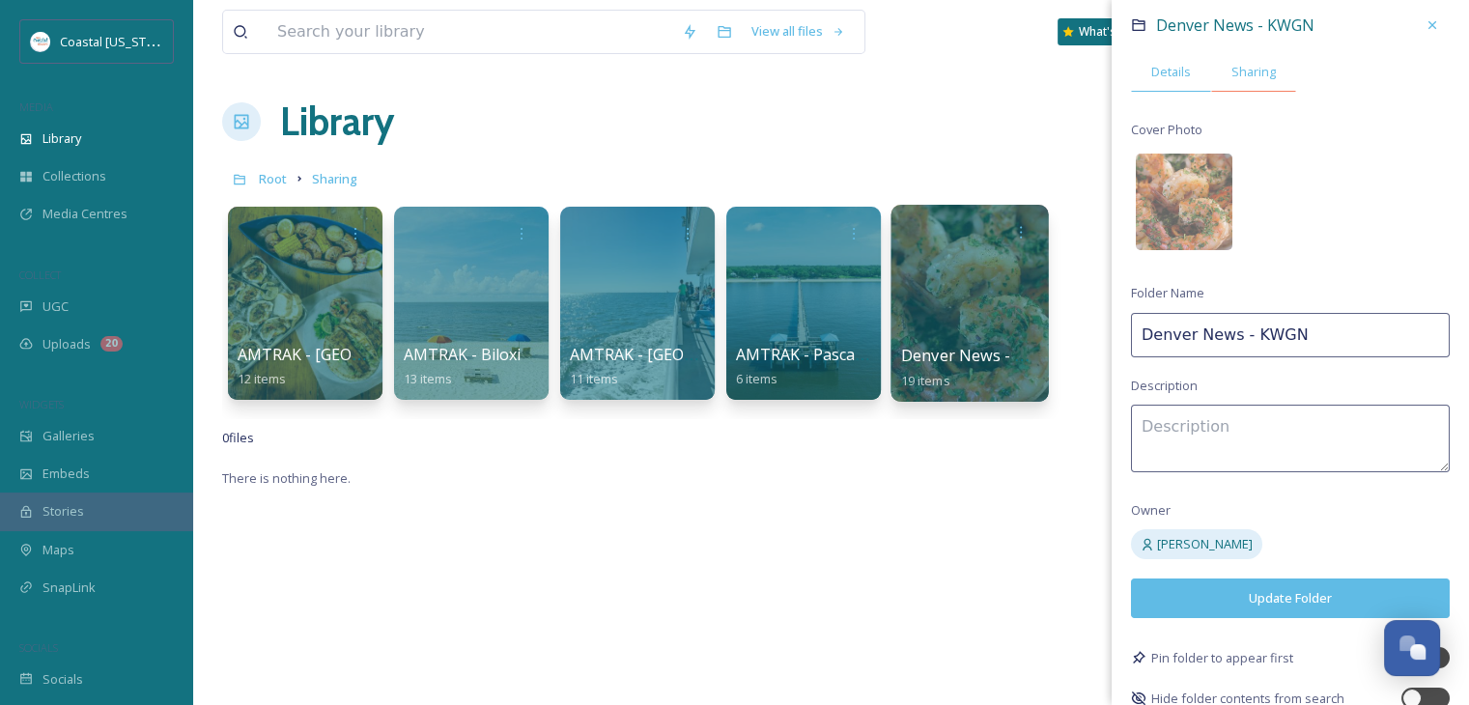
scroll to position [0, 0]
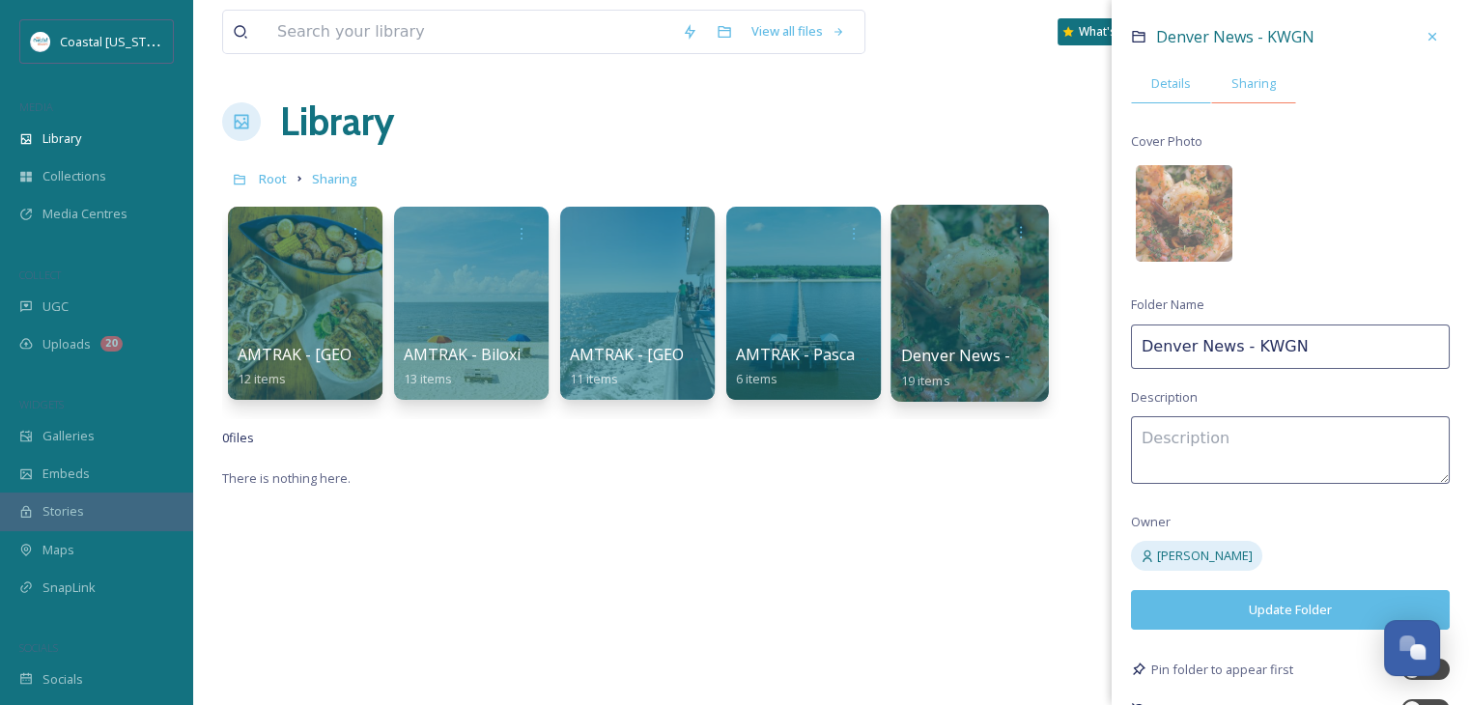
click at [1256, 82] on span "Sharing" at bounding box center [1254, 83] width 44 height 18
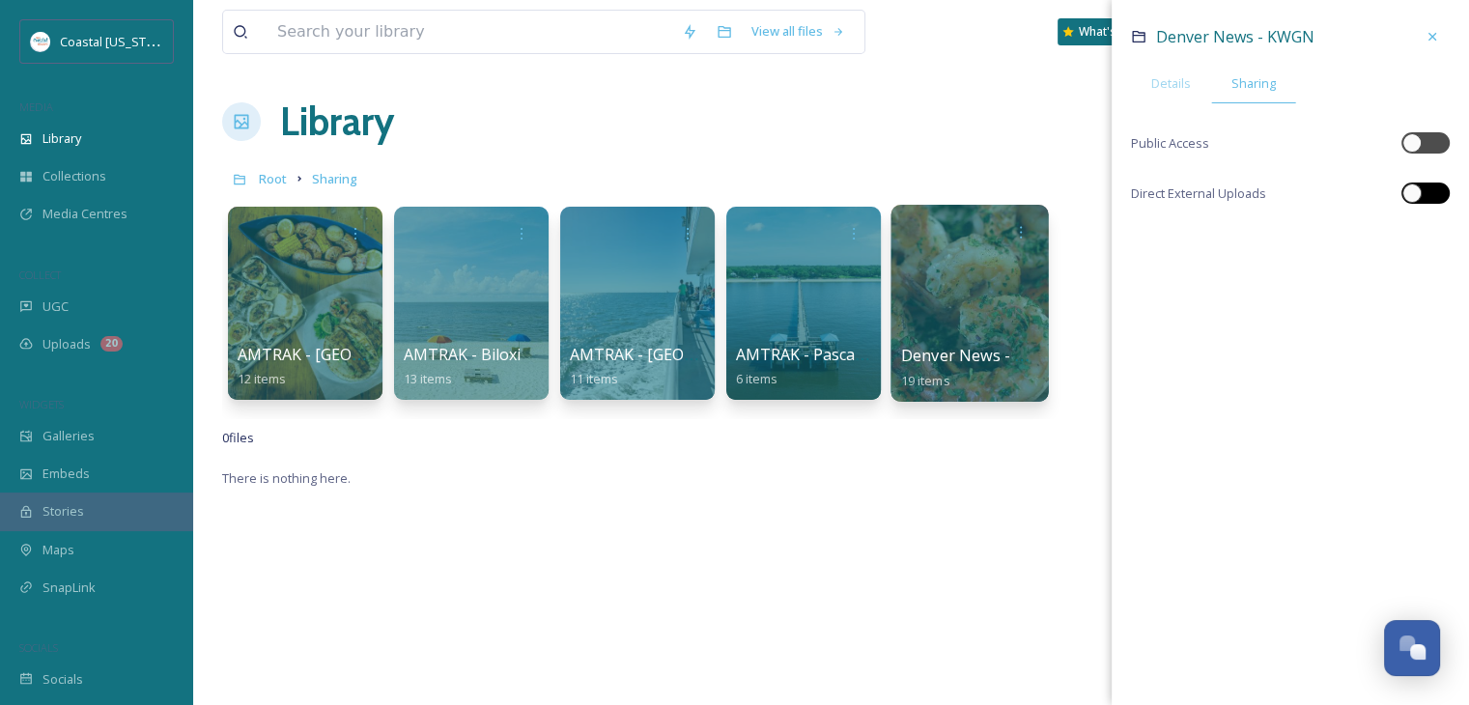
click at [1422, 191] on div at bounding box center [1416, 193] width 14 height 10
checkbox input "true"
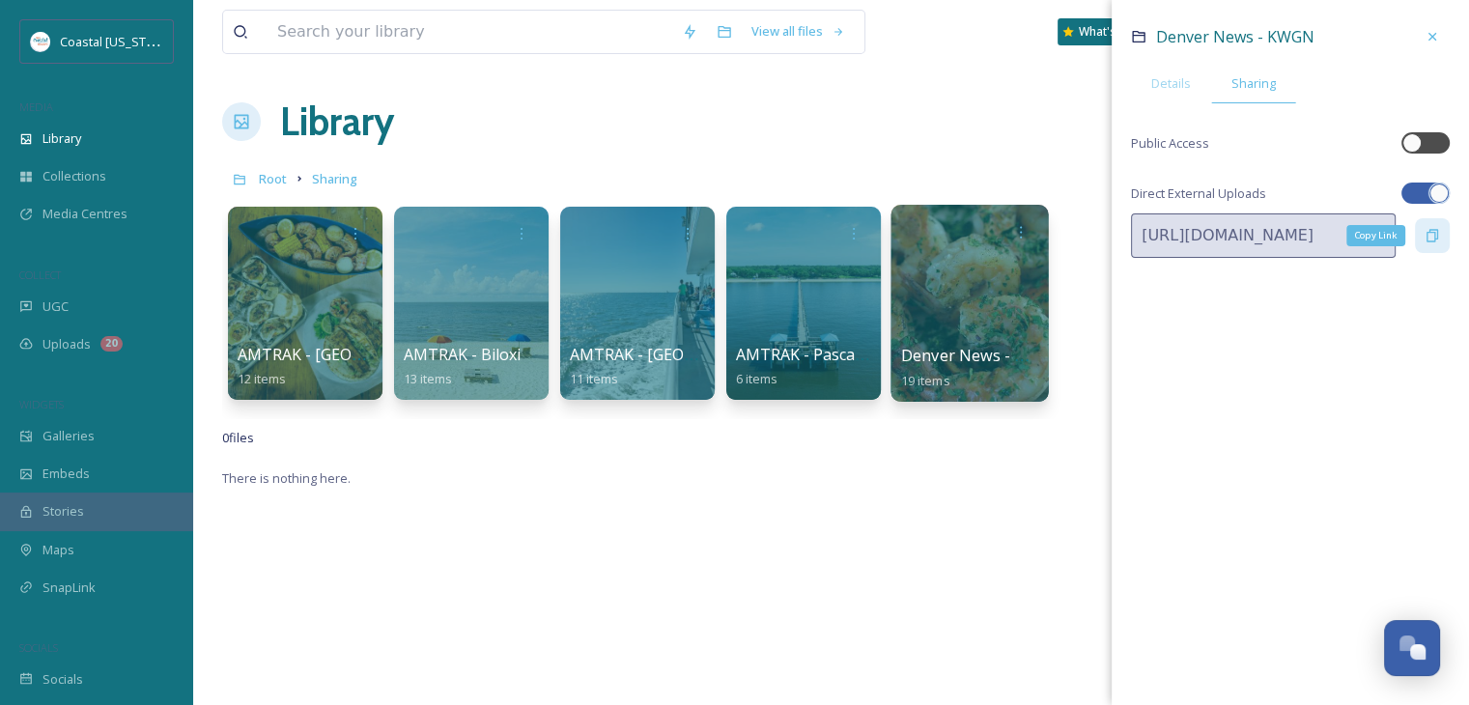
click at [1438, 236] on icon at bounding box center [1433, 236] width 12 height 13
click at [1438, 30] on icon at bounding box center [1432, 36] width 15 height 15
